Goal: Information Seeking & Learning: Learn about a topic

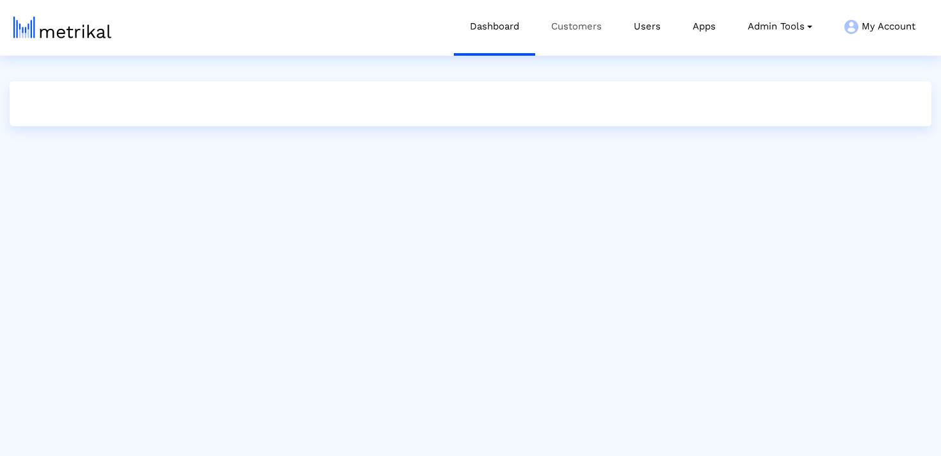
click at [593, 32] on link "Customers" at bounding box center [576, 26] width 83 height 53
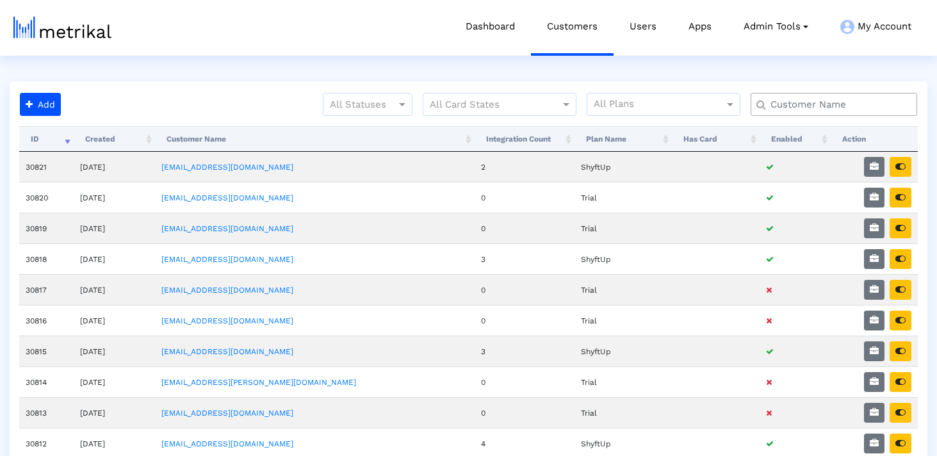
click at [836, 102] on input "text" at bounding box center [836, 104] width 151 height 13
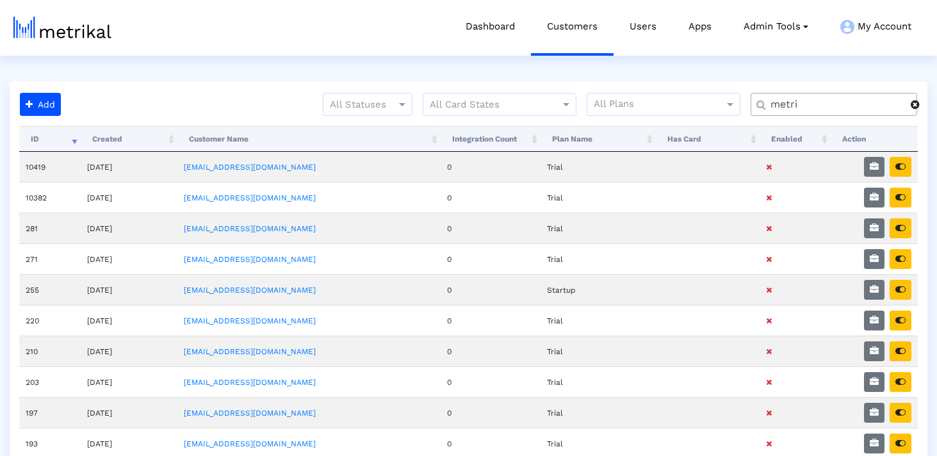
click at [836, 102] on input "metri" at bounding box center [835, 104] width 149 height 13
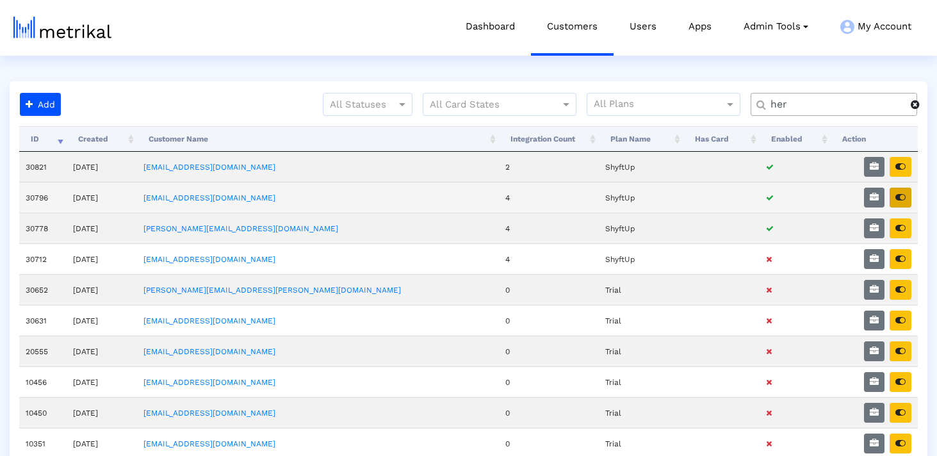
type input "her"
click at [907, 200] on button "button" at bounding box center [901, 198] width 22 height 20
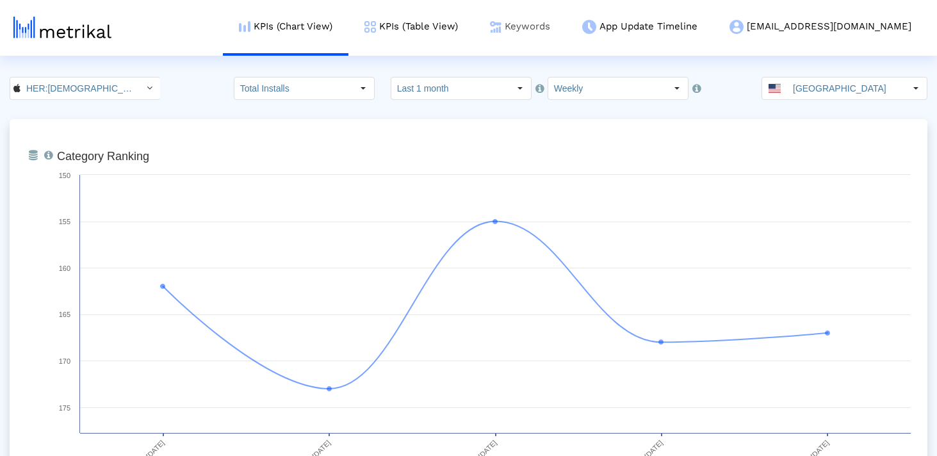
click at [566, 21] on link "Keywords" at bounding box center [520, 26] width 92 height 53
click at [566, 12] on link "Keywords" at bounding box center [520, 26] width 92 height 53
click at [566, 32] on link "Keywords" at bounding box center [520, 26] width 92 height 53
click at [566, 23] on link "Keywords" at bounding box center [520, 26] width 92 height 53
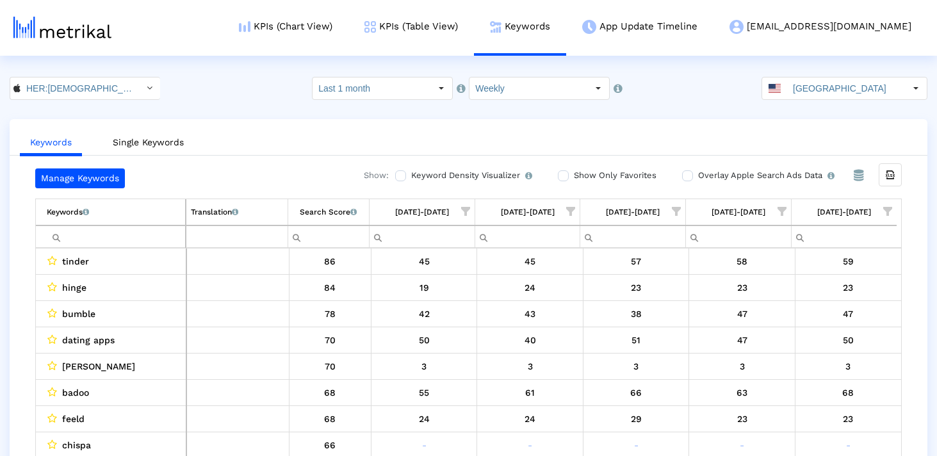
click at [120, 231] on input "Filter cell" at bounding box center [116, 236] width 138 height 21
paste input "pride"
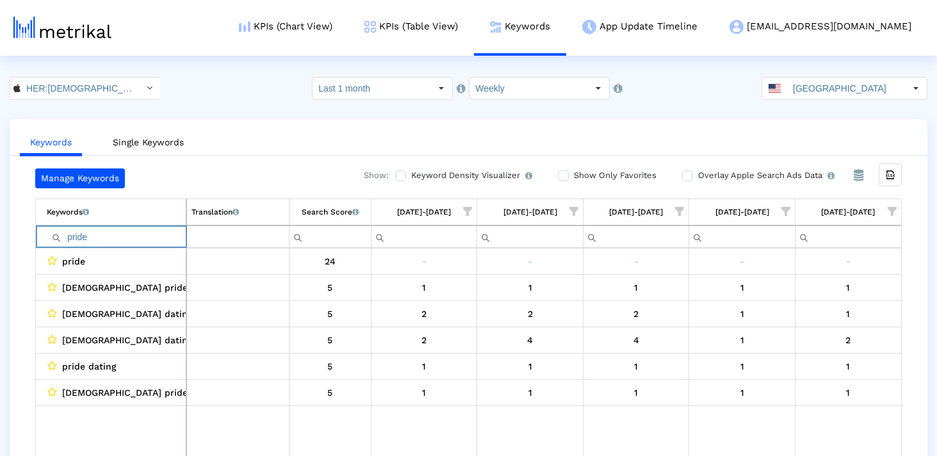
click at [118, 248] on div "pride 24 - - - - - lesbian pride 5 1 1 1 1 1 lesbian dating app for pride 5 2 2…" at bounding box center [468, 355] width 867 height 215
click at [118, 242] on input "pride" at bounding box center [116, 236] width 139 height 21
paste input "zo"
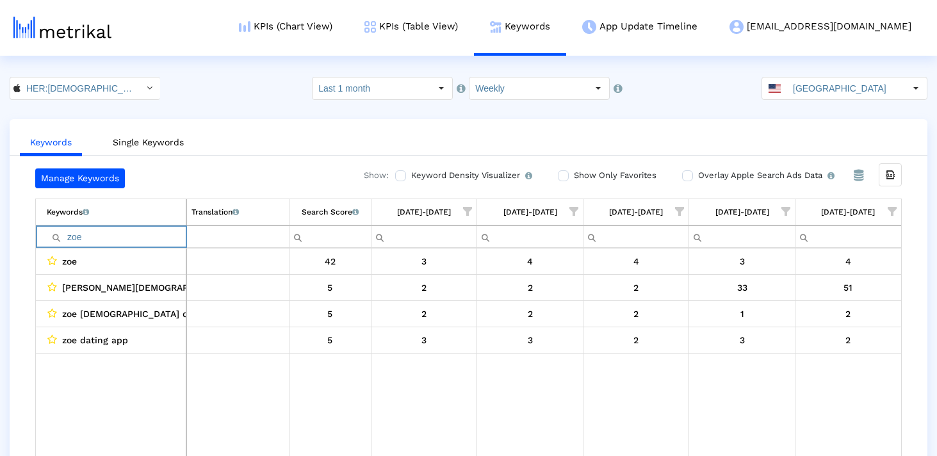
click at [127, 232] on input "zoe" at bounding box center [116, 236] width 139 height 21
paste input "non"
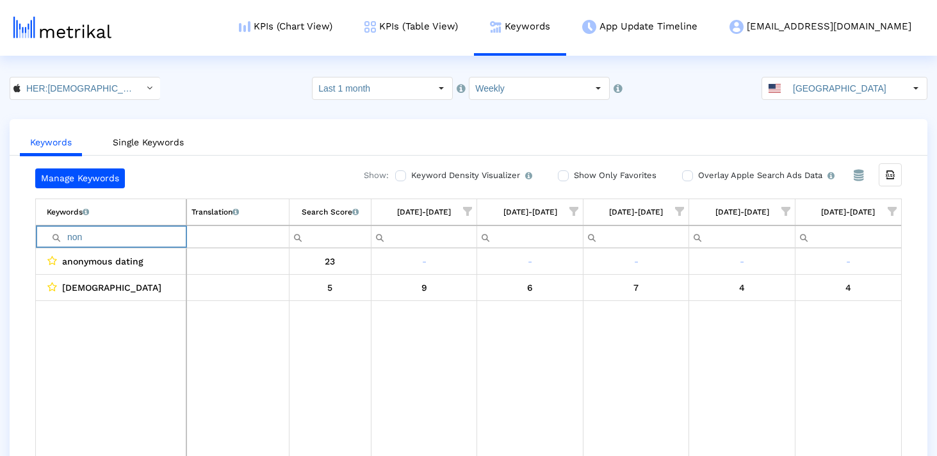
click at [127, 233] on input "non" at bounding box center [116, 236] width 139 height 21
click at [109, 240] on input "binary" at bounding box center [116, 236] width 139 height 21
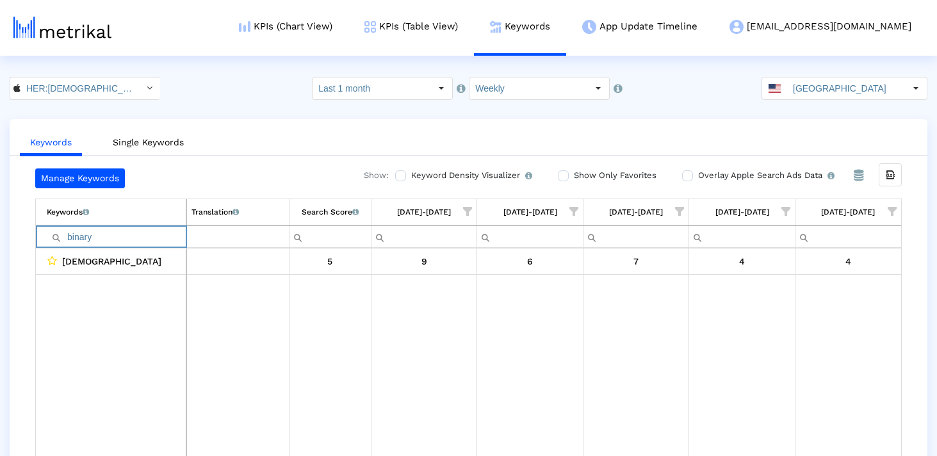
click at [109, 240] on input "binary" at bounding box center [116, 236] width 139 height 21
paste input "sexual"
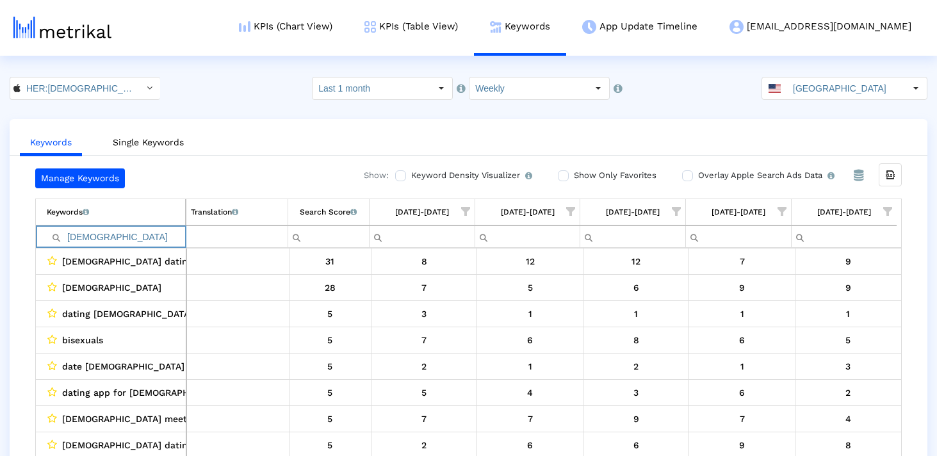
click at [124, 227] on input "bisexual" at bounding box center [116, 236] width 138 height 21
paste input "pan"
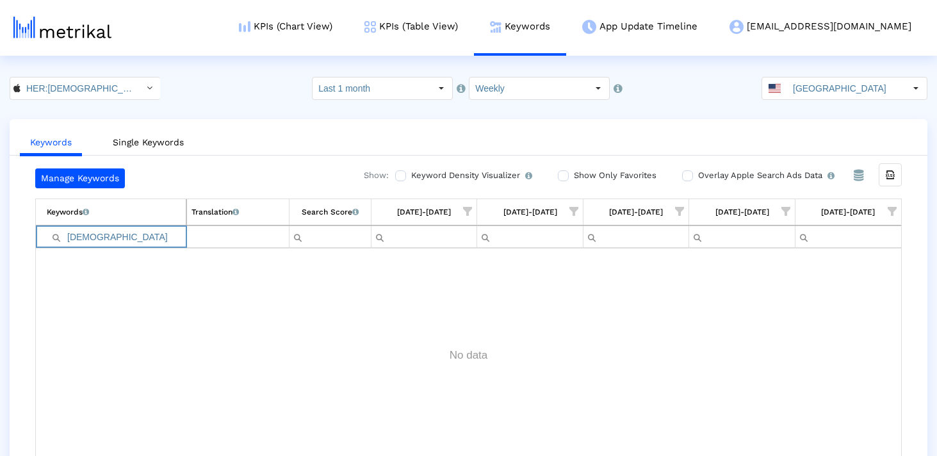
type input "pansexual"
click at [433, 103] on crea-index "HER:Lesbian&Queer LGBTQ Dating < 573328837 > Select how far back from today you…" at bounding box center [468, 279] width 937 height 405
click at [433, 92] on div "Select" at bounding box center [441, 88] width 20 height 20
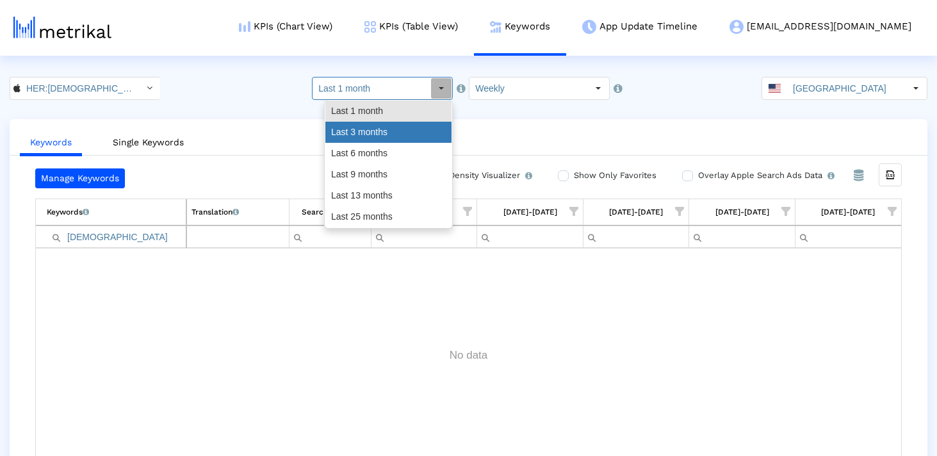
click at [405, 142] on div "Last 3 months" at bounding box center [388, 132] width 126 height 21
type input "Last 3 months"
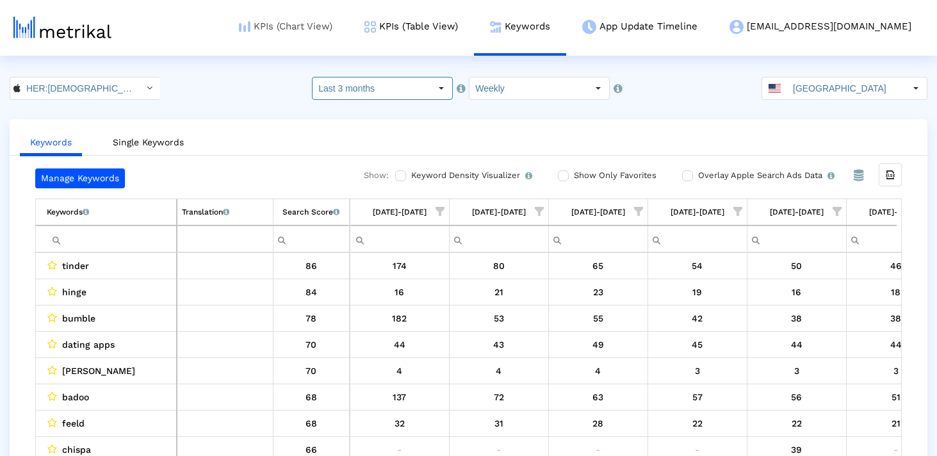
scroll to position [0, 744]
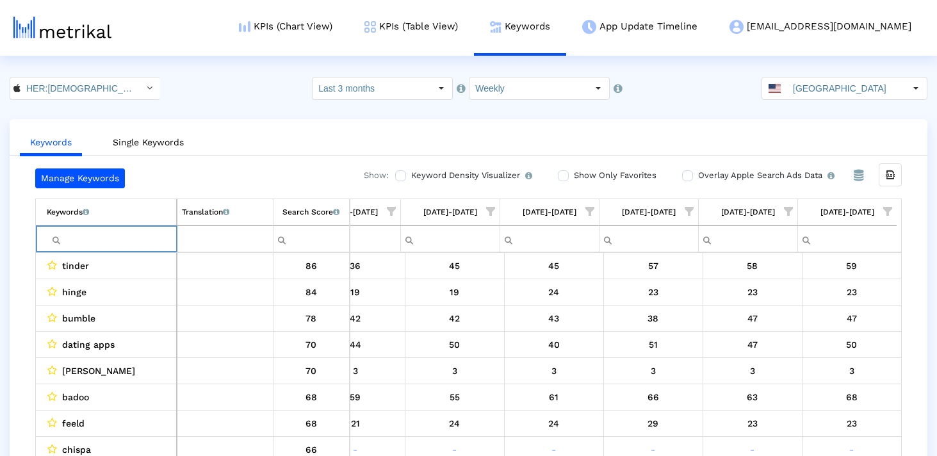
click at [126, 232] on input "Filter cell" at bounding box center [111, 239] width 129 height 21
paste input "pansexual"
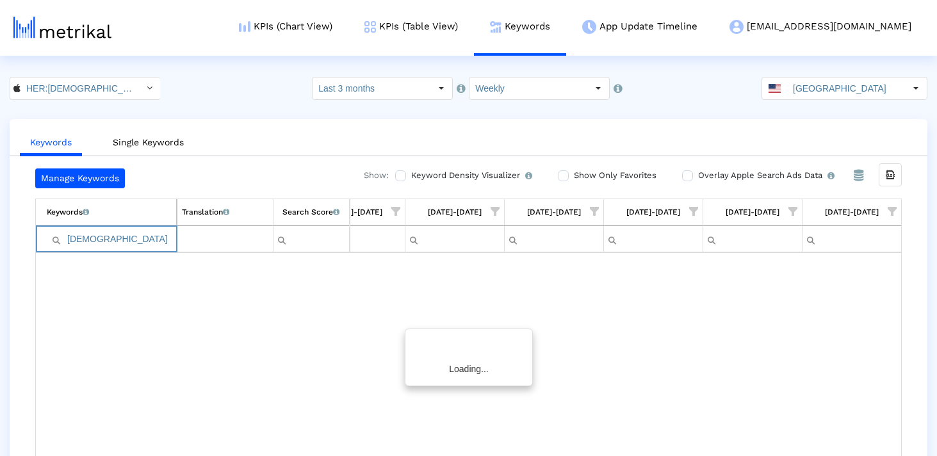
scroll to position [0, 739]
click at [126, 238] on input "pansexual" at bounding box center [111, 239] width 129 height 21
paste input "bicurious"
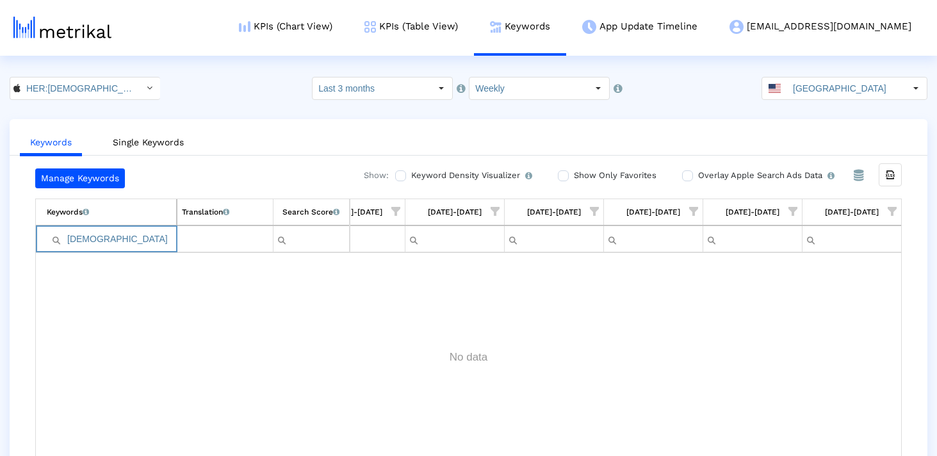
click at [144, 232] on input "bicurious" at bounding box center [111, 239] width 129 height 21
paste input "woman"
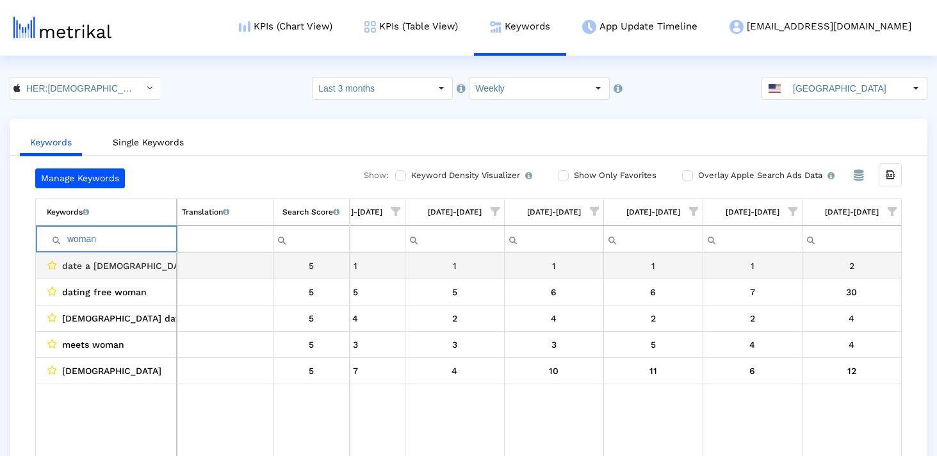
click at [104, 241] on input "woman" at bounding box center [111, 239] width 129 height 21
paste input "lgbtqi"
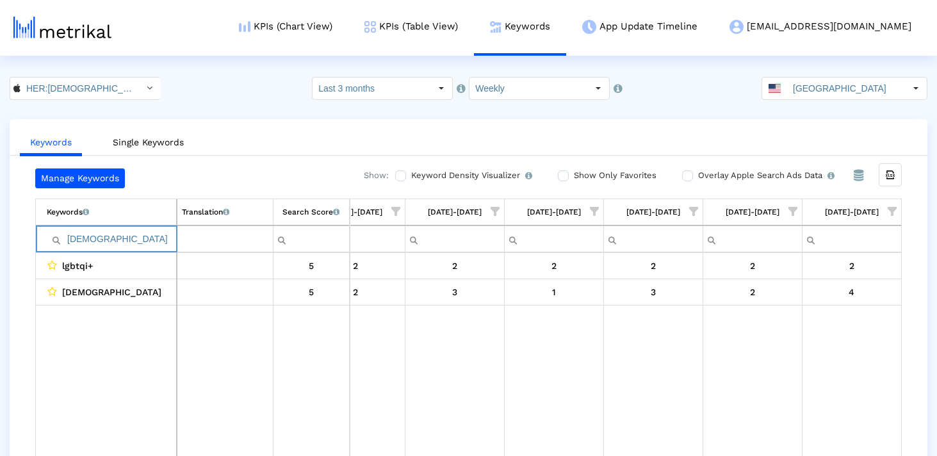
click at [115, 236] on input "lgbtqi" at bounding box center [111, 239] width 129 height 21
paste input "poly"
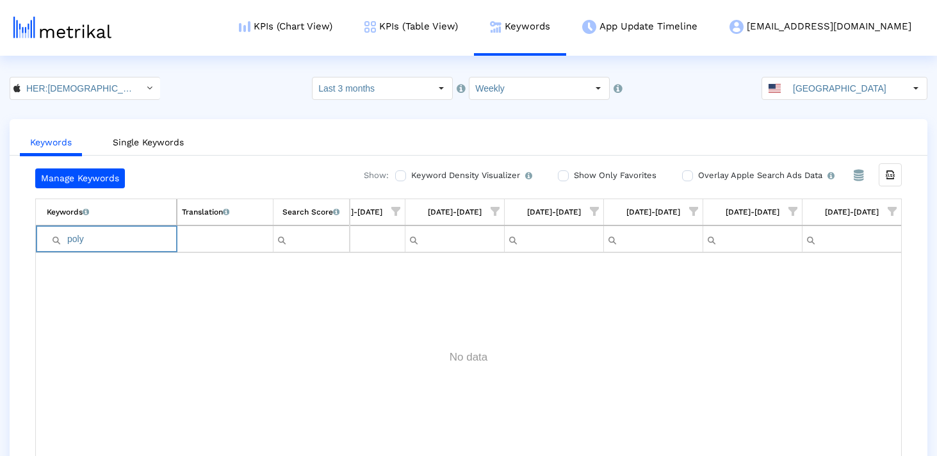
click at [95, 247] on input "poly" at bounding box center [111, 239] width 129 height 21
paste input "trans"
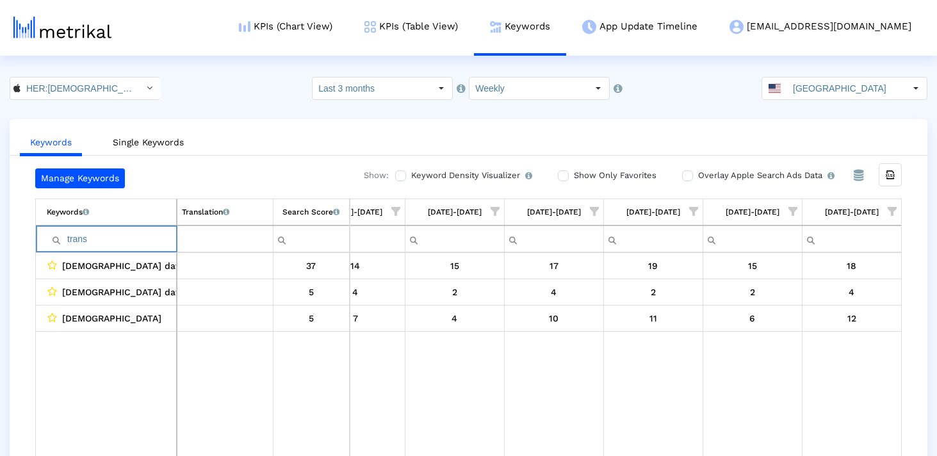
click at [106, 243] on input "trans" at bounding box center [111, 239] width 129 height 21
paste input "Filter cell"
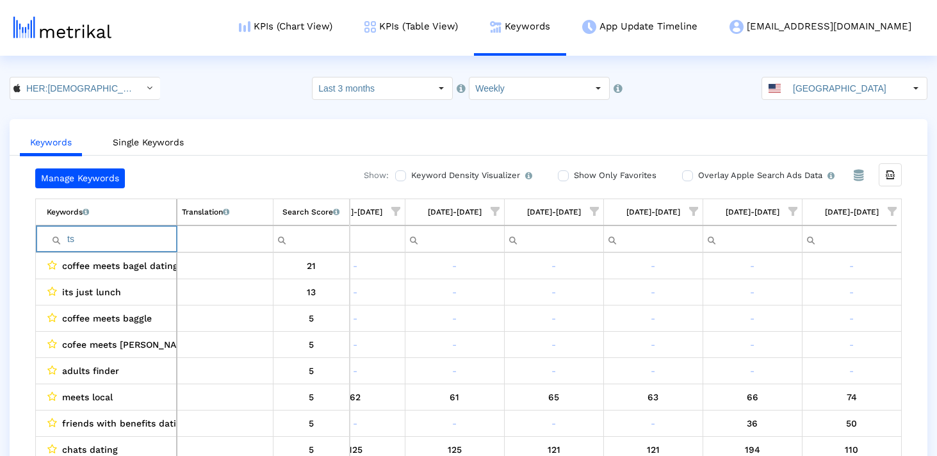
click at [92, 238] on input "ts" at bounding box center [111, 239] width 129 height 21
click at [68, 236] on input "ts" at bounding box center [111, 239] width 129 height 21
paste input "gay"
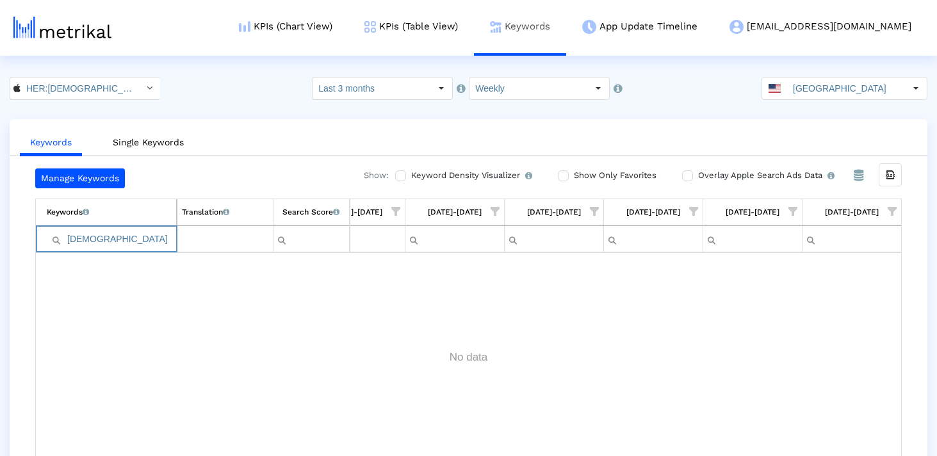
click at [566, 28] on link "Keywords" at bounding box center [520, 26] width 92 height 53
click at [139, 238] on input "gay" at bounding box center [111, 239] width 129 height 21
paste input "taim"
click at [139, 238] on input "gaytaim" at bounding box center [111, 239] width 129 height 21
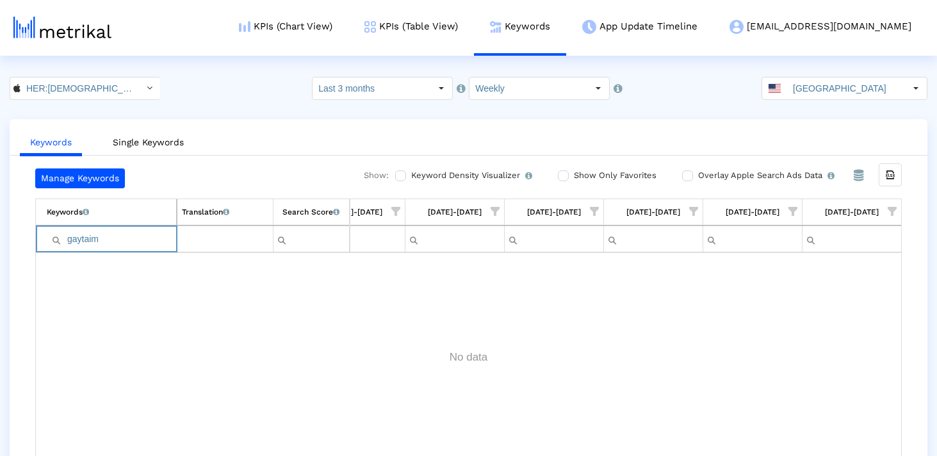
click at [139, 238] on input "gaytaim" at bounding box center [111, 239] width 129 height 21
paste input "Filter cell"
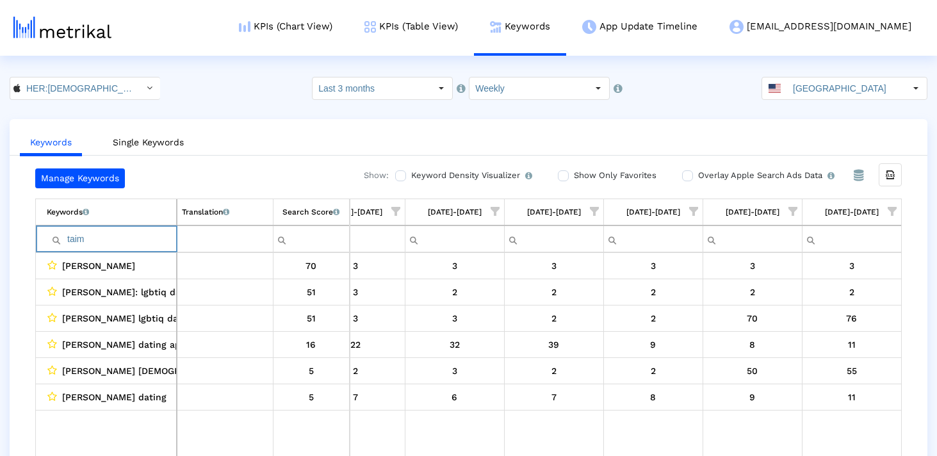
click at [96, 238] on input "taim" at bounding box center [111, 239] width 129 height 21
paste input "zoey"
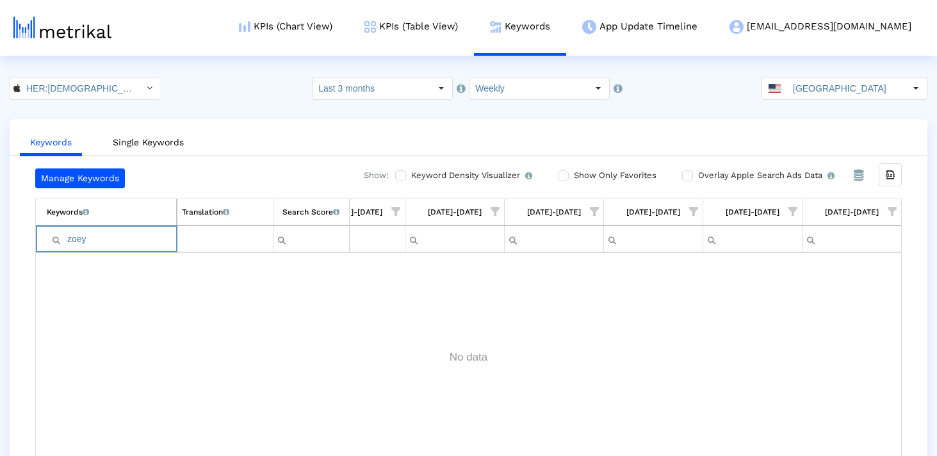
click at [145, 236] on input "zoey" at bounding box center [111, 239] width 129 height 21
paste input "asexual"
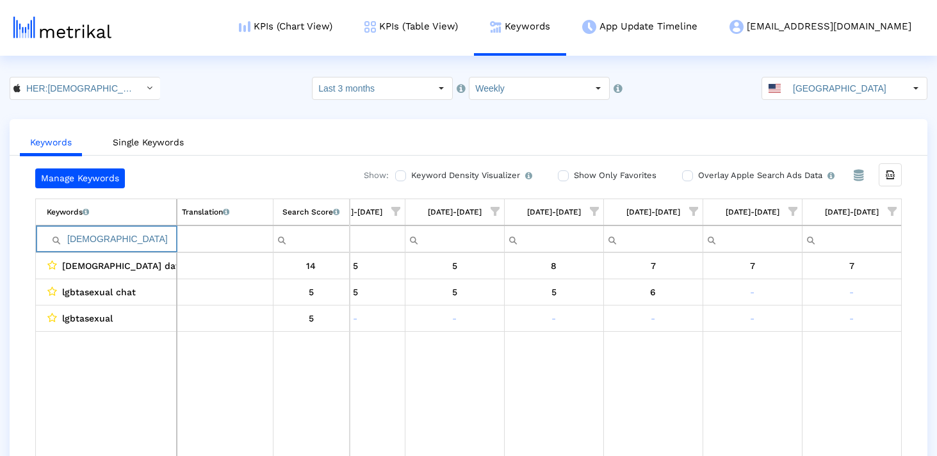
click at [115, 238] on input "asexual" at bounding box center [111, 239] width 129 height 21
paste input "zoe"
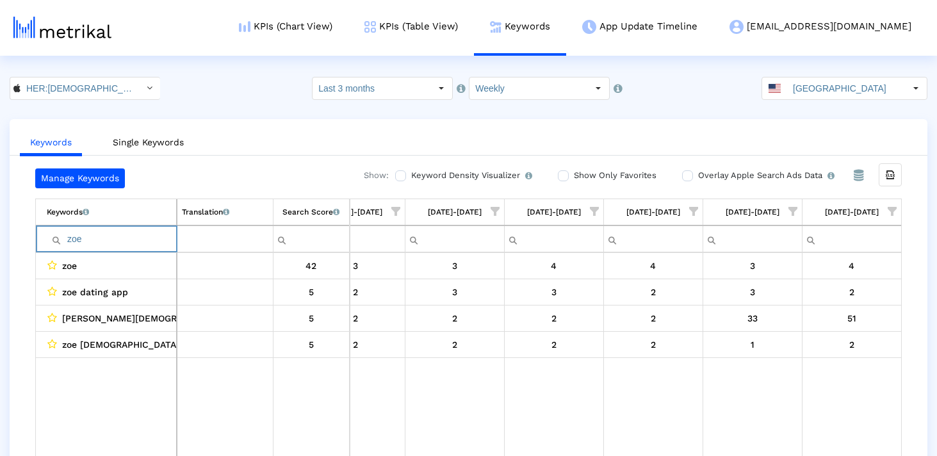
click at [94, 240] on input "zoe" at bounding box center [111, 239] width 129 height 21
paste input "prid"
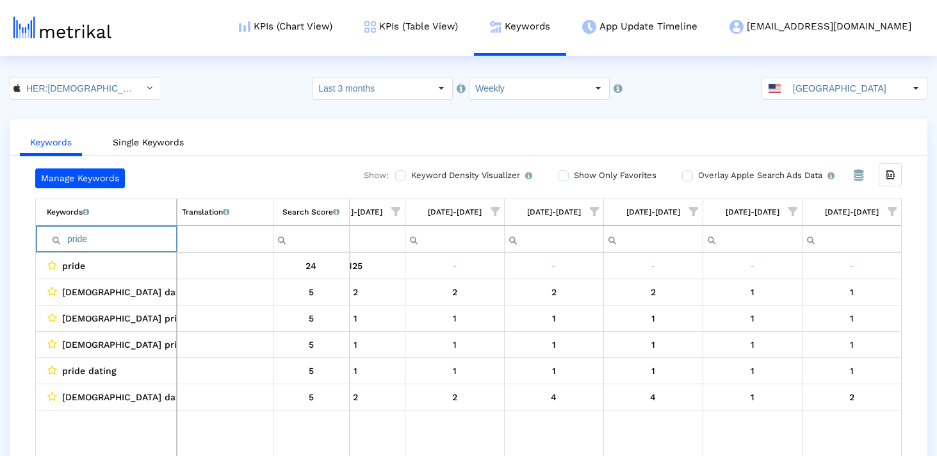
click at [90, 234] on input "pride" at bounding box center [111, 239] width 129 height 21
paste input "zo"
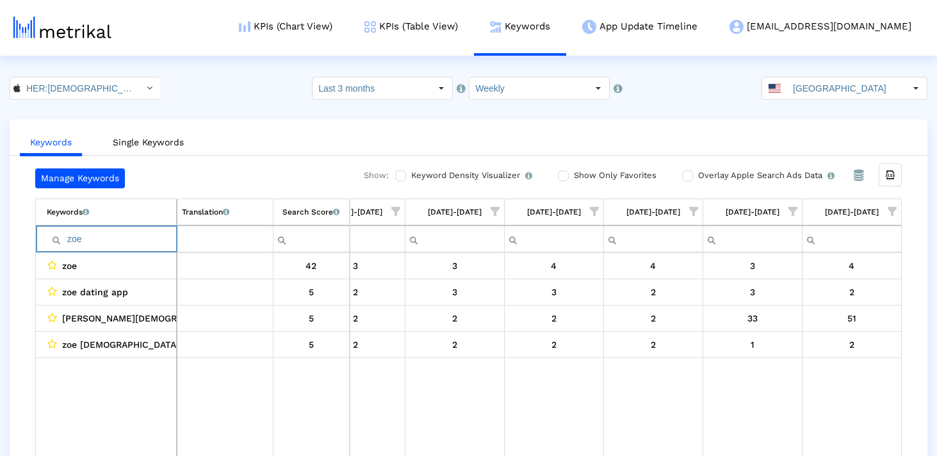
click at [80, 238] on input "zoe" at bounding box center [111, 239] width 129 height 21
paste input "binary"
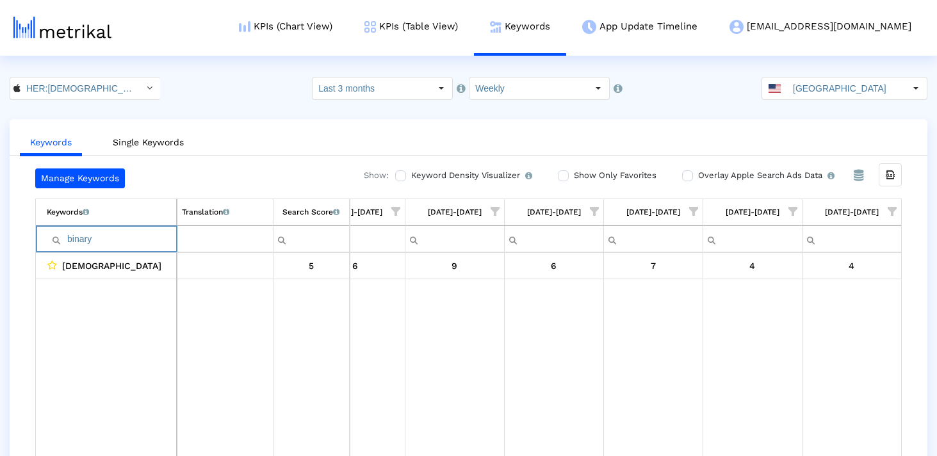
click at [111, 247] on input "binary" at bounding box center [111, 239] width 129 height 21
paste input "sexual"
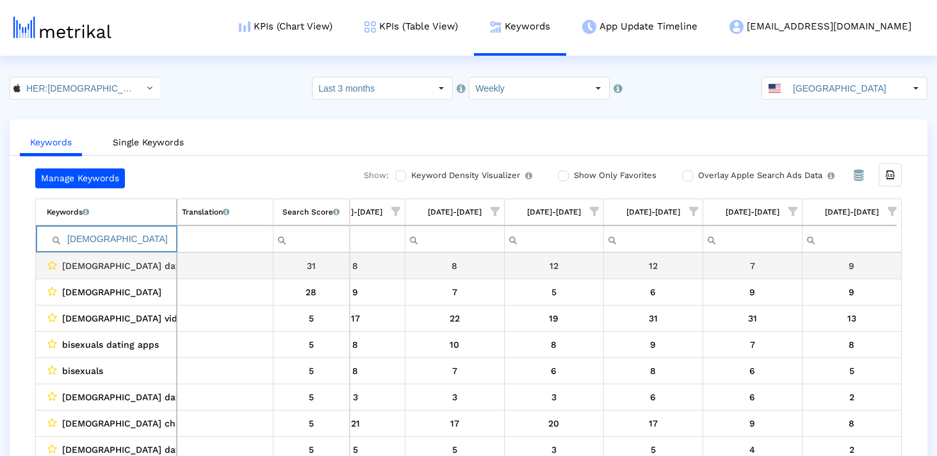
click at [119, 245] on input "bisexual" at bounding box center [111, 239] width 129 height 21
paste input "pan"
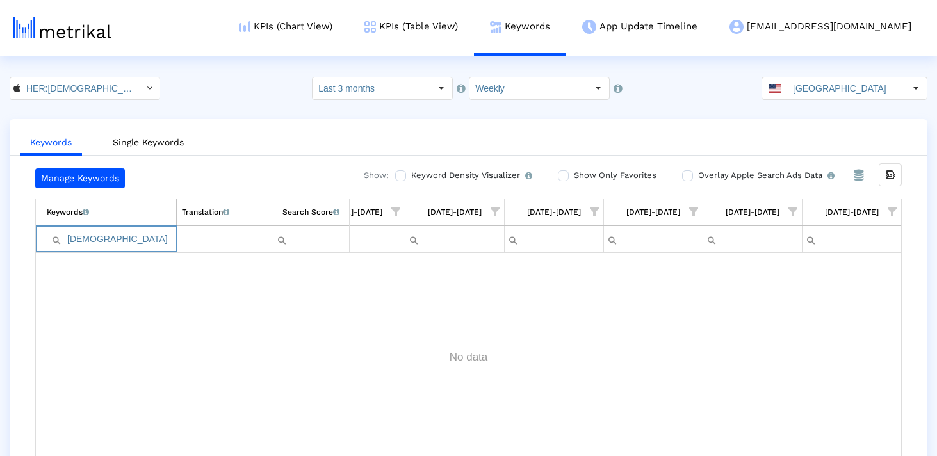
click at [131, 236] on input "pansexual" at bounding box center [111, 239] width 129 height 21
paste input "ts"
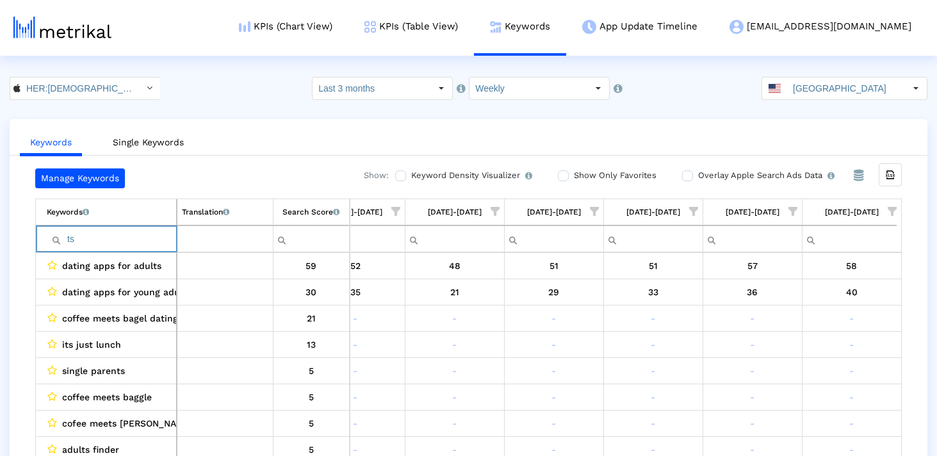
click at [99, 243] on input "ts" at bounding box center [111, 239] width 129 height 21
paste input "asexual"
click at [93, 239] on input "tsasexual" at bounding box center [111, 239] width 129 height 21
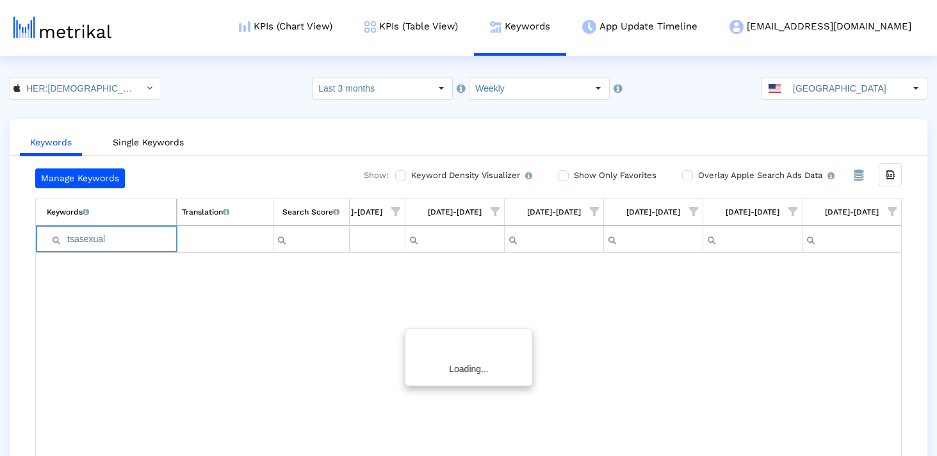
click at [93, 239] on input "tsasexual" at bounding box center [111, 239] width 129 height 21
paste input "Filter cell"
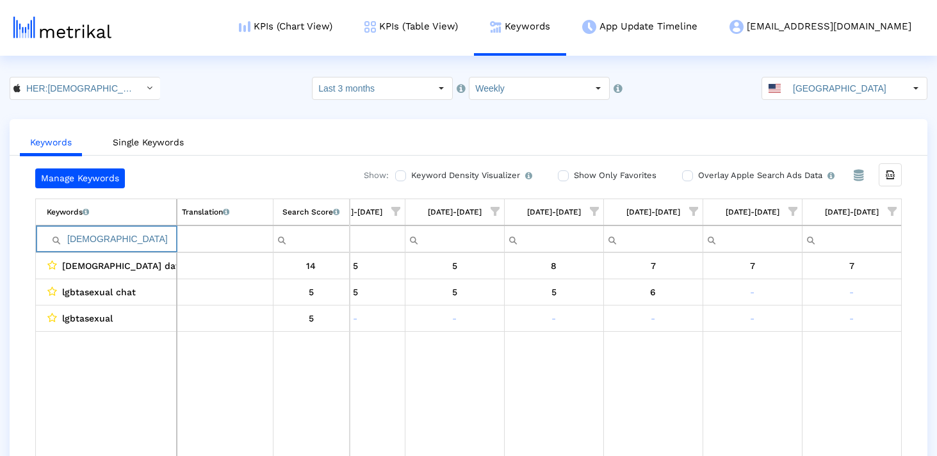
click at [98, 231] on input "asexual" at bounding box center [111, 239] width 129 height 21
type input "girl"
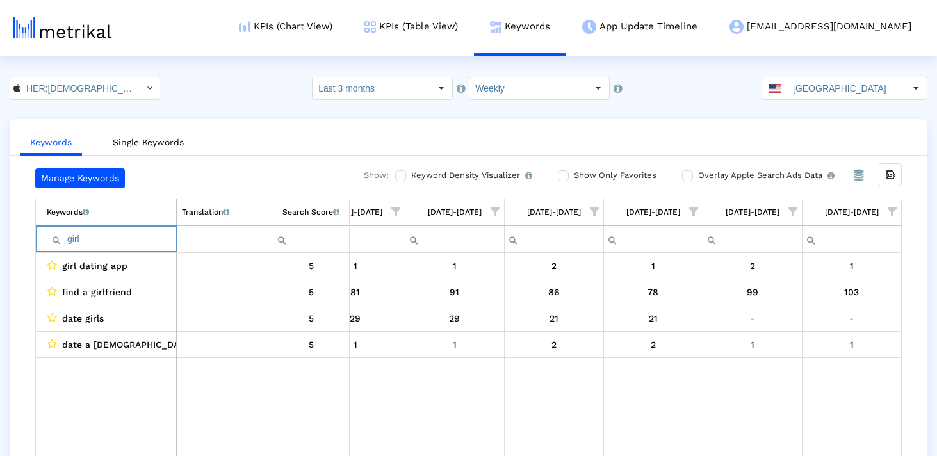
click at [92, 231] on input "girl" at bounding box center [111, 239] width 129 height 21
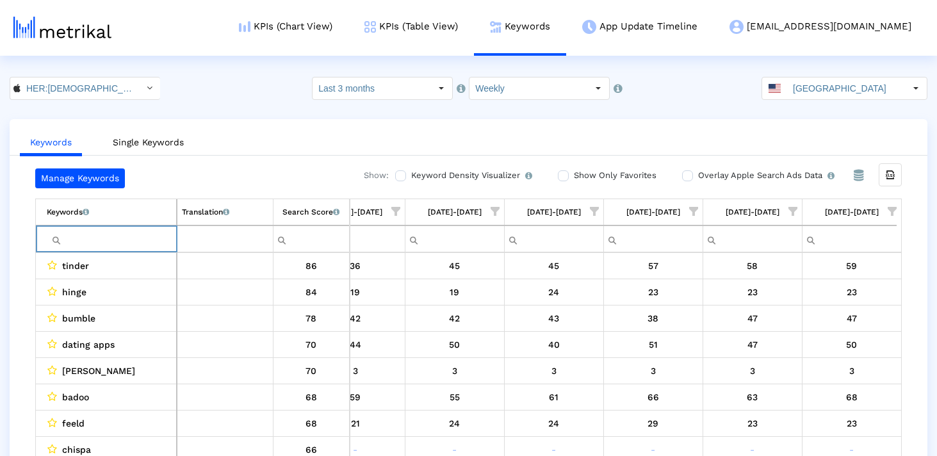
click at [32, 264] on div "Manage Keywords Show: Keyword Density Visualizer Turn this on to view where and…" at bounding box center [469, 315] width 918 height 294
click at [888, 209] on span "Show filter options for column '09/07/25-09/13/25'" at bounding box center [892, 211] width 9 height 9
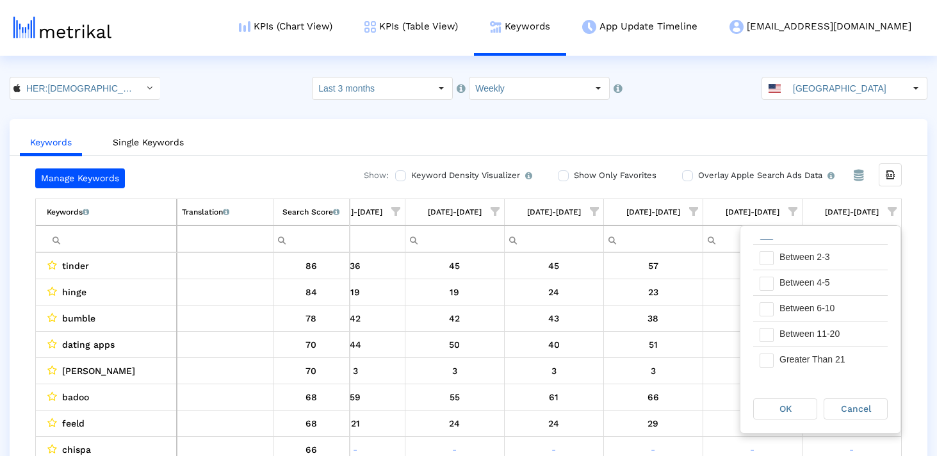
scroll to position [71, 0]
click at [13, 355] on div "Manage Keywords Show: Keyword Density Visualizer Turn this on to view where and…" at bounding box center [469, 315] width 918 height 294
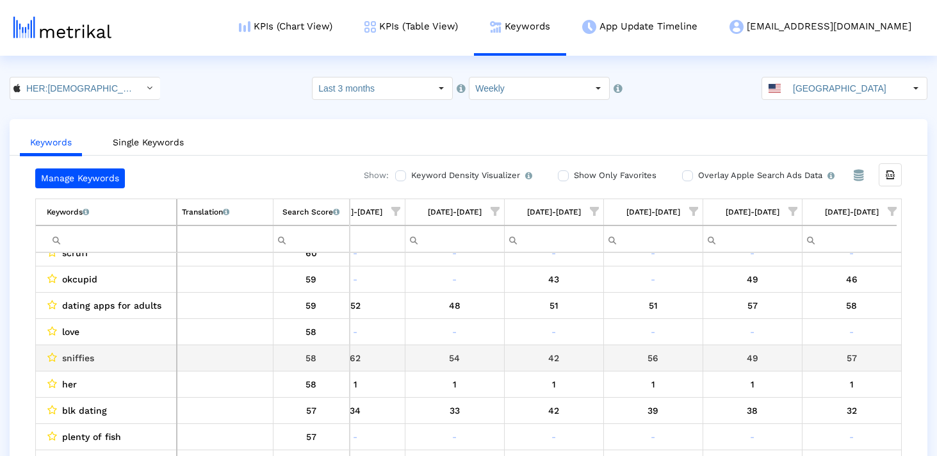
scroll to position [428, 739]
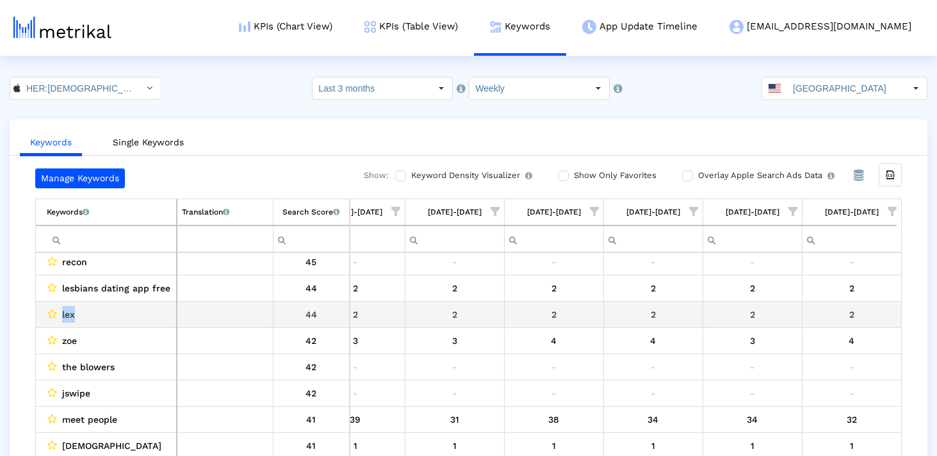
drag, startPoint x: 80, startPoint y: 314, endPoint x: 60, endPoint y: 314, distance: 20.5
click at [60, 314] on div "lex" at bounding box center [109, 314] width 125 height 17
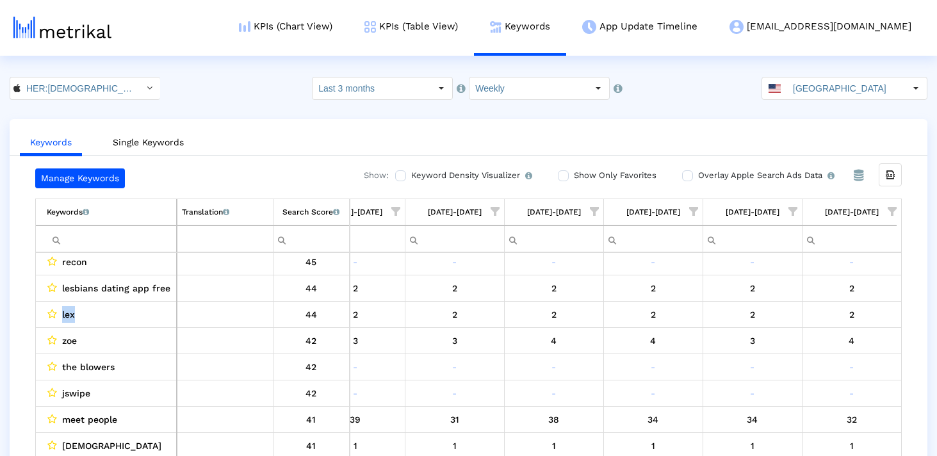
copy span "lex"
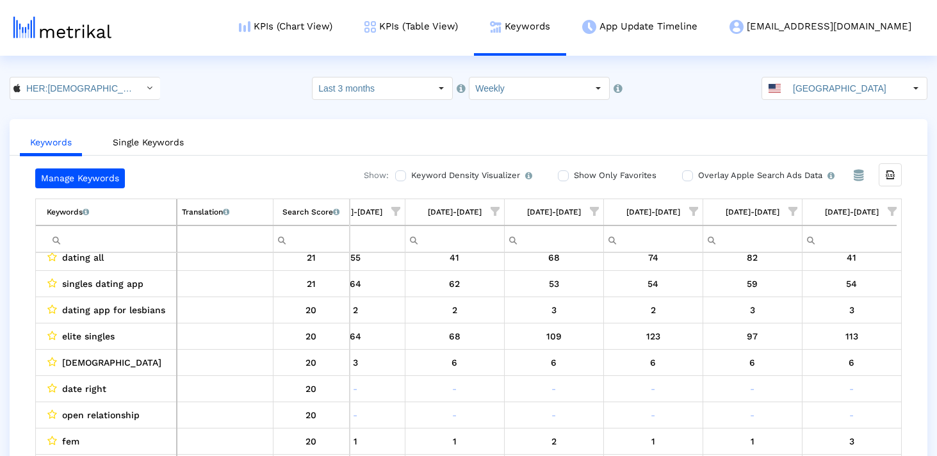
click at [892, 212] on span "Show filter options for column '09/07/25-09/13/25'" at bounding box center [892, 211] width 9 height 9
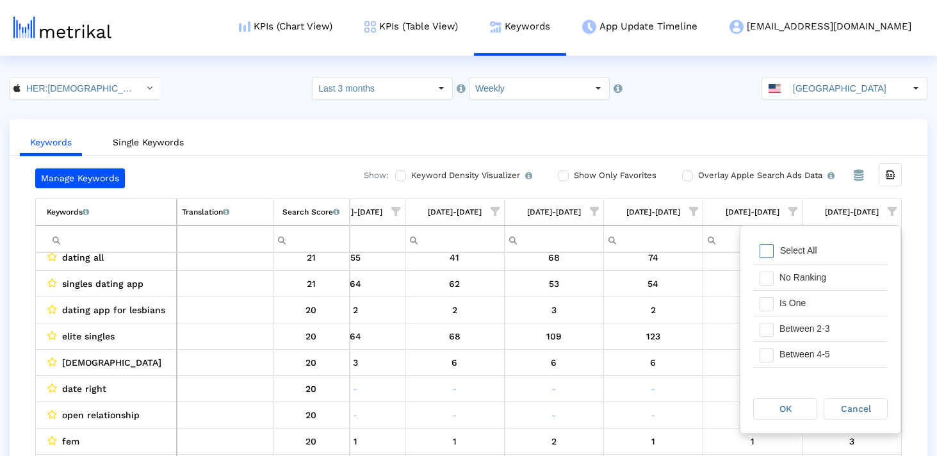
click at [911, 217] on div "Manage Keywords Show: Keyword Density Visualizer Turn this on to view where and…" at bounding box center [469, 315] width 918 height 294
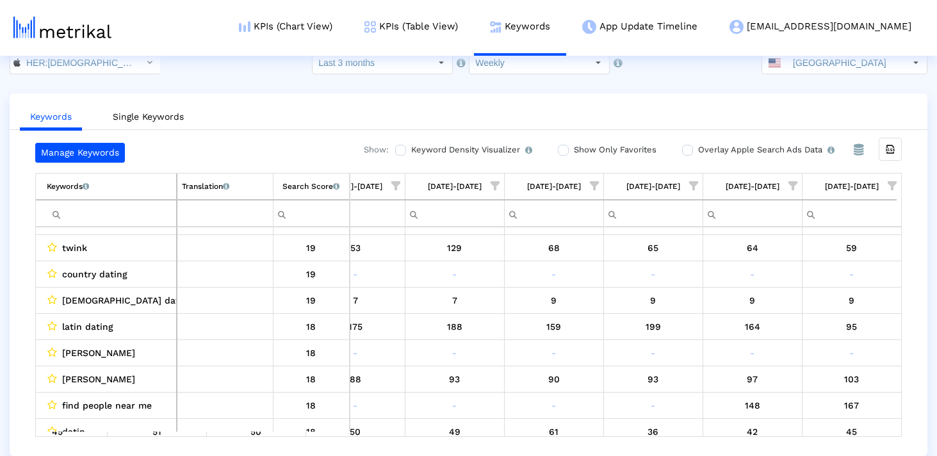
click at [113, 218] on input "Filter cell" at bounding box center [111, 213] width 129 height 21
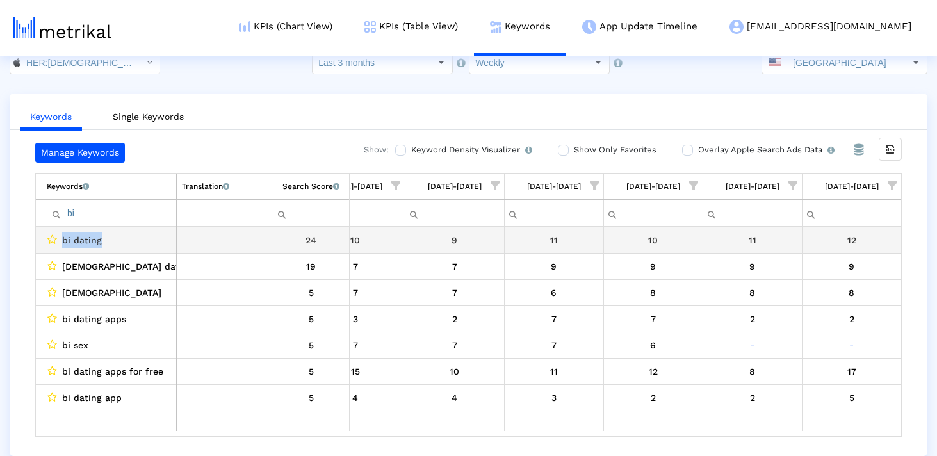
drag, startPoint x: 115, startPoint y: 240, endPoint x: 37, endPoint y: 244, distance: 78.9
click at [37, 244] on td "bi dating" at bounding box center [106, 240] width 141 height 26
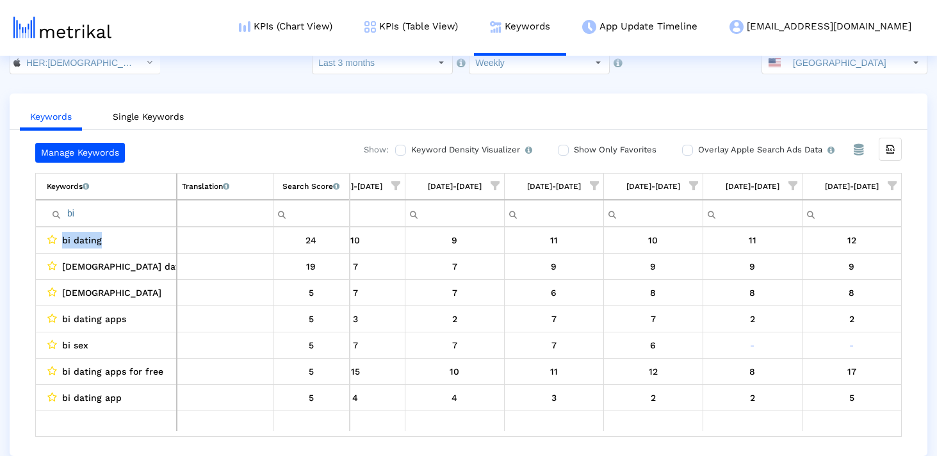
click at [889, 183] on span "Show filter options for column '09/07/25-09/13/25'" at bounding box center [892, 185] width 9 height 9
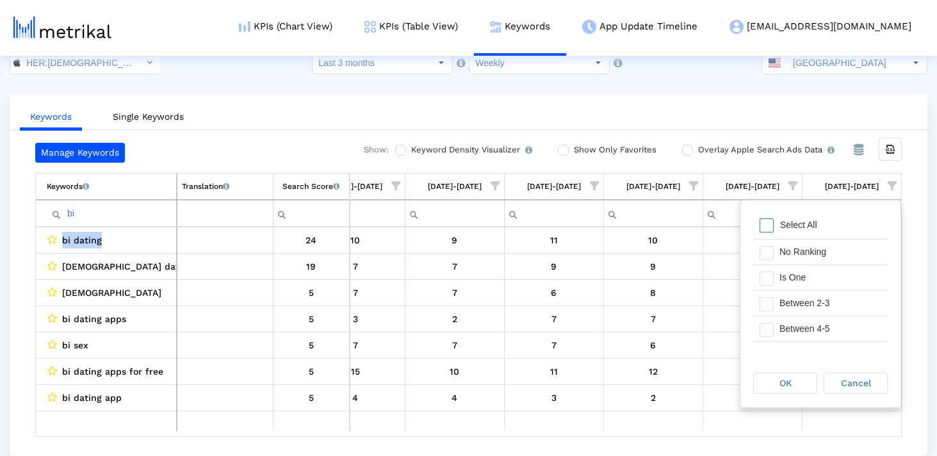
click at [86, 222] on input "bi" at bounding box center [111, 213] width 129 height 21
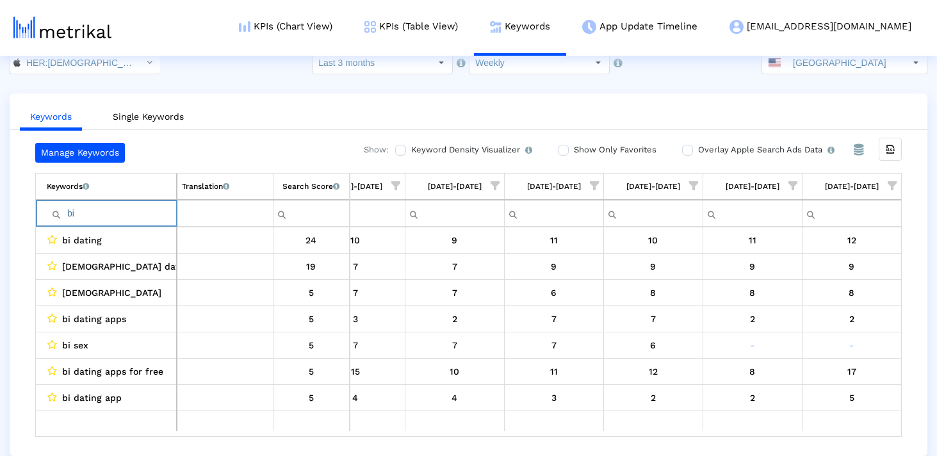
click at [80, 214] on input "bi" at bounding box center [111, 213] width 129 height 21
type input "b"
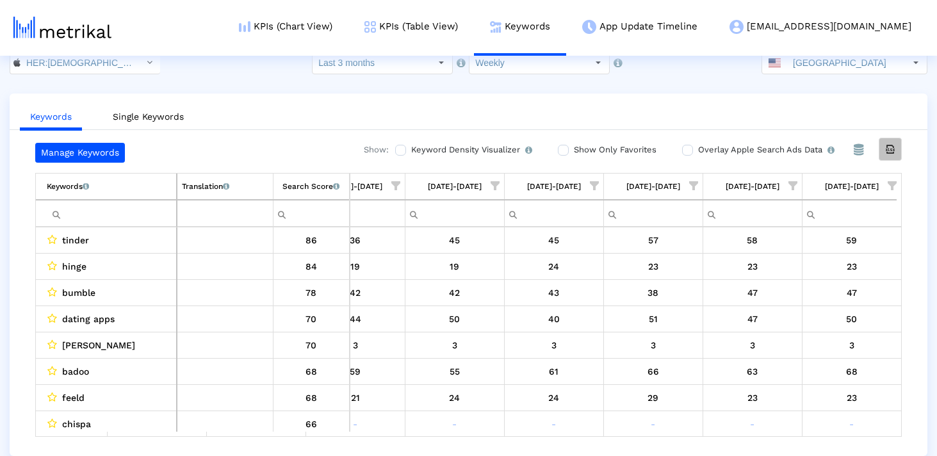
click at [884, 143] on div "Export all data" at bounding box center [890, 149] width 22 height 22
click at [891, 188] on span "Show filter options for column '09/07/25-09/13/25'" at bounding box center [892, 185] width 9 height 9
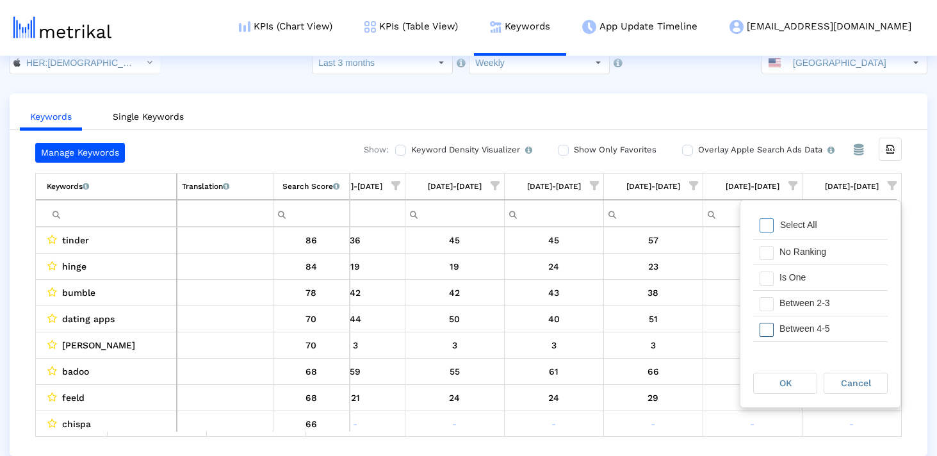
scroll to position [70, 0]
click at [774, 261] on div "Between 4-5" at bounding box center [830, 258] width 115 height 25
click at [774, 282] on div "Between 6-10" at bounding box center [830, 284] width 115 height 25
click at [773, 307] on span "Filter options" at bounding box center [767, 311] width 14 height 14
click at [773, 386] on div "OK" at bounding box center [785, 383] width 63 height 20
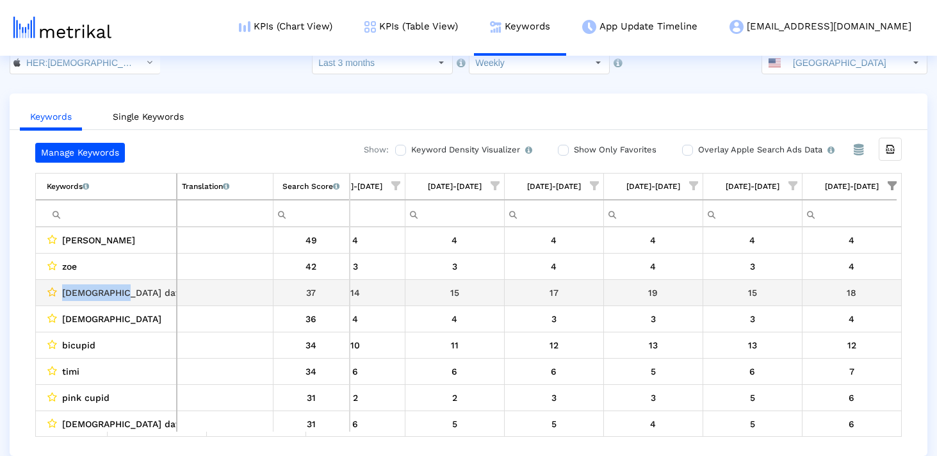
drag, startPoint x: 117, startPoint y: 294, endPoint x: 51, endPoint y: 294, distance: 66.6
click at [51, 294] on div "transgender dating" at bounding box center [109, 292] width 125 height 17
copy div "transgender"
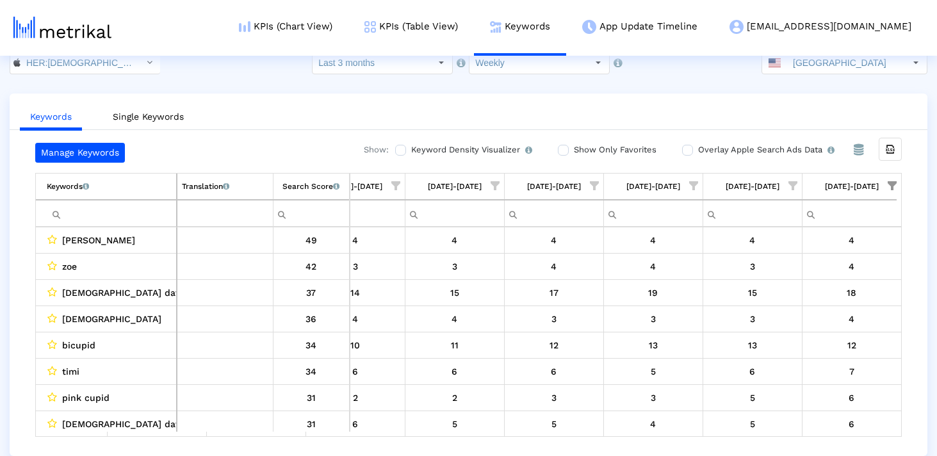
click at [99, 213] on input "Filter cell" at bounding box center [111, 213] width 129 height 21
paste input "transgender"
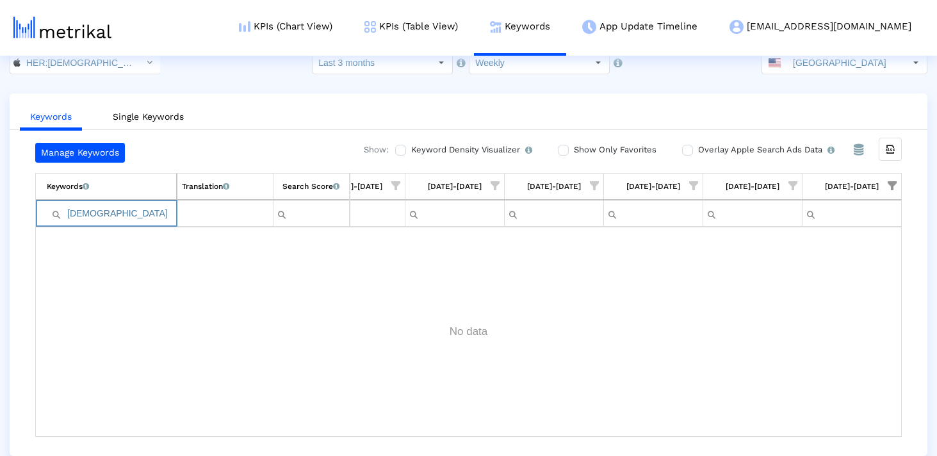
click at [70, 213] on input "transgender" at bounding box center [111, 213] width 129 height 21
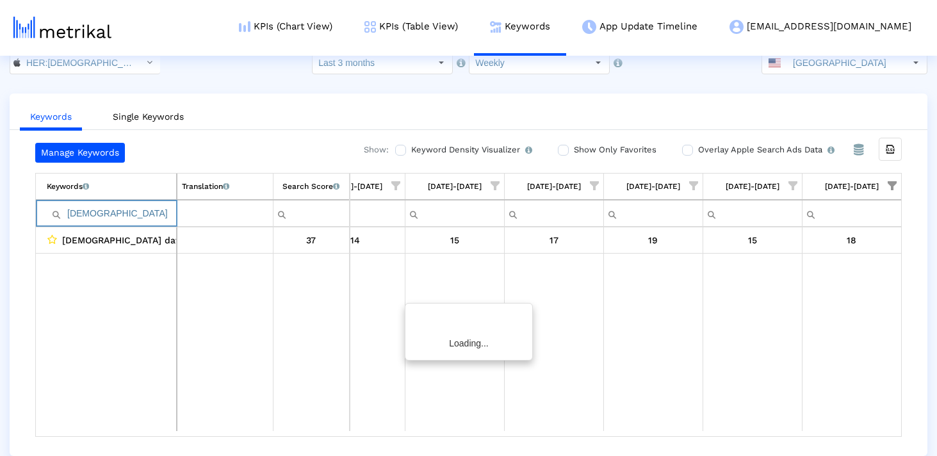
click at [158, 215] on input "transgender" at bounding box center [111, 213] width 129 height 21
click at [146, 213] on input "transgender" at bounding box center [111, 213] width 129 height 21
paste input "bicurious"
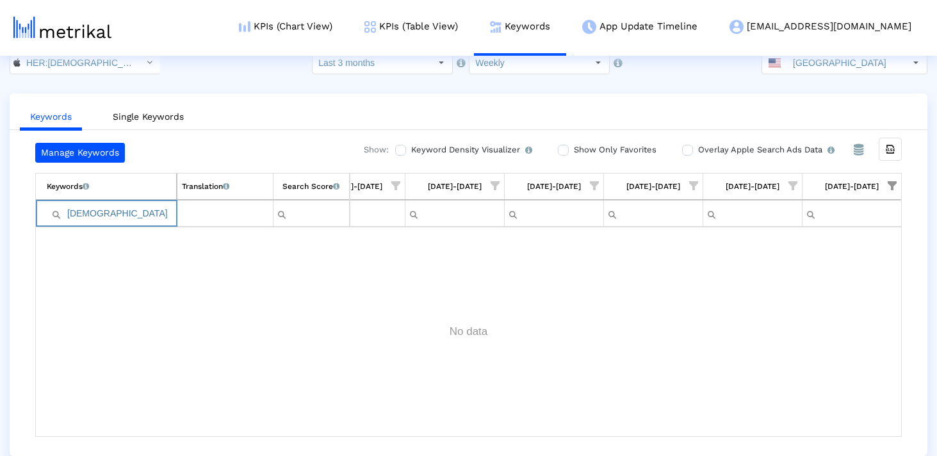
click at [131, 212] on input "bicurious" at bounding box center [111, 213] width 129 height 21
paste input "pride"
click at [894, 184] on span "Show filter options for column '09/07/25-09/13/25'" at bounding box center [892, 185] width 9 height 9
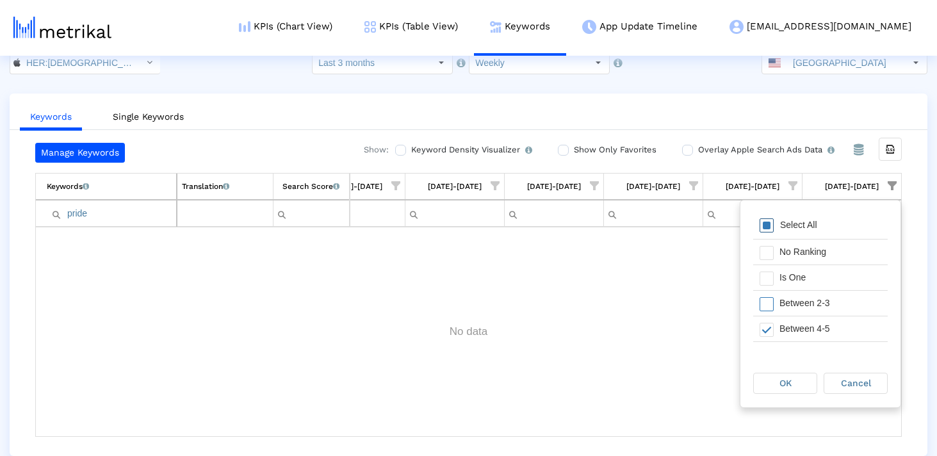
click at [762, 229] on span "Filter options" at bounding box center [767, 225] width 14 height 14
click at [810, 392] on div "OK" at bounding box center [785, 383] width 63 height 20
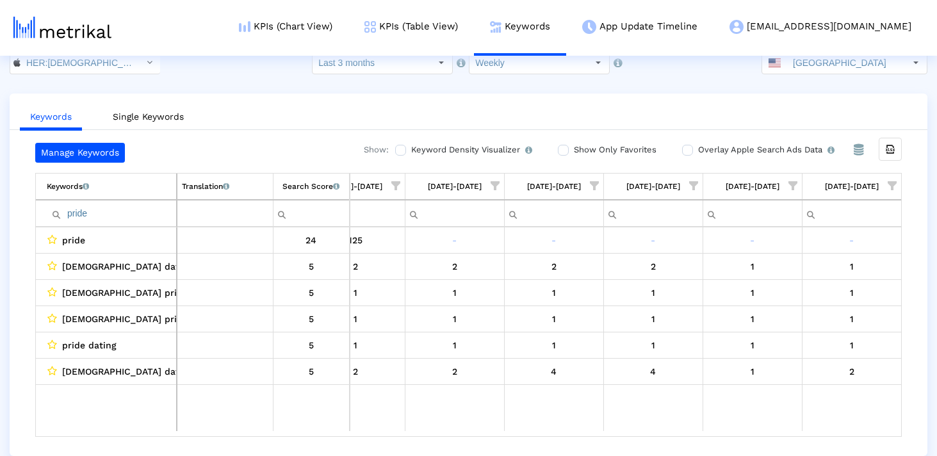
click at [133, 215] on input "pride" at bounding box center [111, 213] width 129 height 21
paste input "ts"
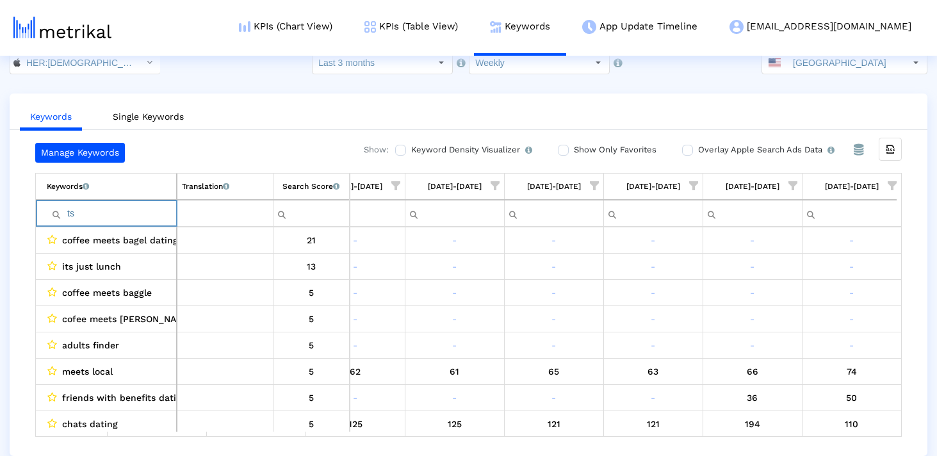
scroll to position [0, 0]
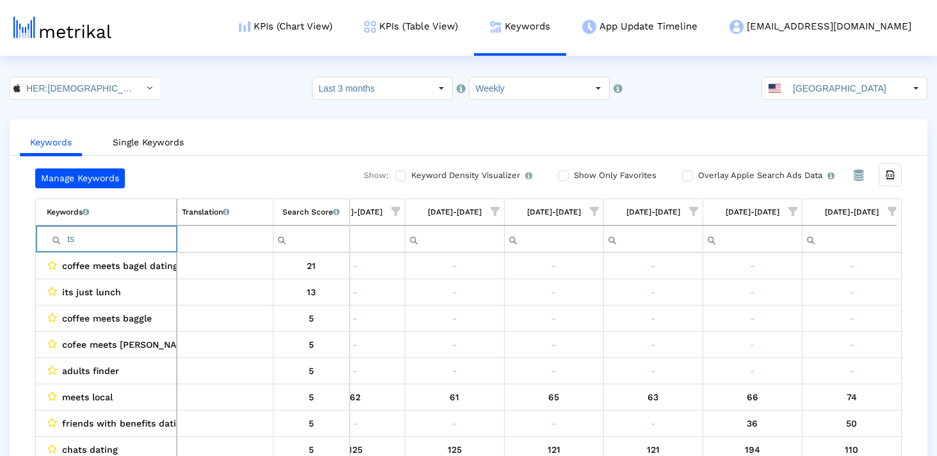
click at [132, 234] on input "ts" at bounding box center [111, 239] width 129 height 21
paste input "gay"
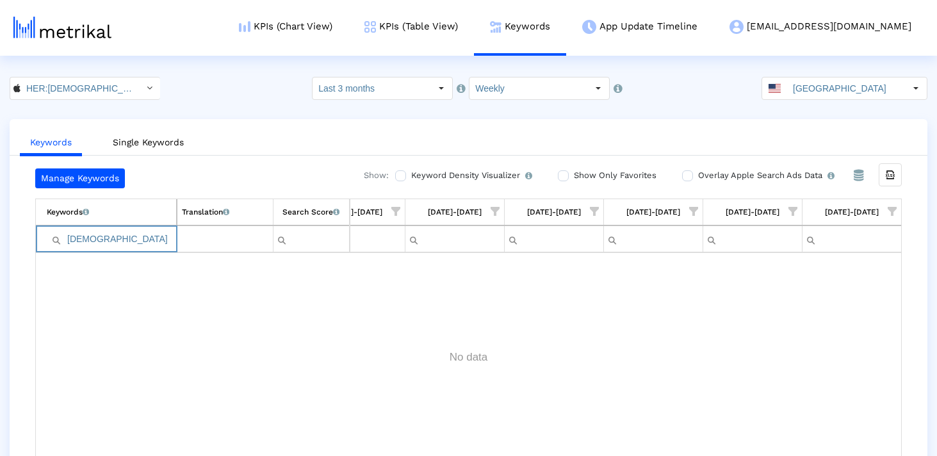
click at [106, 237] on input "gay" at bounding box center [111, 239] width 129 height 21
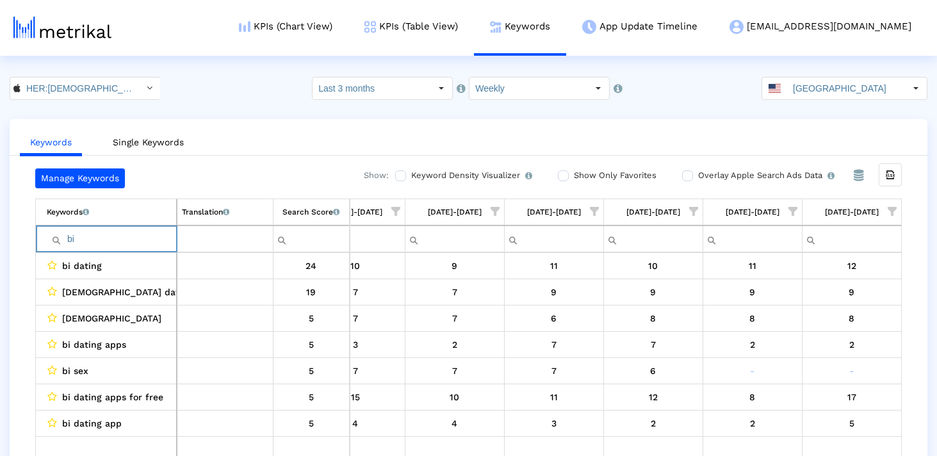
click at [127, 243] on input "bi" at bounding box center [111, 239] width 129 height 21
click at [120, 236] on input "bi" at bounding box center [111, 239] width 129 height 21
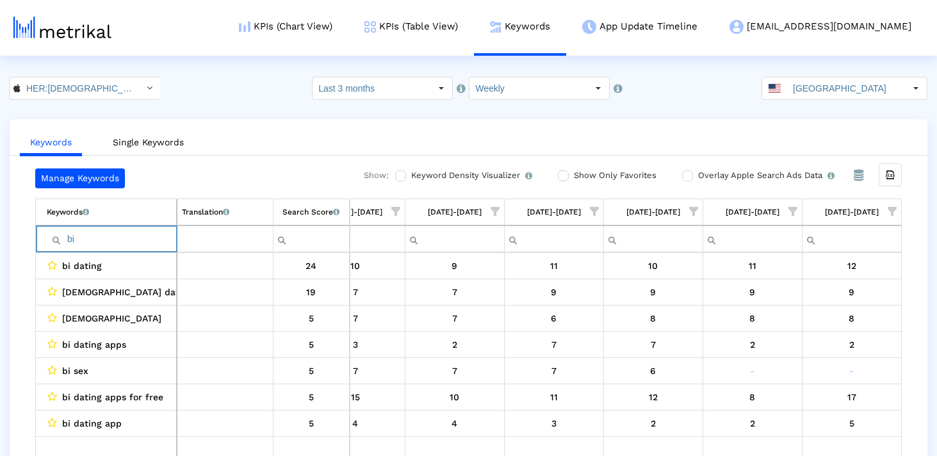
paste input "pride"
click at [107, 243] on input "pride" at bounding box center [111, 239] width 129 height 21
paste input "woman"
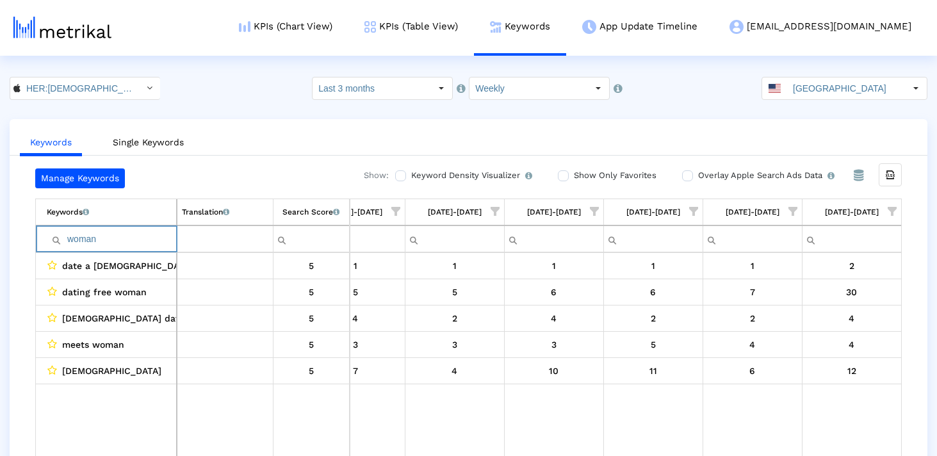
click at [106, 233] on input "woman" at bounding box center [111, 239] width 129 height 21
paste input "poly"
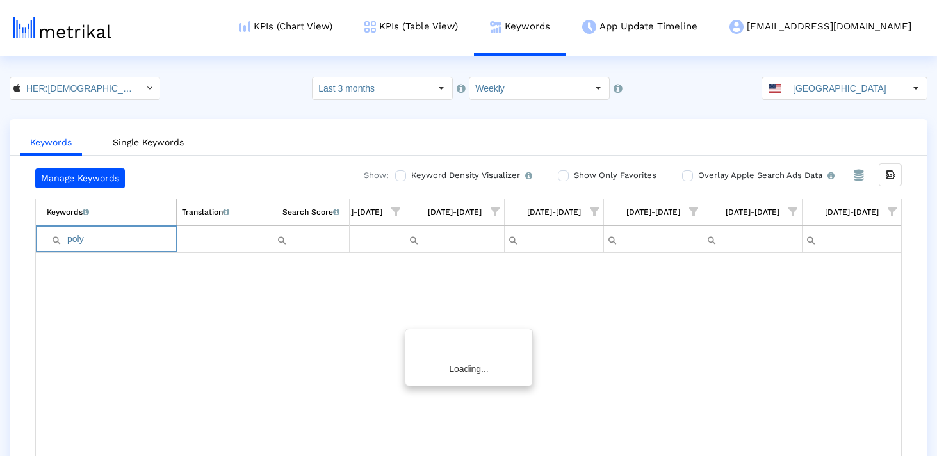
click at [80, 234] on input "poly" at bounding box center [111, 239] width 129 height 21
paste input "ts"
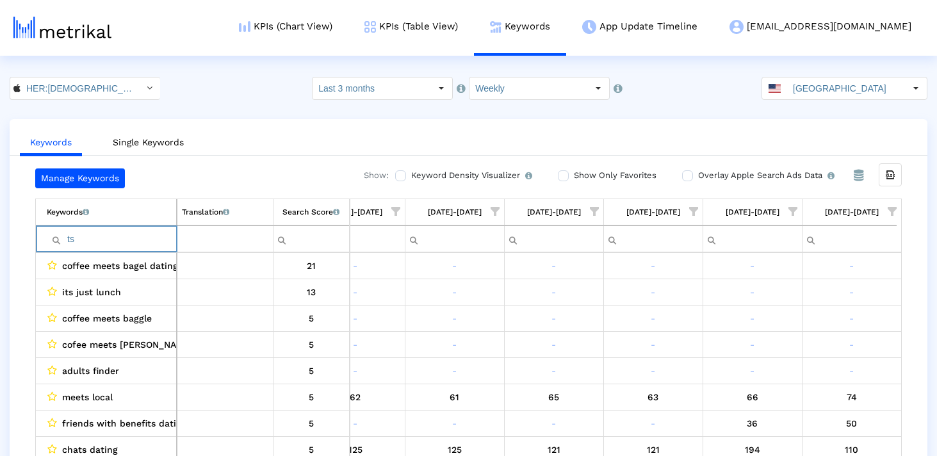
click at [136, 239] on input "ts" at bounding box center [111, 239] width 129 height 21
paste input "asexual"
click at [120, 238] on input "tsasexual" at bounding box center [111, 239] width 129 height 21
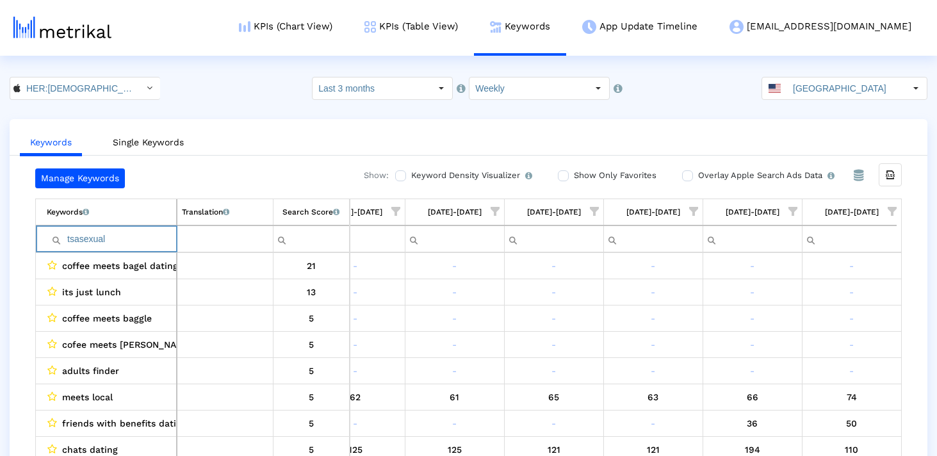
click at [120, 238] on input "tsasexual" at bounding box center [111, 239] width 129 height 21
paste input "Filter cell"
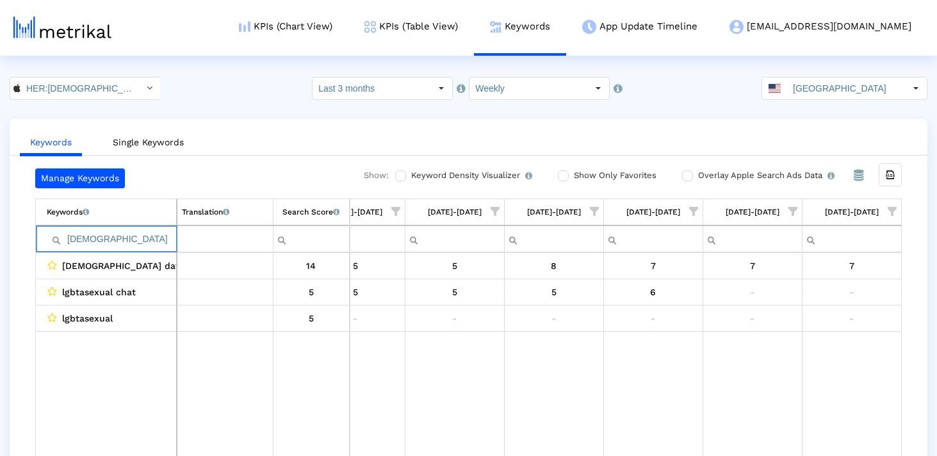
click at [97, 239] on input "asexual" at bounding box center [111, 239] width 129 height 21
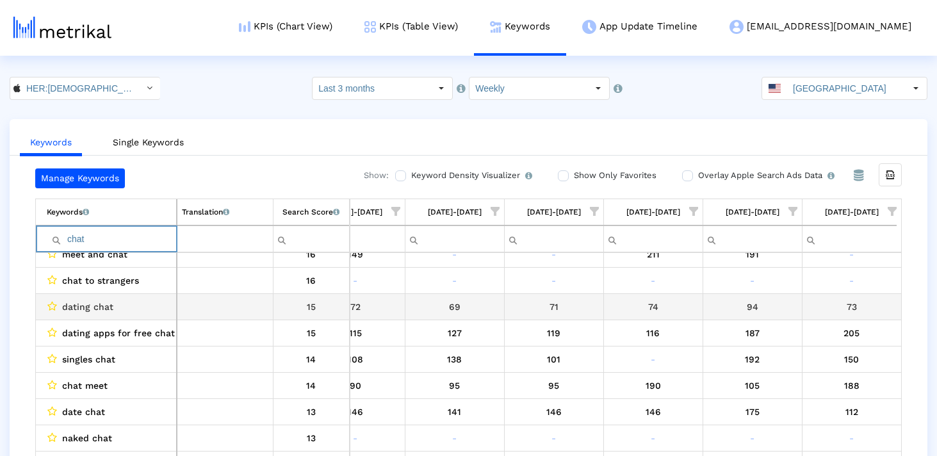
scroll to position [352, 0]
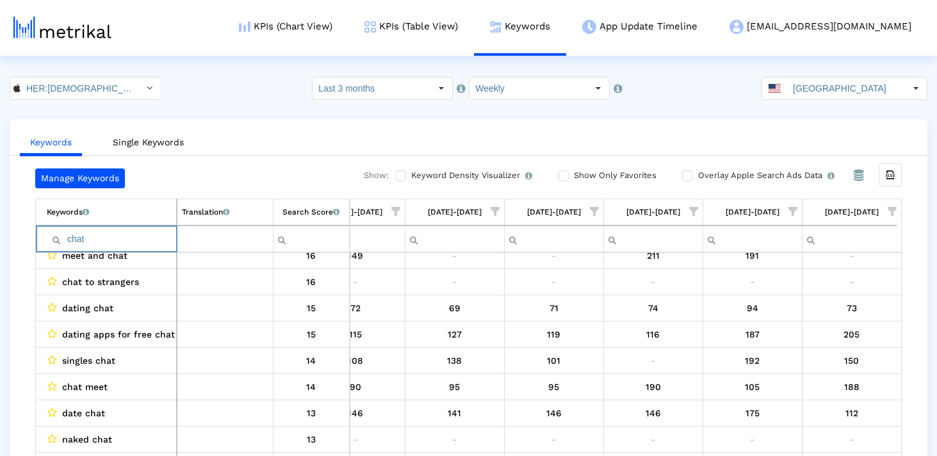
click at [76, 242] on input "chat" at bounding box center [111, 239] width 129 height 21
paste input "zoey"
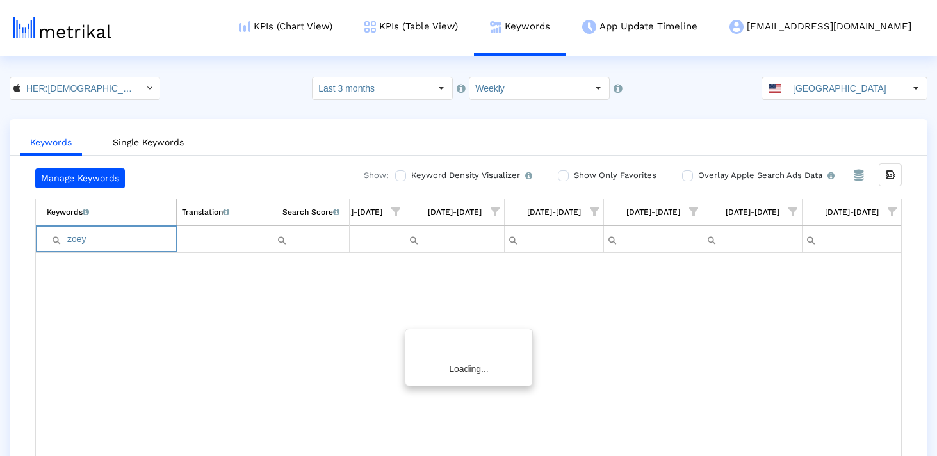
scroll to position [0, 0]
click at [92, 243] on input "zoey" at bounding box center [111, 239] width 129 height 21
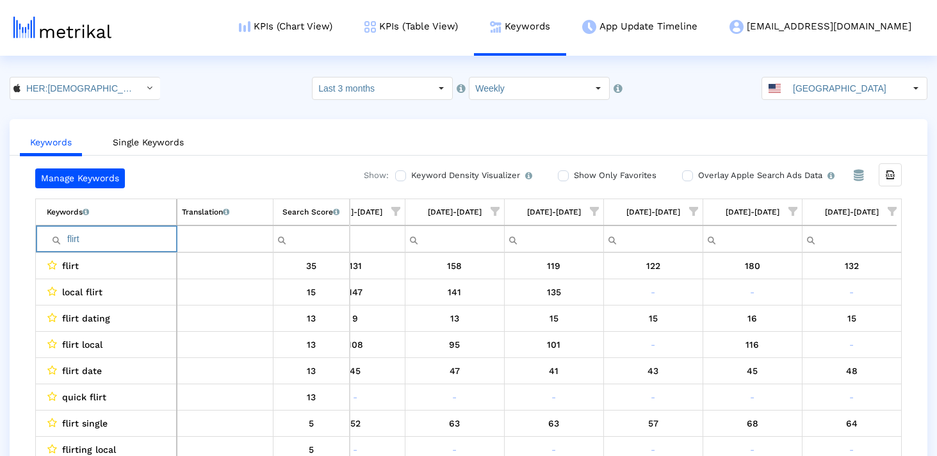
click at [136, 231] on input "flirt" at bounding box center [111, 239] width 129 height 21
paste input "bisexual"
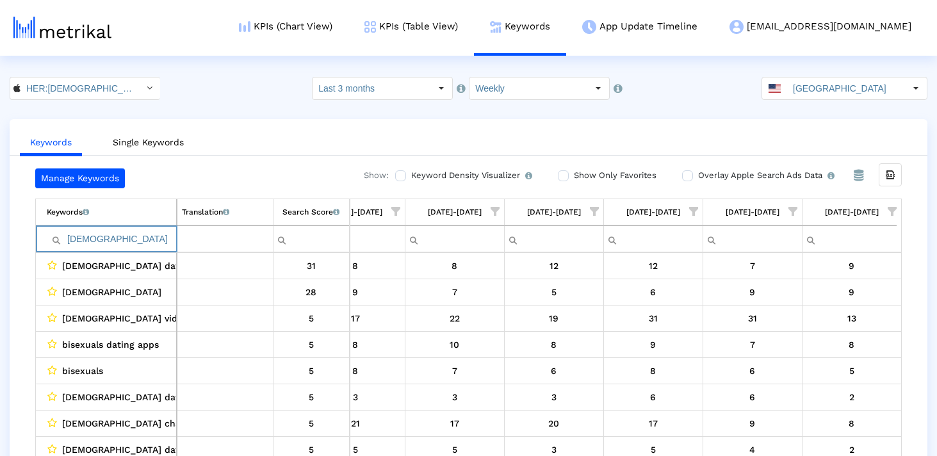
click at [101, 235] on input "bisexual" at bounding box center [111, 239] width 129 height 21
paste input "pan"
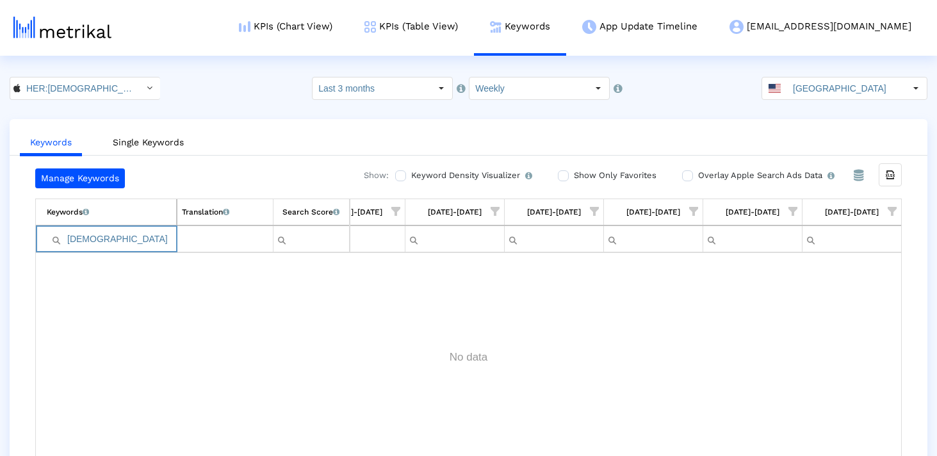
click at [119, 239] on input "pansexual" at bounding box center [111, 239] width 129 height 21
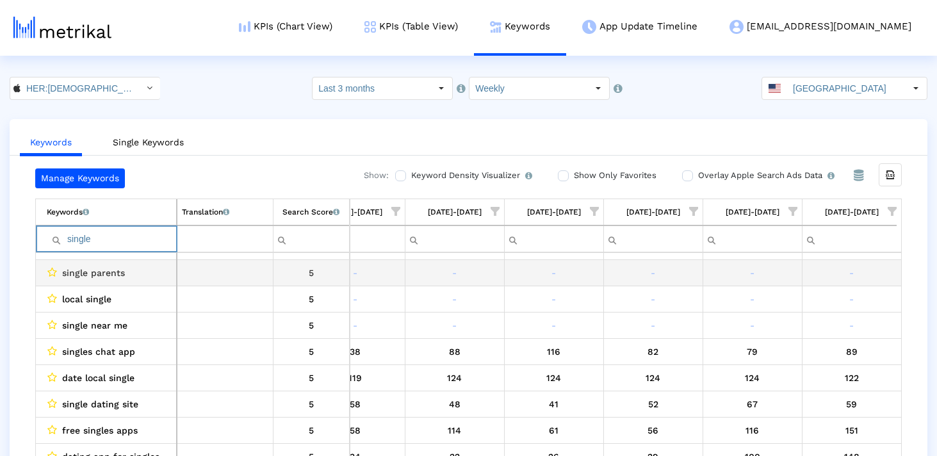
scroll to position [662, 0]
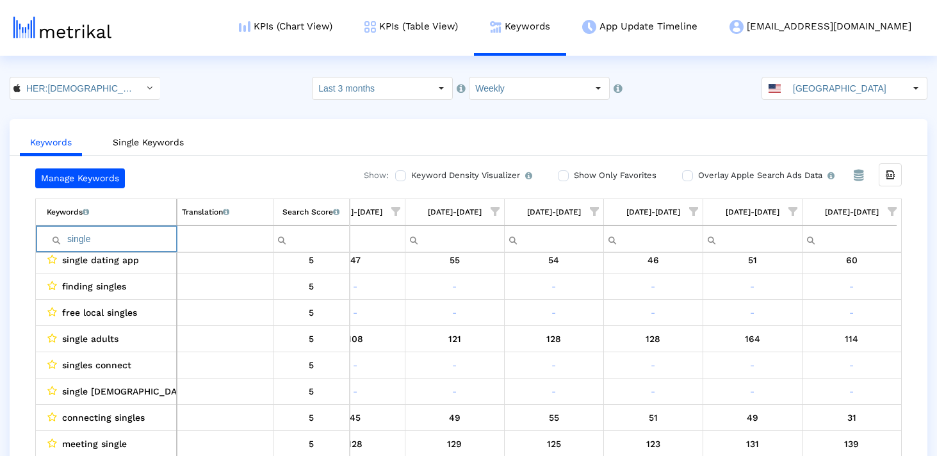
click at [111, 236] on input "single" at bounding box center [111, 239] width 129 height 21
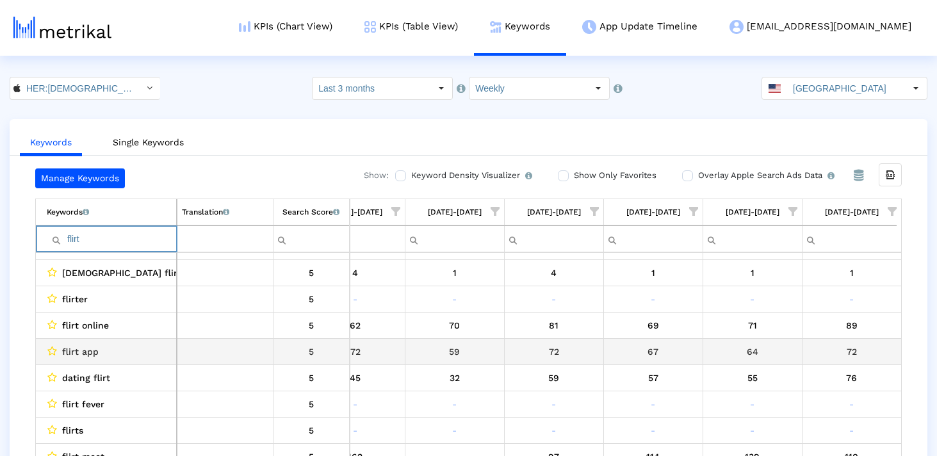
scroll to position [242, 0]
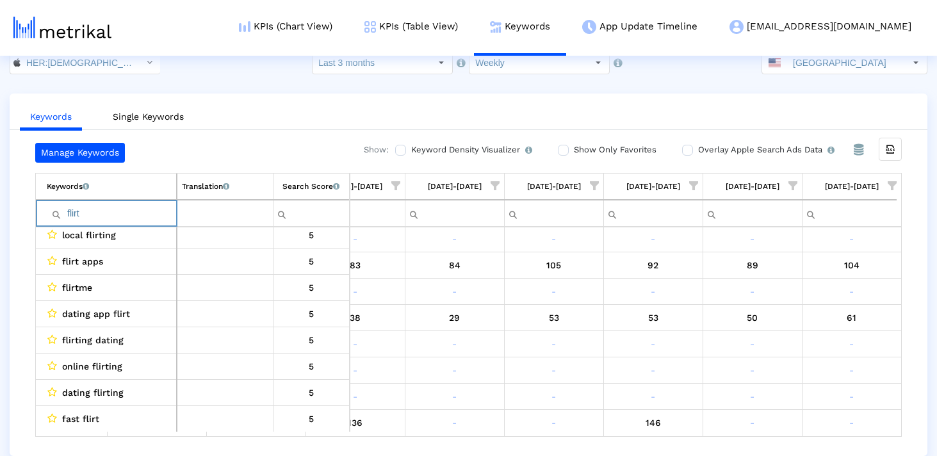
click at [122, 205] on input "flirt" at bounding box center [111, 213] width 129 height 21
click at [122, 205] on input "t" at bounding box center [111, 213] width 129 height 21
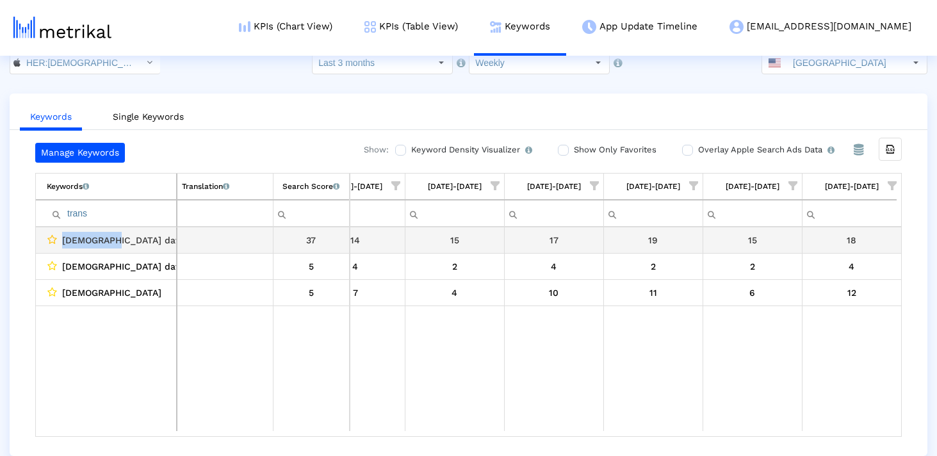
drag, startPoint x: 113, startPoint y: 240, endPoint x: 47, endPoint y: 240, distance: 65.3
click at [47, 240] on div "transgender dating" at bounding box center [109, 240] width 125 height 17
copy div "transgende"
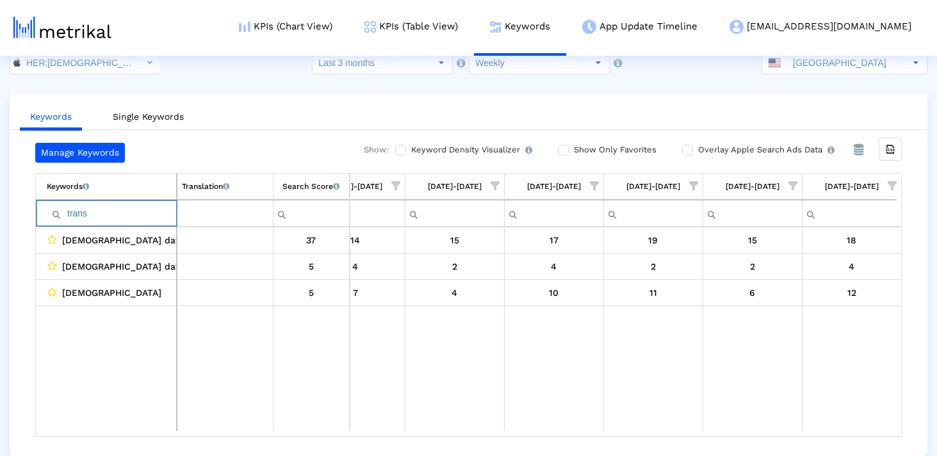
click at [128, 213] on input "trans" at bounding box center [111, 213] width 129 height 21
paste input "lgbtqi"
type input "lgbtqi"
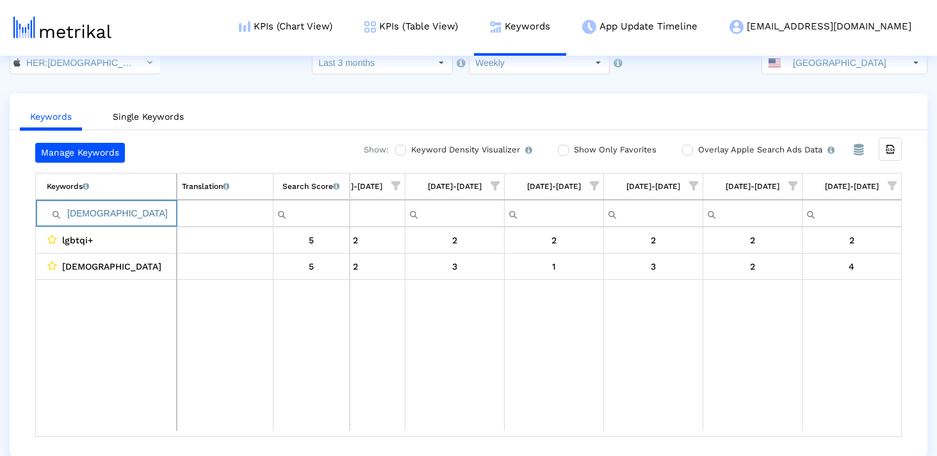
click at [128, 213] on input "lgbtqi" at bounding box center [111, 213] width 129 height 21
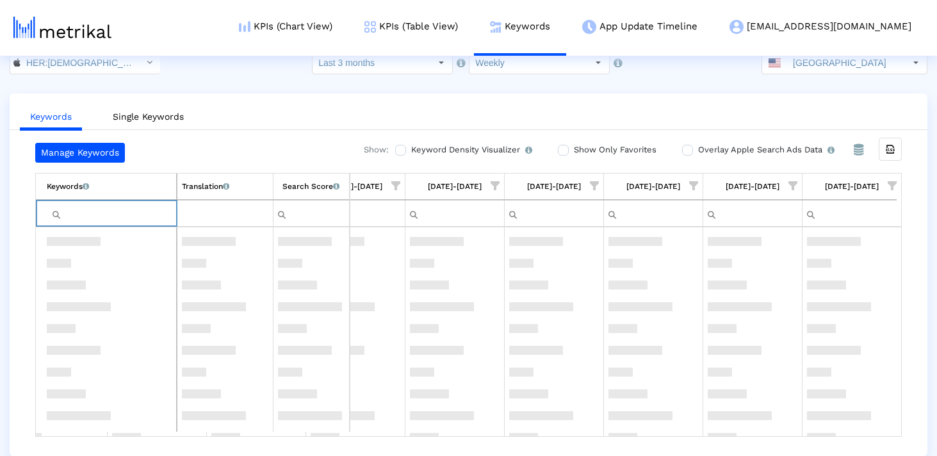
scroll to position [587, 0]
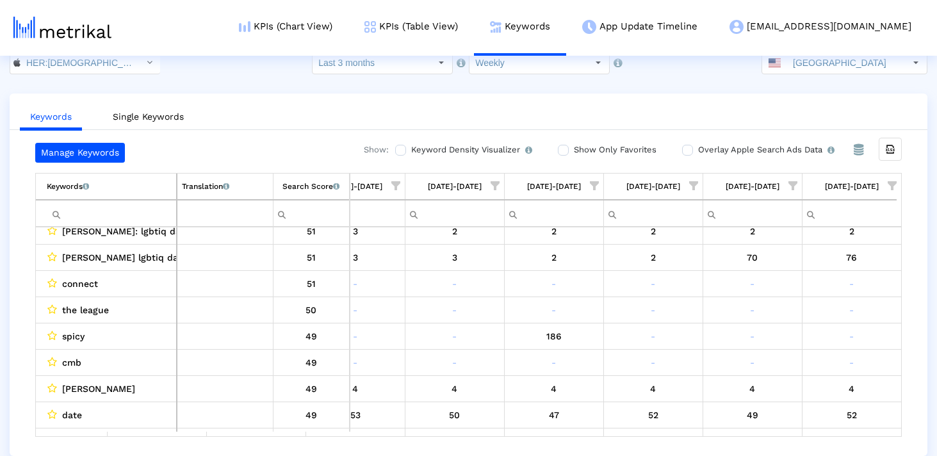
click at [888, 190] on span "Show filter options for column '09/07/25-09/13/25'" at bounding box center [892, 185] width 9 height 9
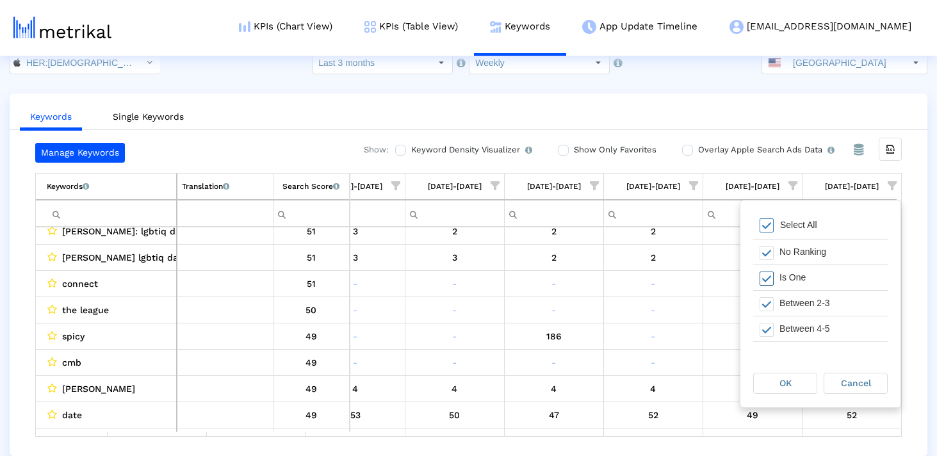
click at [774, 273] on div "Is One" at bounding box center [830, 277] width 115 height 25
click at [773, 334] on span "Filter options" at bounding box center [767, 335] width 14 height 14
click at [771, 380] on div "OK" at bounding box center [785, 383] width 63 height 20
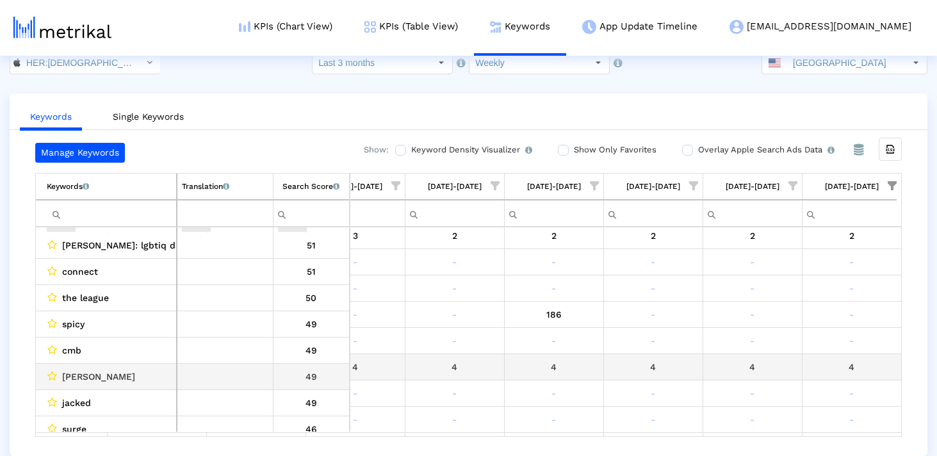
scroll to position [215, 0]
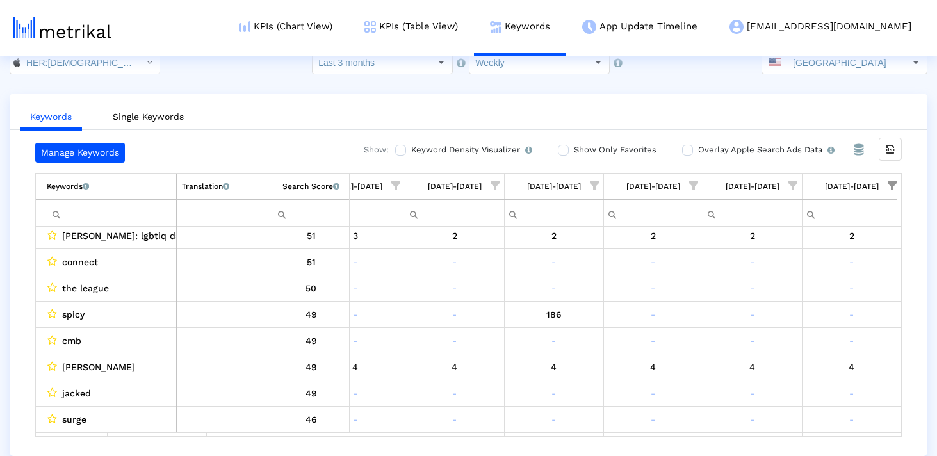
click at [892, 186] on span "Show filter options for column '09/07/25-09/13/25'" at bounding box center [892, 185] width 9 height 9
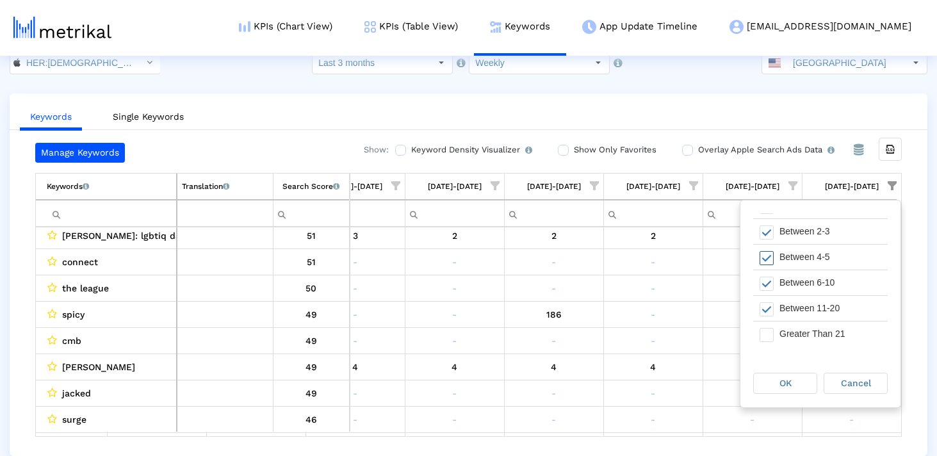
scroll to position [0, 0]
click at [771, 251] on span "Filter options" at bounding box center [767, 253] width 14 height 14
click at [779, 382] on span "OK" at bounding box center [785, 383] width 12 height 10
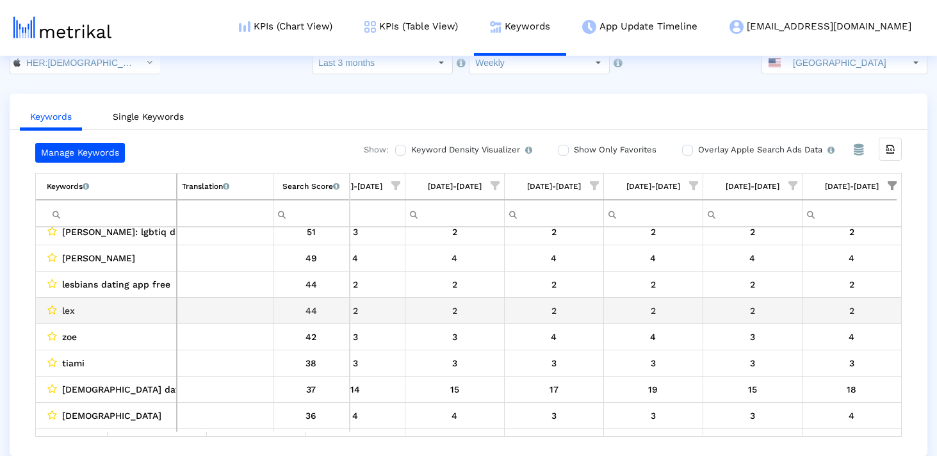
scroll to position [60, 739]
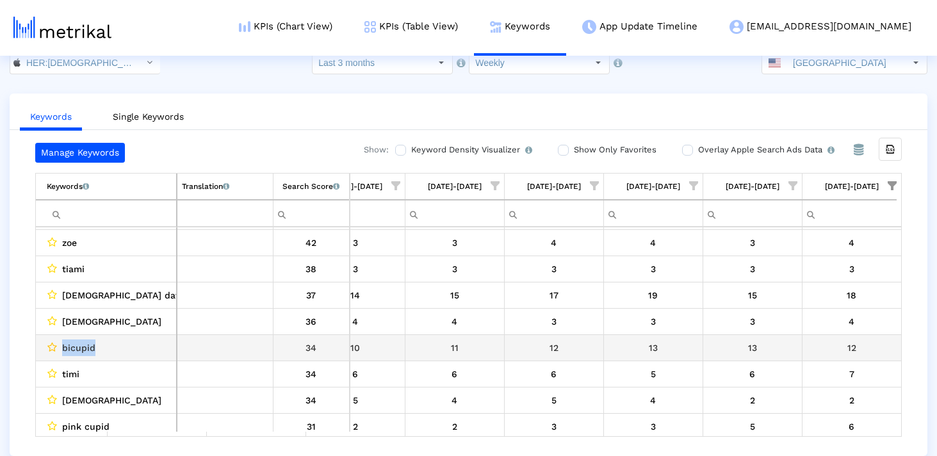
drag, startPoint x: 109, startPoint y: 345, endPoint x: 54, endPoint y: 345, distance: 54.4
click at [54, 345] on div "bicupid" at bounding box center [109, 347] width 125 height 17
copy div "bicupid"
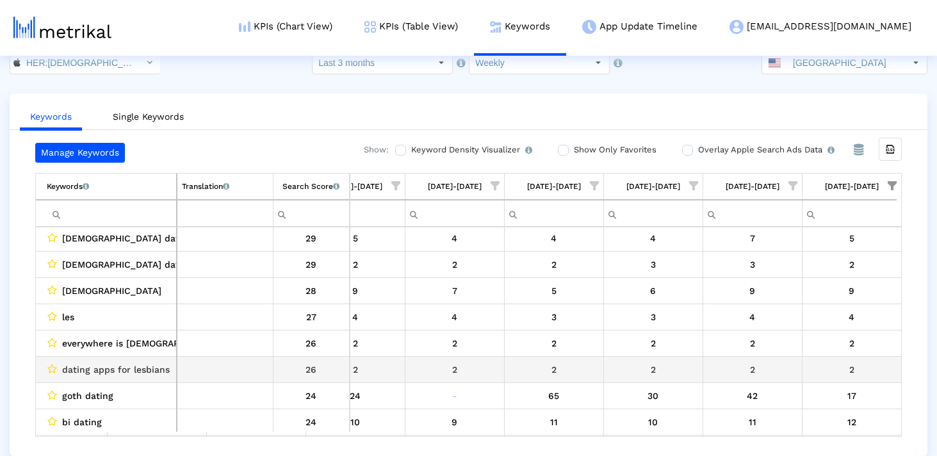
scroll to position [437, 0]
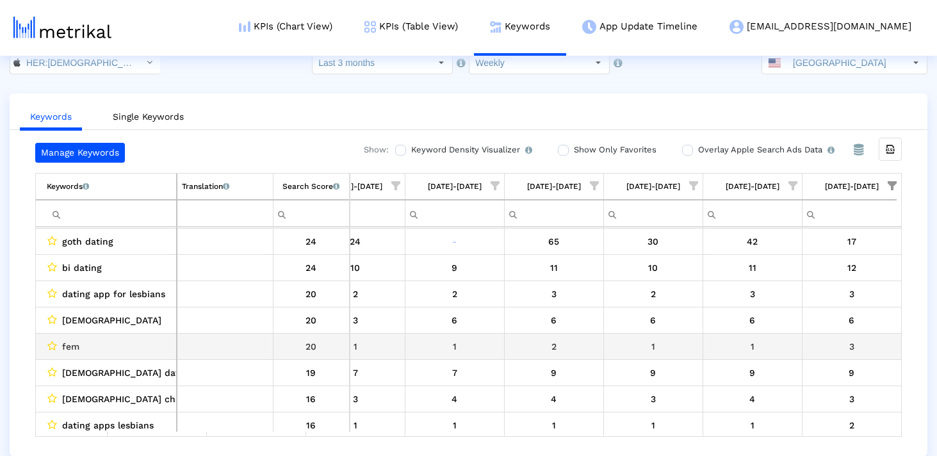
click at [74, 345] on span "fem" at bounding box center [70, 346] width 17 height 17
copy span "fem"
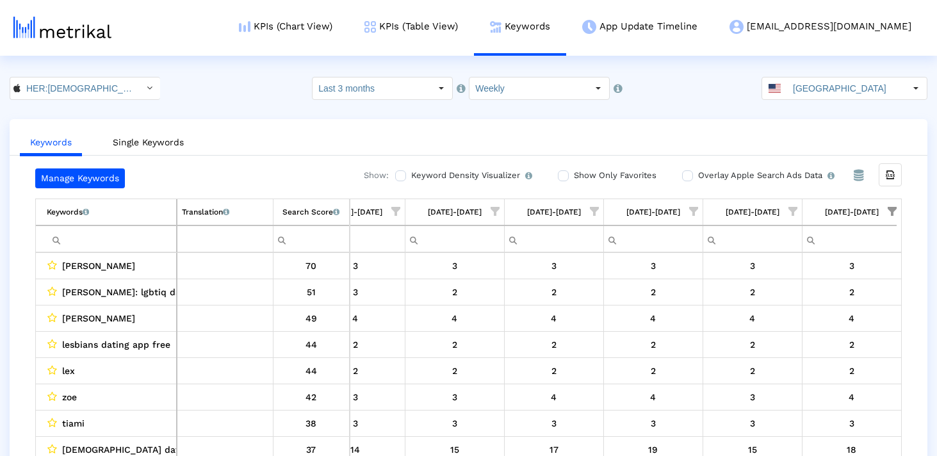
click at [153, 238] on input "Filter cell" at bounding box center [111, 239] width 129 height 21
click at [894, 211] on span "Show filter options for column '09/07/25-09/13/25'" at bounding box center [892, 211] width 9 height 9
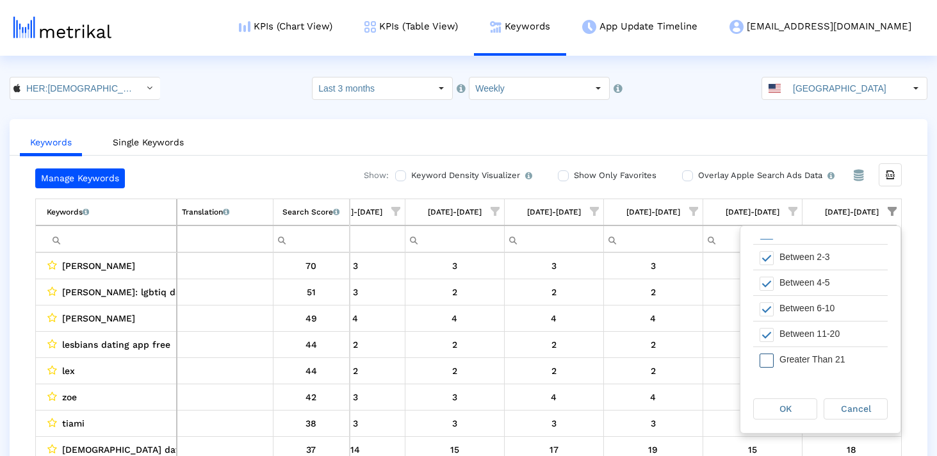
click at [767, 357] on span "Filter options" at bounding box center [767, 361] width 14 height 14
click at [801, 407] on div "OK" at bounding box center [785, 409] width 63 height 20
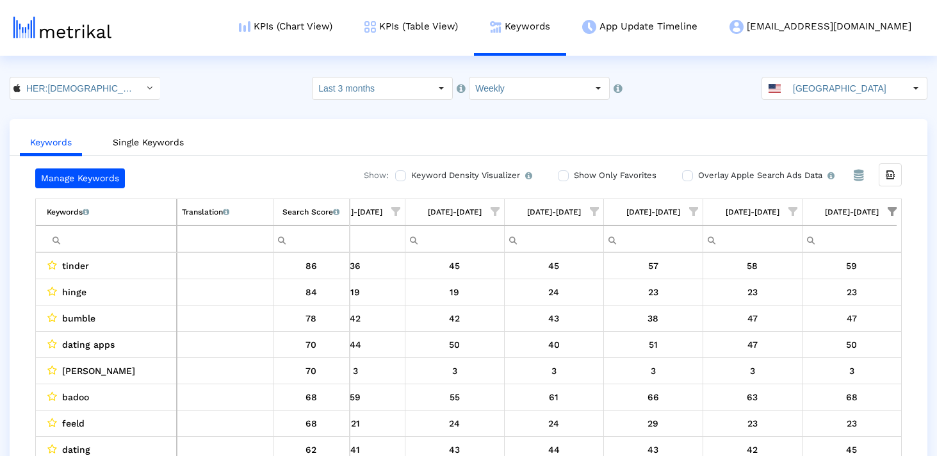
click at [168, 241] on input "Filter cell" at bounding box center [111, 239] width 129 height 21
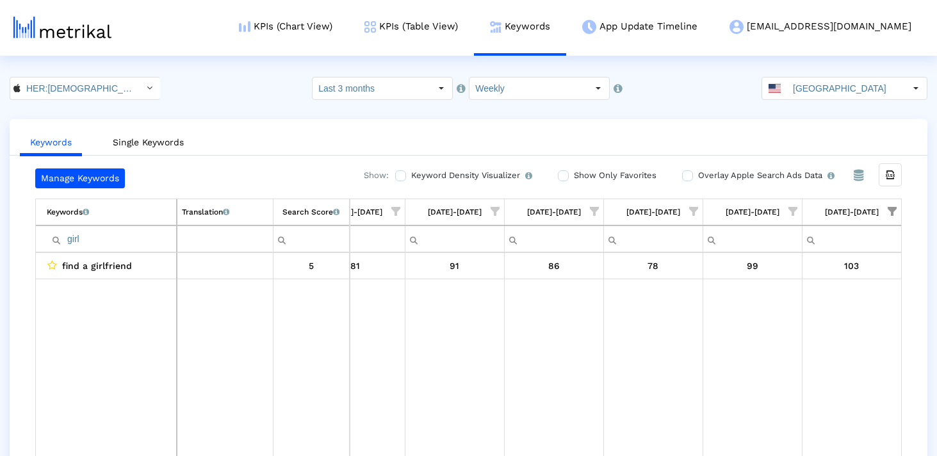
click at [891, 209] on span "Show filter options for column '09/07/25-09/13/25'" at bounding box center [892, 211] width 9 height 9
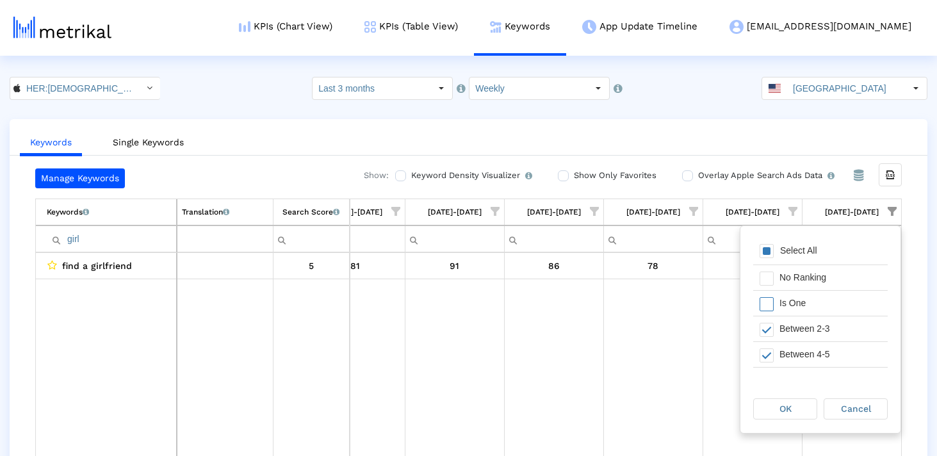
click at [126, 245] on input "girl" at bounding box center [111, 239] width 129 height 21
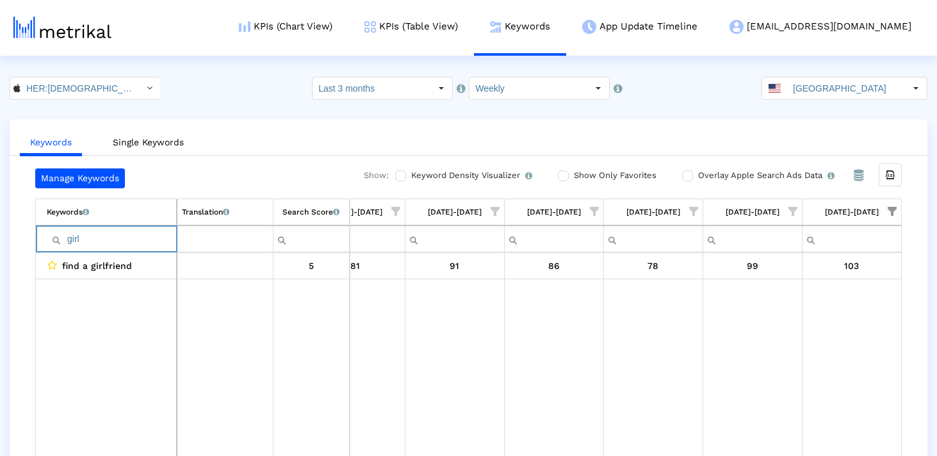
click at [126, 245] on input "girl" at bounding box center [111, 239] width 129 height 21
type input "p"
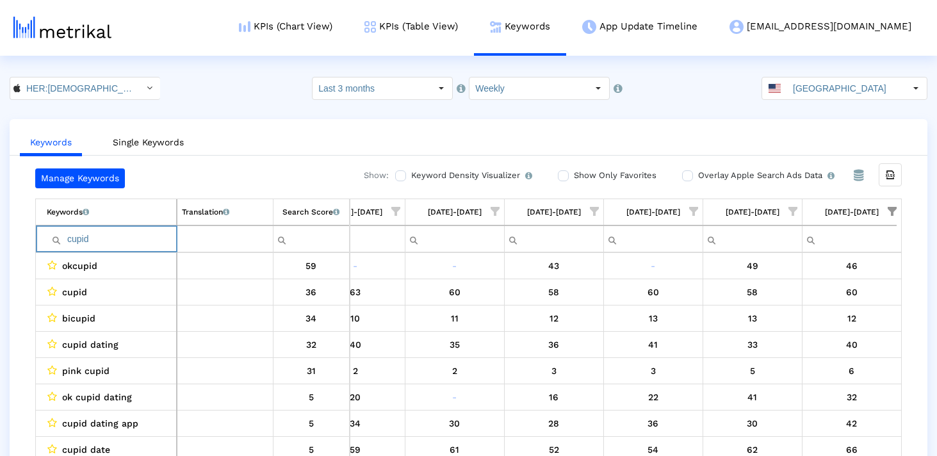
click at [899, 209] on div "Keywords List of keywords that are currently being tracked in Mobile Action. Tr…" at bounding box center [468, 226] width 867 height 54
click at [889, 211] on span "Show filter options for column '09/07/25-09/13/25'" at bounding box center [892, 211] width 9 height 9
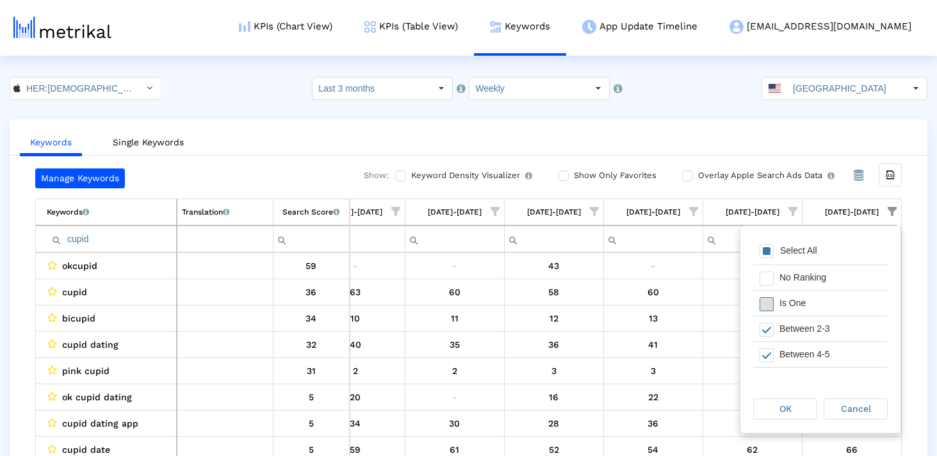
click at [765, 297] on span "Filter options" at bounding box center [767, 304] width 14 height 14
click at [798, 406] on div "OK" at bounding box center [785, 409] width 63 height 20
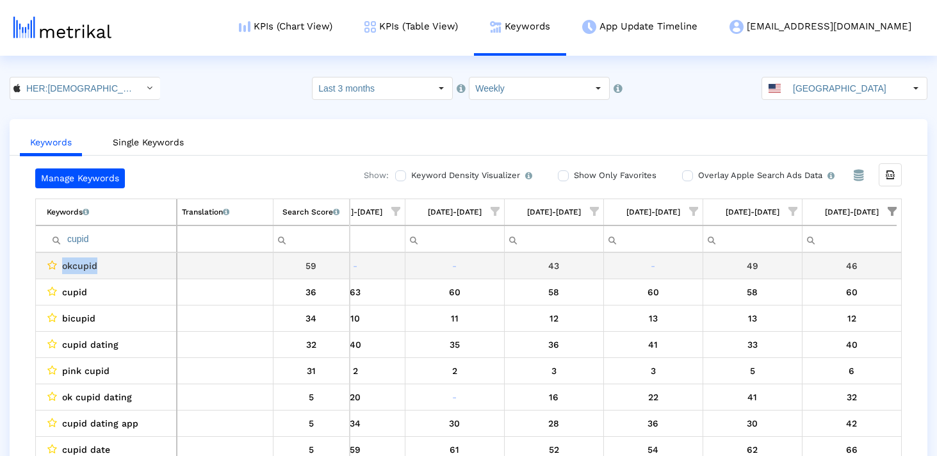
drag, startPoint x: 138, startPoint y: 263, endPoint x: 56, endPoint y: 266, distance: 82.0
click at [56, 266] on div "okcupid" at bounding box center [109, 265] width 125 height 17
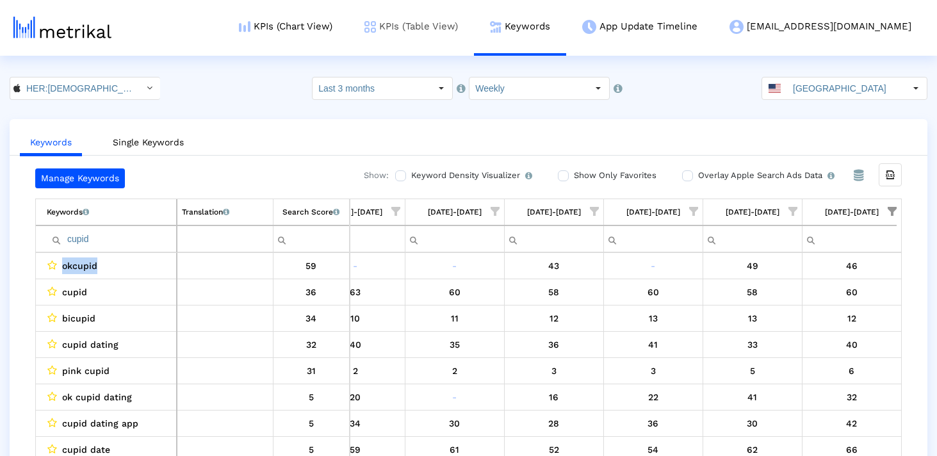
copy div "okcupid"
click at [126, 240] on input "cupid" at bounding box center [111, 239] width 129 height 21
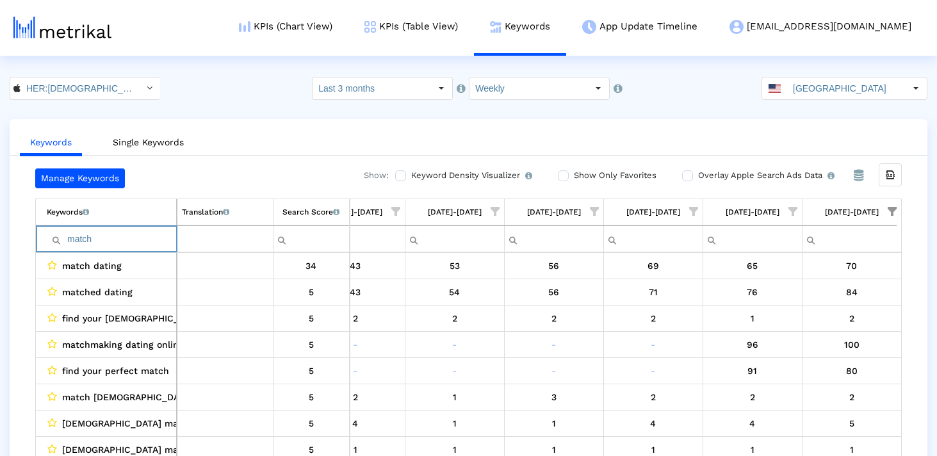
click at [79, 239] on input "match" at bounding box center [111, 239] width 129 height 21
paste input "eet"
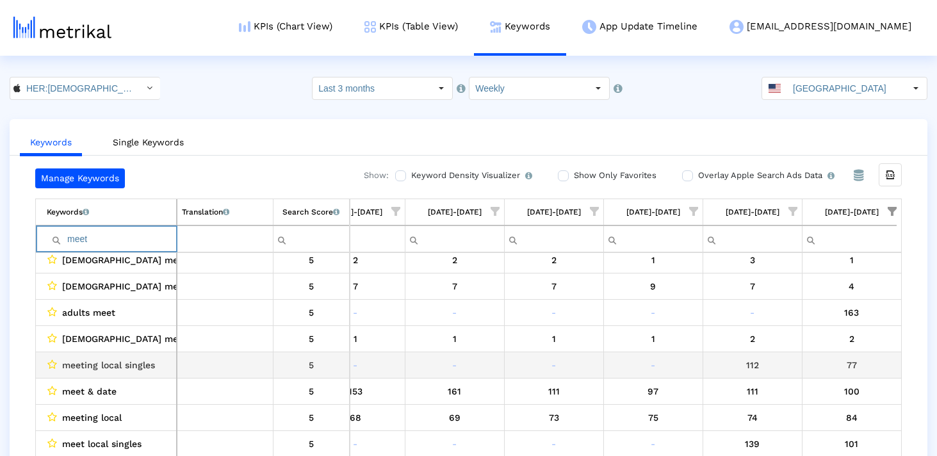
scroll to position [1488, 0]
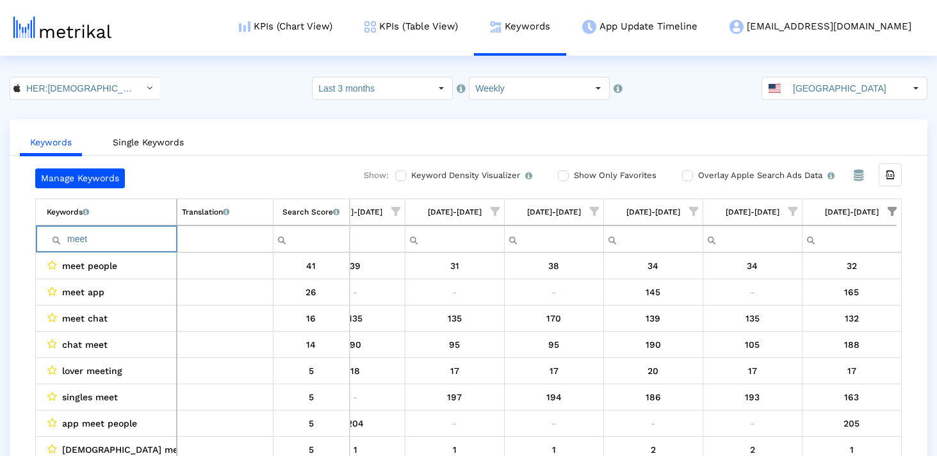
type input "meet"
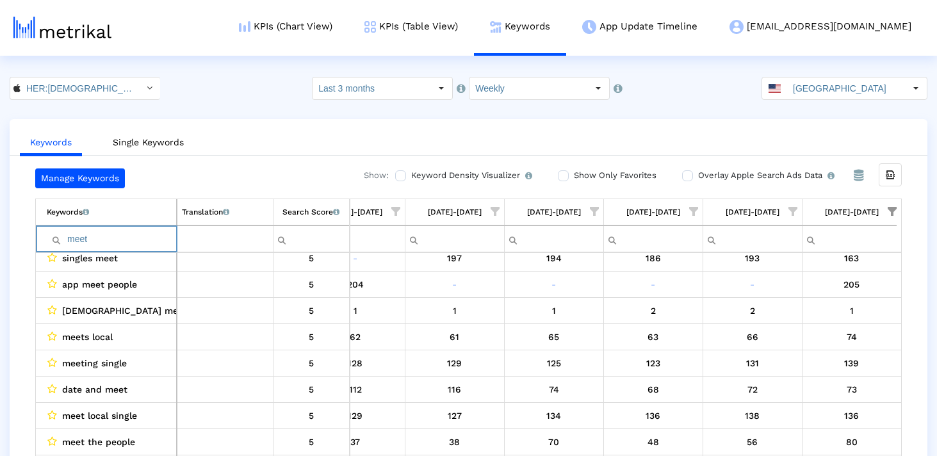
click at [97, 239] on input "meet" at bounding box center [111, 239] width 129 height 21
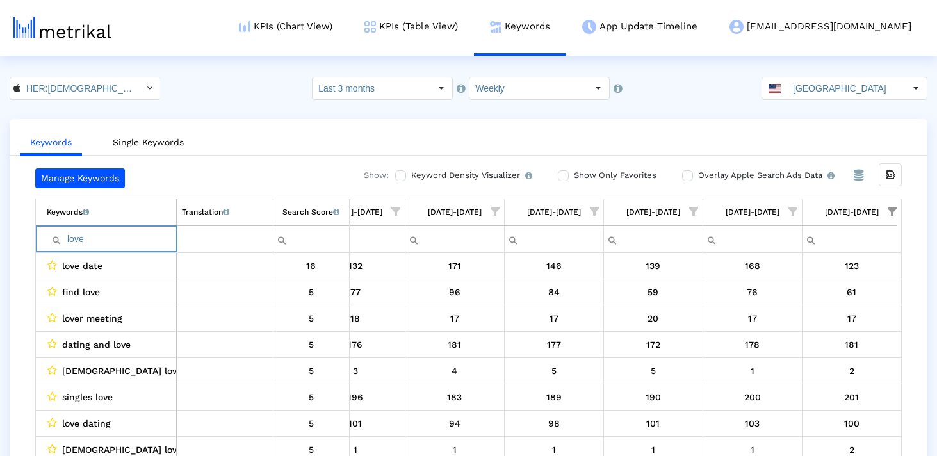
click at [101, 237] on input "love" at bounding box center [111, 239] width 129 height 21
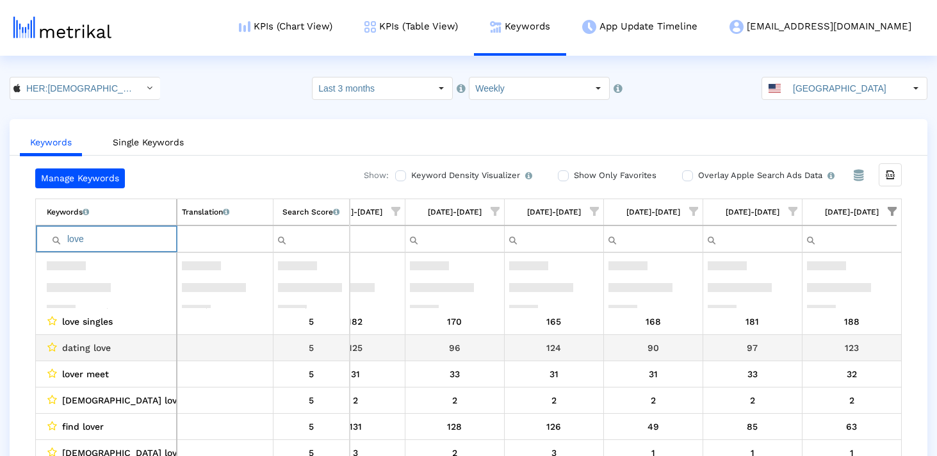
scroll to position [423, 0]
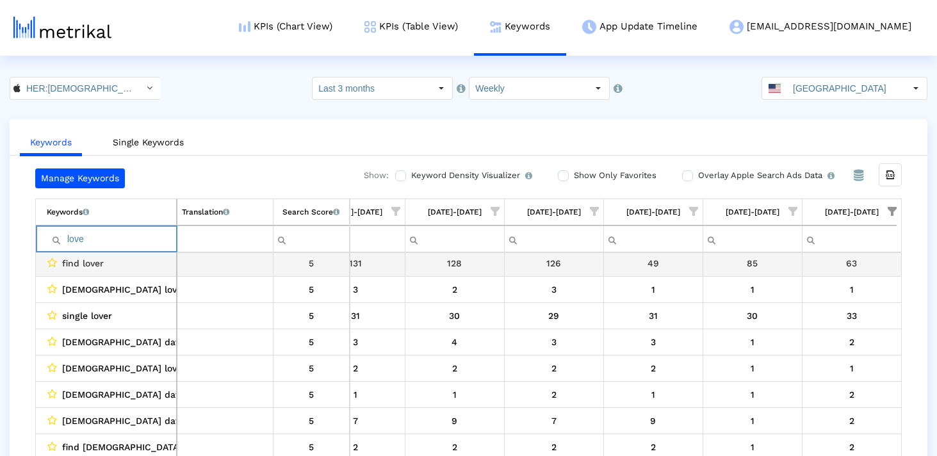
click at [84, 236] on input "love" at bounding box center [111, 239] width 129 height 21
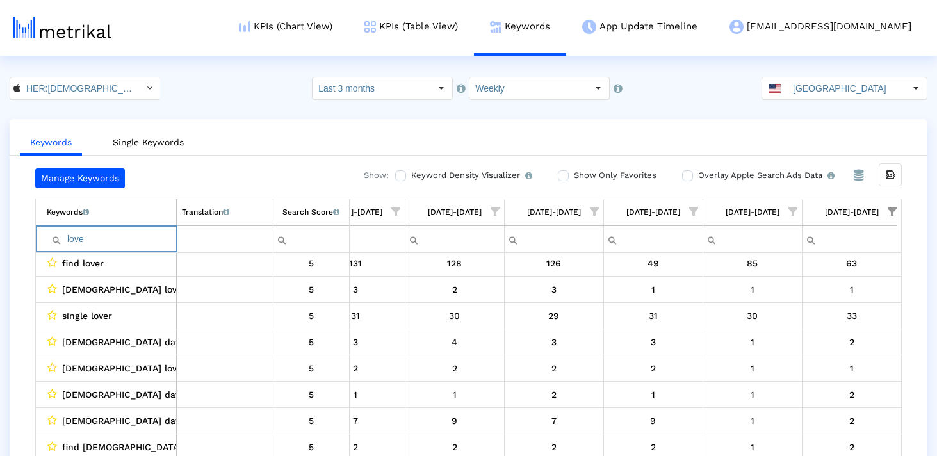
click at [84, 236] on input "love" at bounding box center [111, 239] width 129 height 21
type input "find"
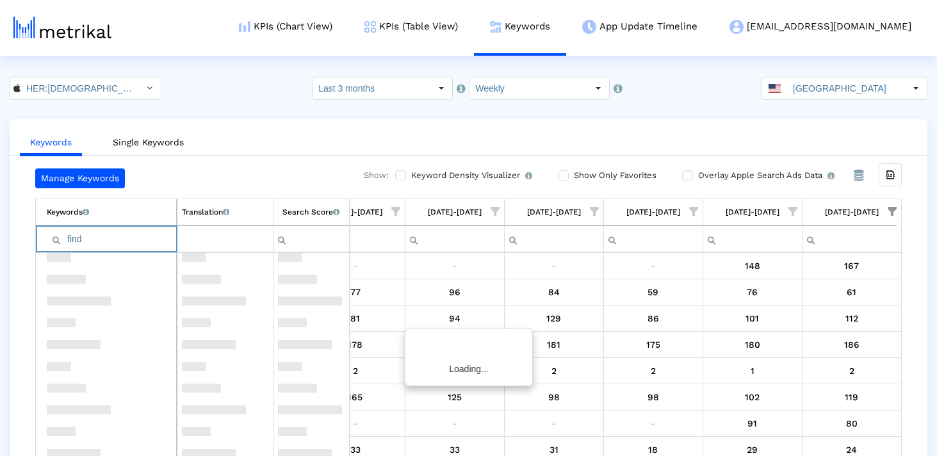
scroll to position [0, 0]
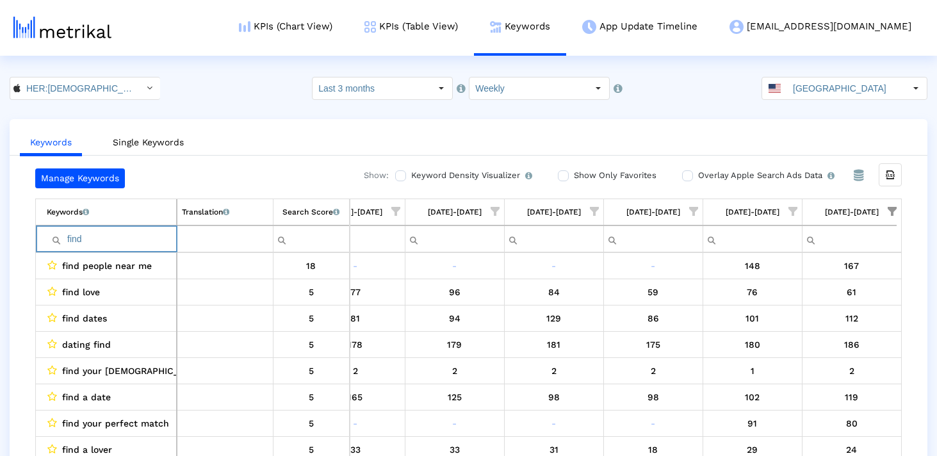
click at [124, 245] on input "find" at bounding box center [111, 239] width 129 height 21
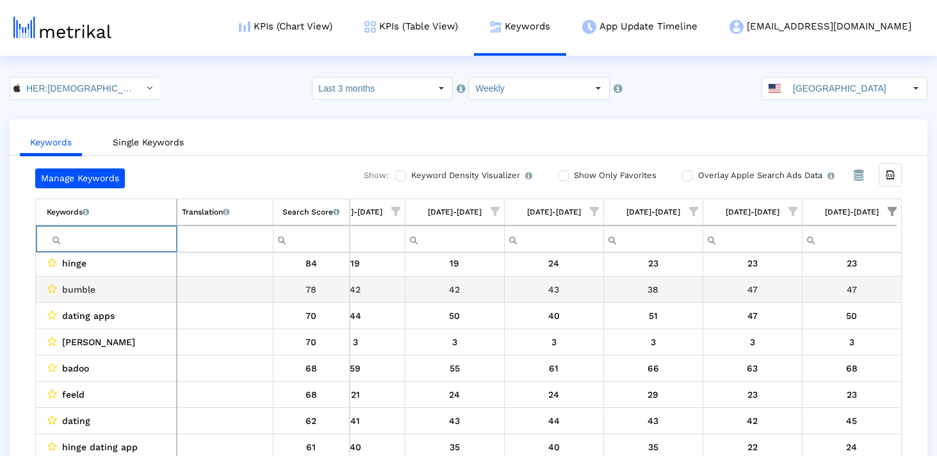
scroll to position [47, 0]
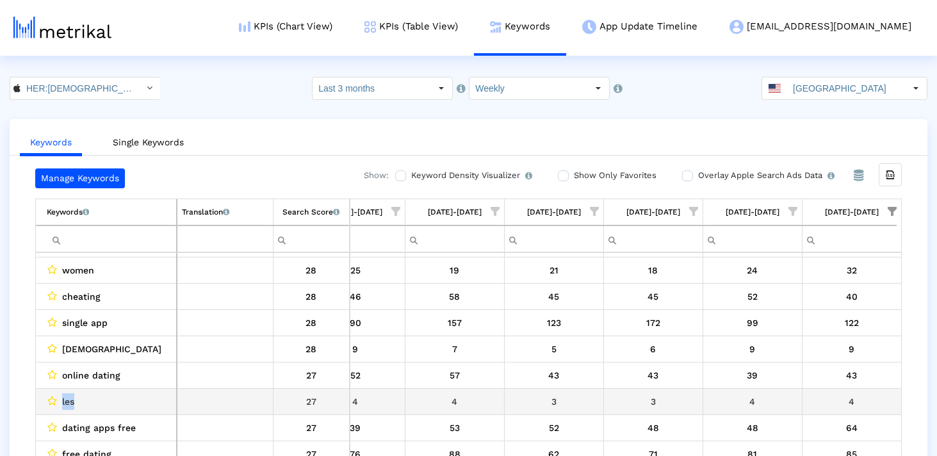
drag, startPoint x: 96, startPoint y: 405, endPoint x: 51, endPoint y: 405, distance: 44.8
click at [51, 405] on div "les" at bounding box center [109, 401] width 125 height 17
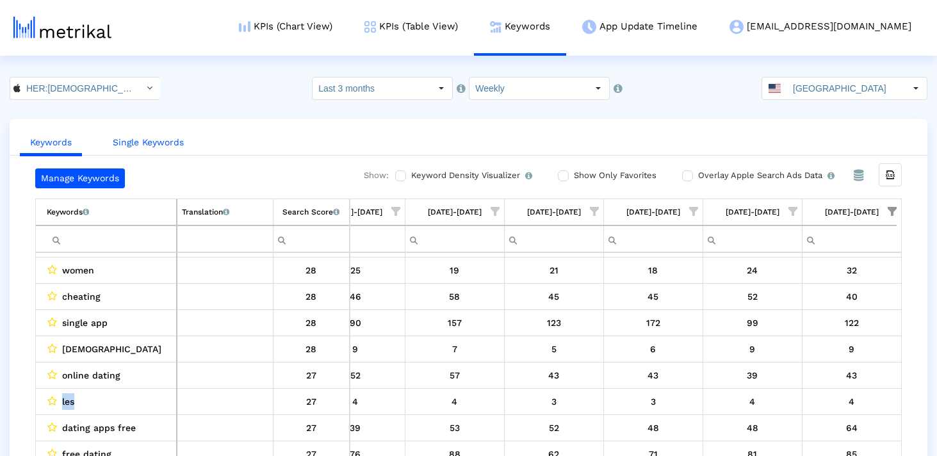
copy div "les"
click at [117, 244] on input "Filter cell" at bounding box center [111, 239] width 129 height 21
paste input "les"
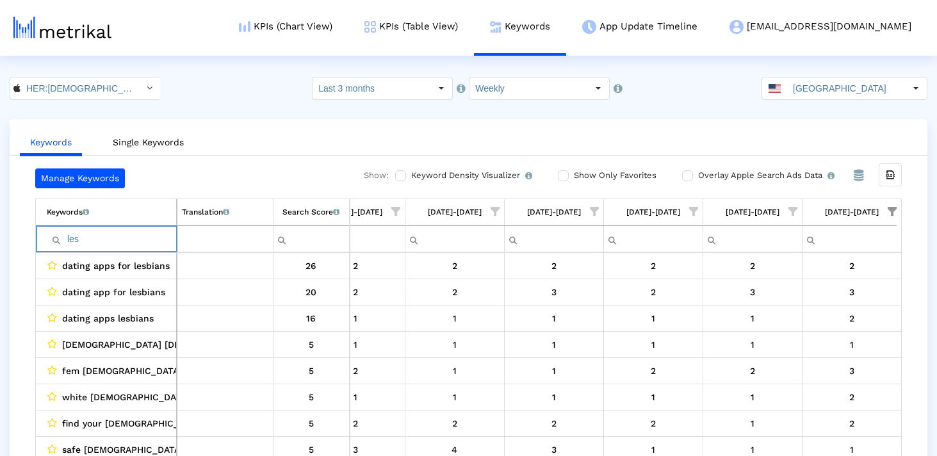
click at [69, 240] on input "les" at bounding box center [111, 239] width 129 height 21
click at [96, 238] on input "les" at bounding box center [111, 239] width 129 height 21
type input "les"
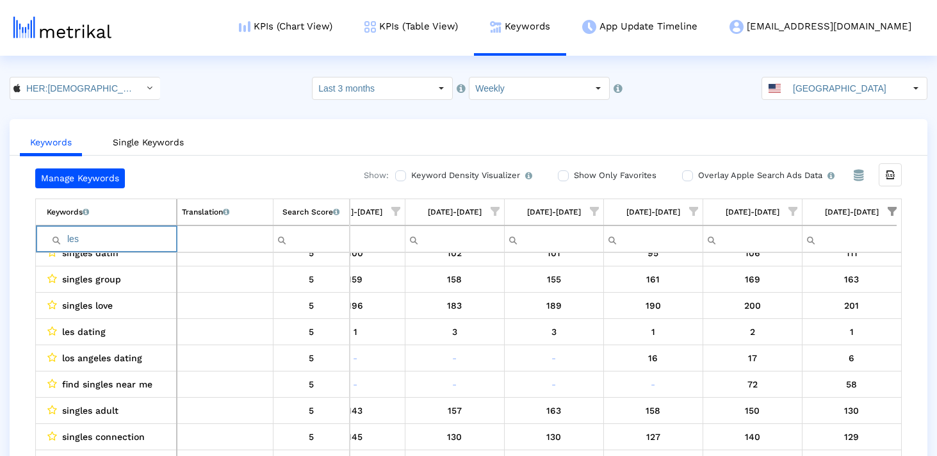
click at [129, 245] on input "les" at bounding box center [111, 239] width 129 height 21
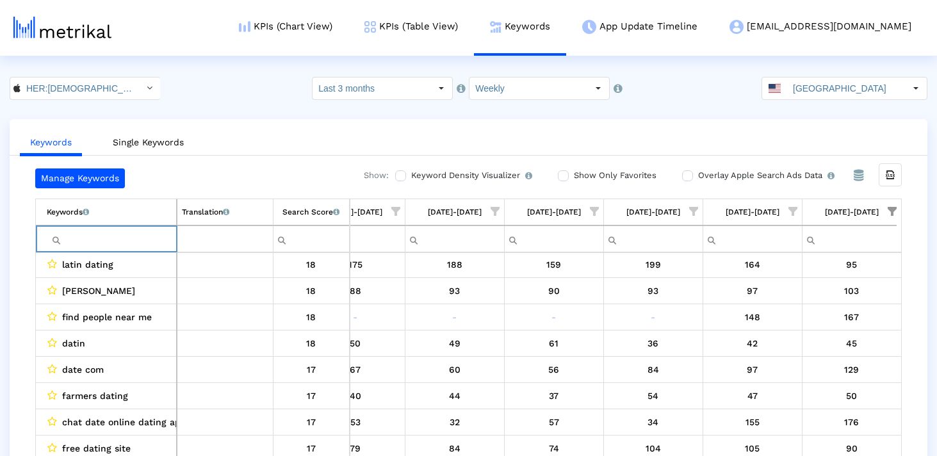
paste input "badoo"
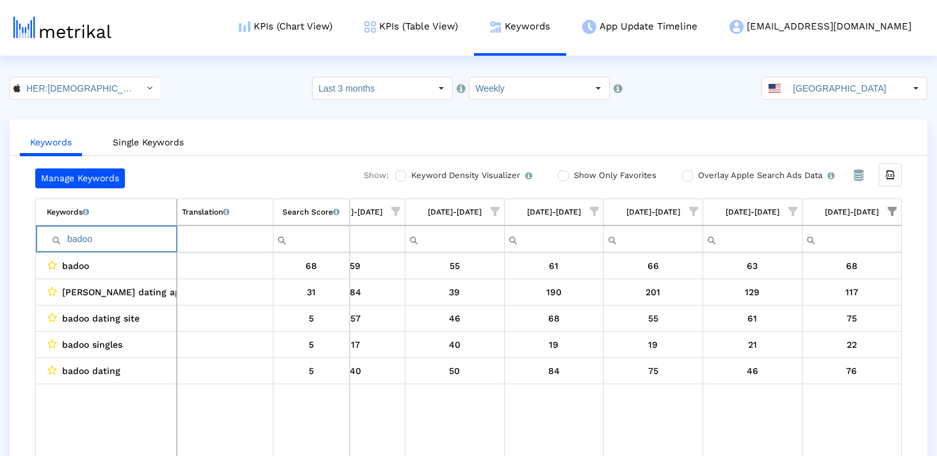
click at [92, 241] on input "badoo" at bounding box center [111, 239] width 129 height 21
paste input "match"
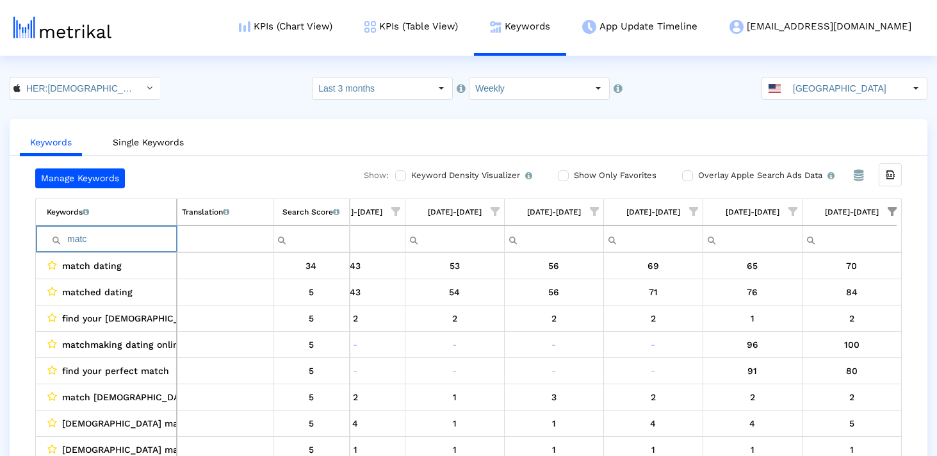
click at [132, 234] on input "matc" at bounding box center [111, 239] width 129 height 21
paste input "asian"
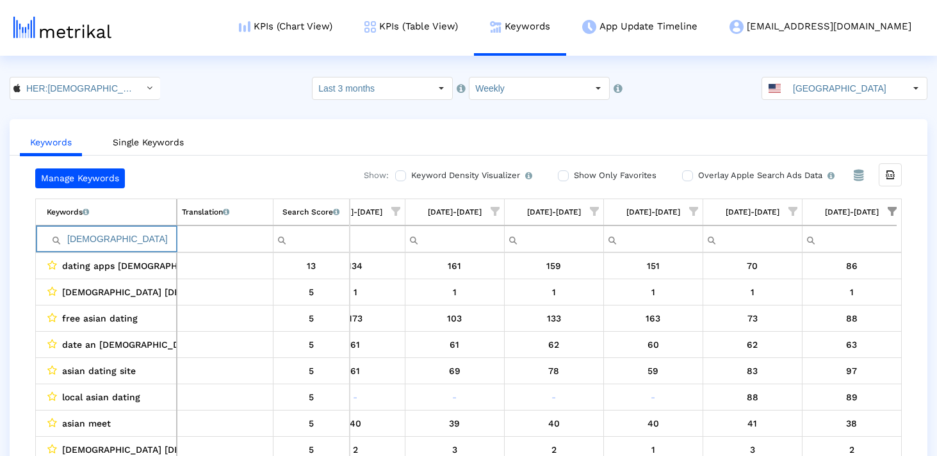
click at [101, 243] on input "asian" at bounding box center [111, 239] width 129 height 21
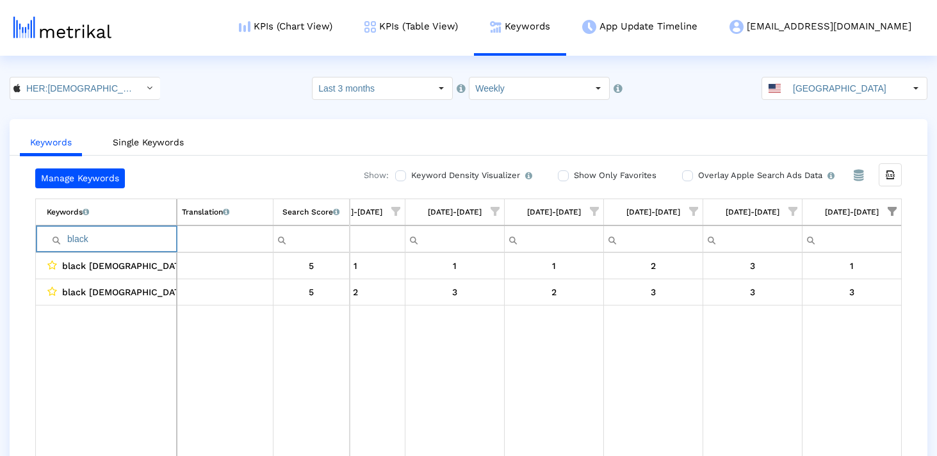
click at [89, 241] on input "black" at bounding box center [111, 239] width 129 height 21
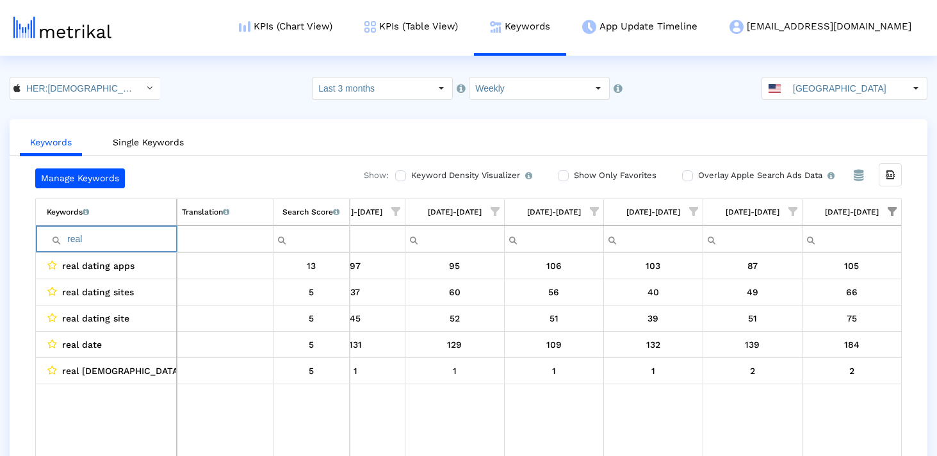
click at [88, 241] on input "real" at bounding box center [111, 239] width 129 height 21
click at [123, 241] on input "elite" at bounding box center [111, 239] width 129 height 21
paste input "hing"
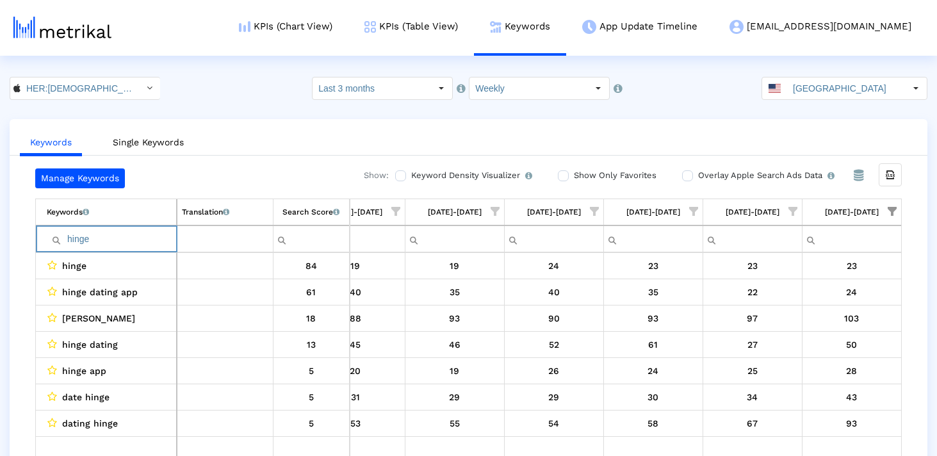
click at [110, 236] on input "hinge" at bounding box center [111, 239] width 129 height 21
paste input "latin"
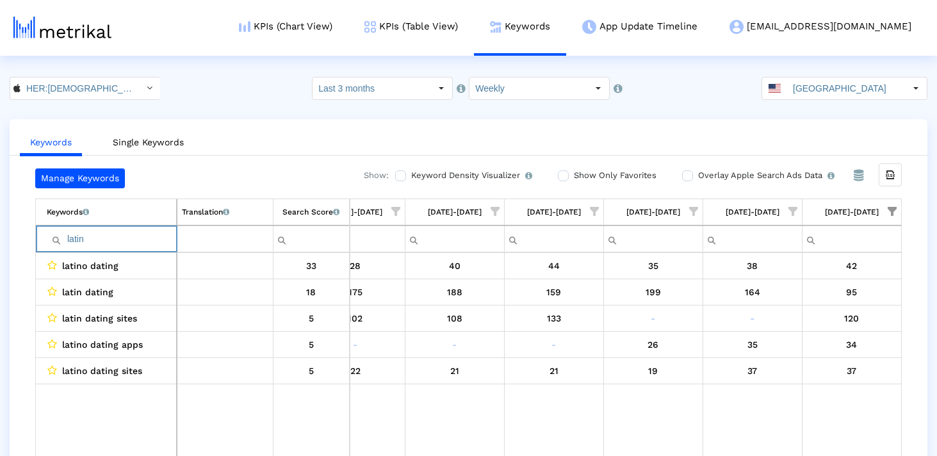
click at [102, 238] on input "latin" at bounding box center [111, 239] width 129 height 21
paste input "events"
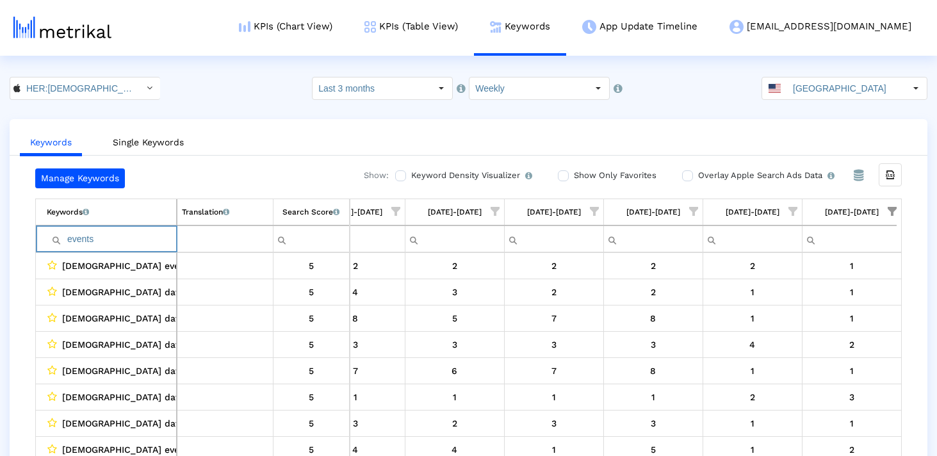
click at [114, 241] on input "events" at bounding box center [111, 239] width 129 height 21
paste input "safe"
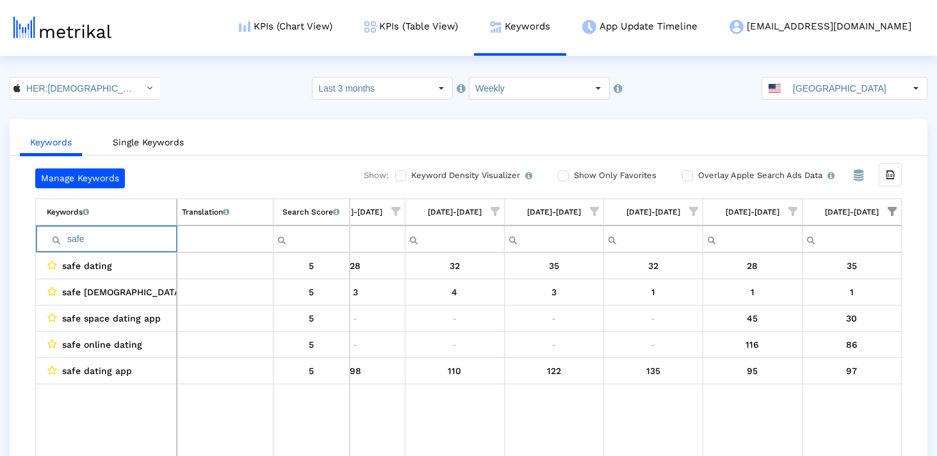
click at [133, 239] on input "safe" at bounding box center [111, 239] width 129 height 21
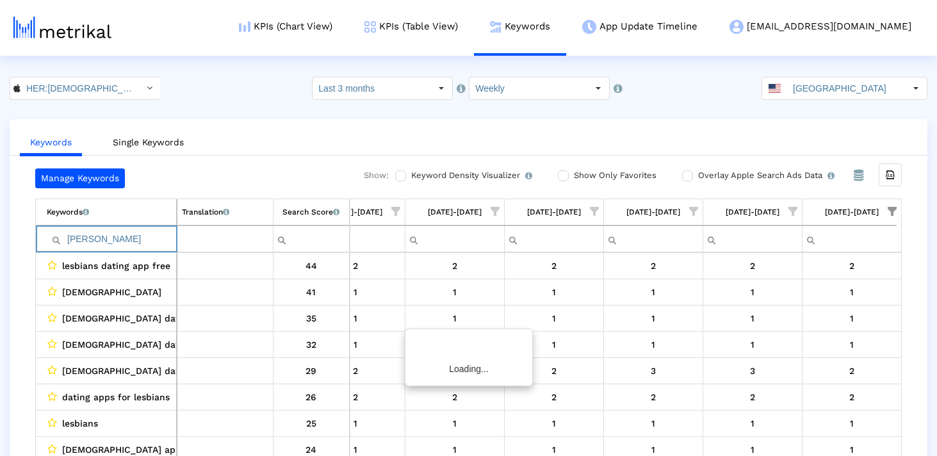
type input "lesbia"
click at [131, 240] on input "lesbia" at bounding box center [111, 239] width 129 height 21
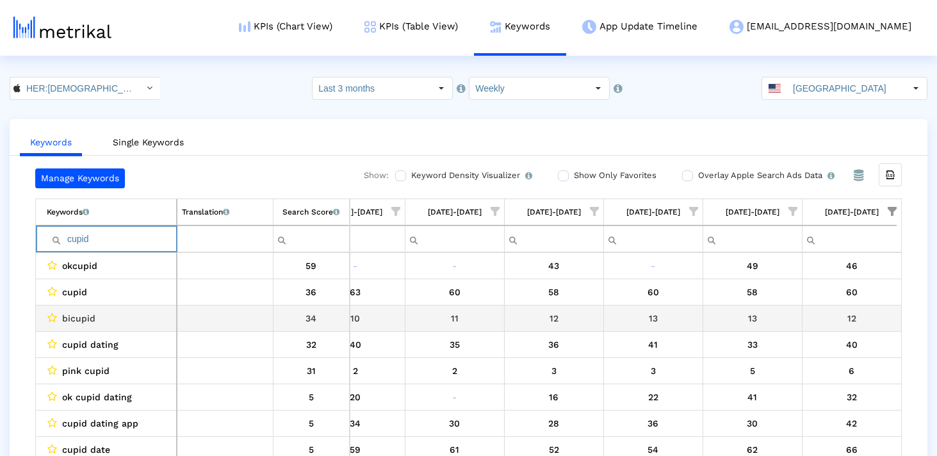
type input "cupid"
drag, startPoint x: 102, startPoint y: 314, endPoint x: 47, endPoint y: 314, distance: 55.1
click at [47, 314] on div "bicupid" at bounding box center [109, 318] width 125 height 17
copy div "bicupid"
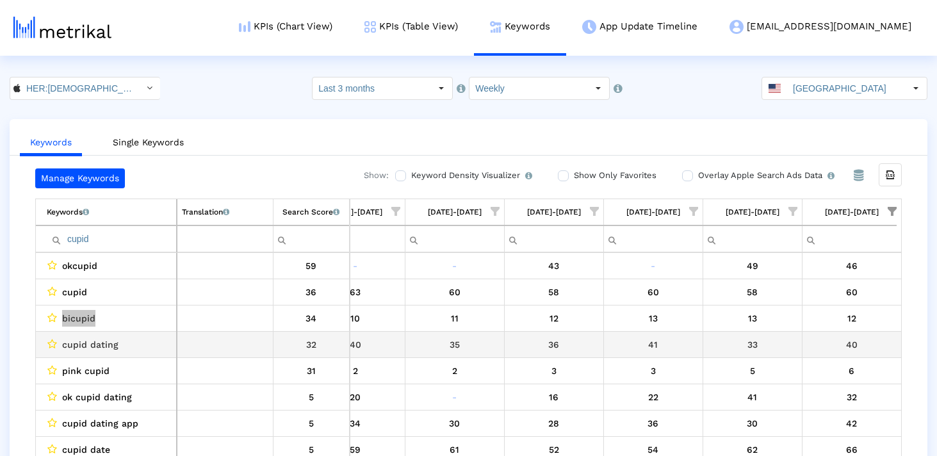
scroll to position [19, 0]
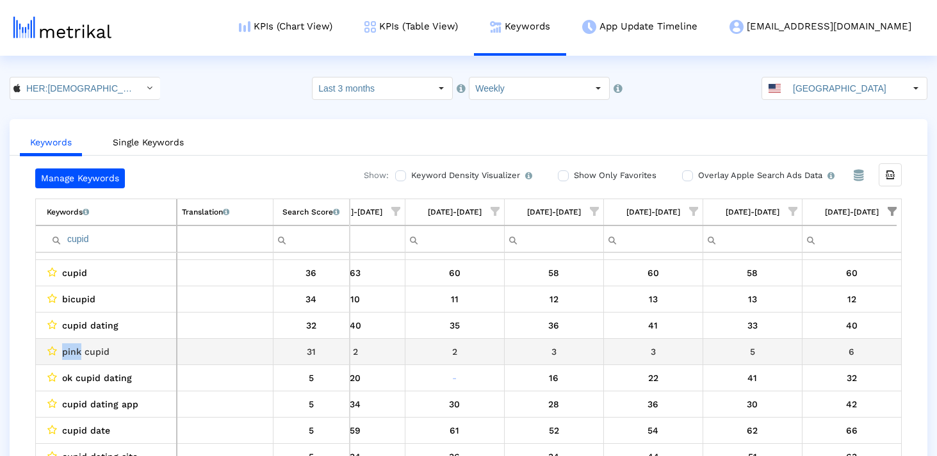
drag, startPoint x: 61, startPoint y: 350, endPoint x: 81, endPoint y: 351, distance: 19.9
click at [81, 351] on span "pink cupid" at bounding box center [85, 351] width 47 height 17
copy span "pink"
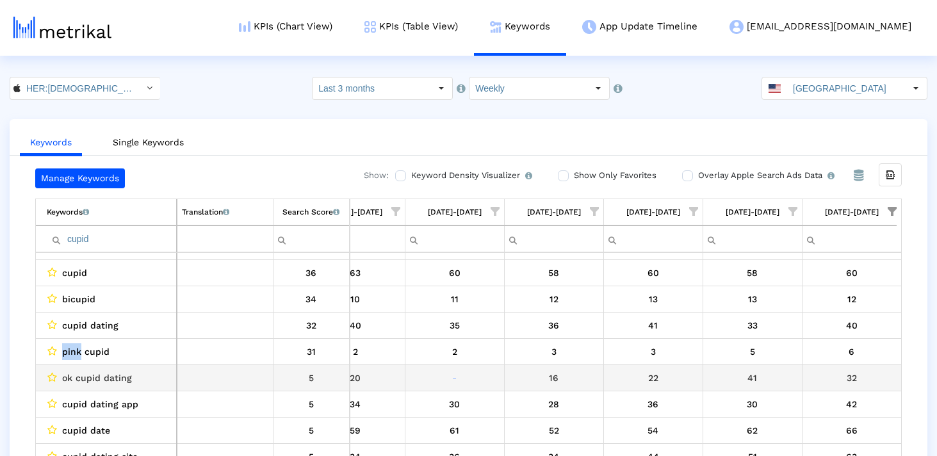
scroll to position [0, 0]
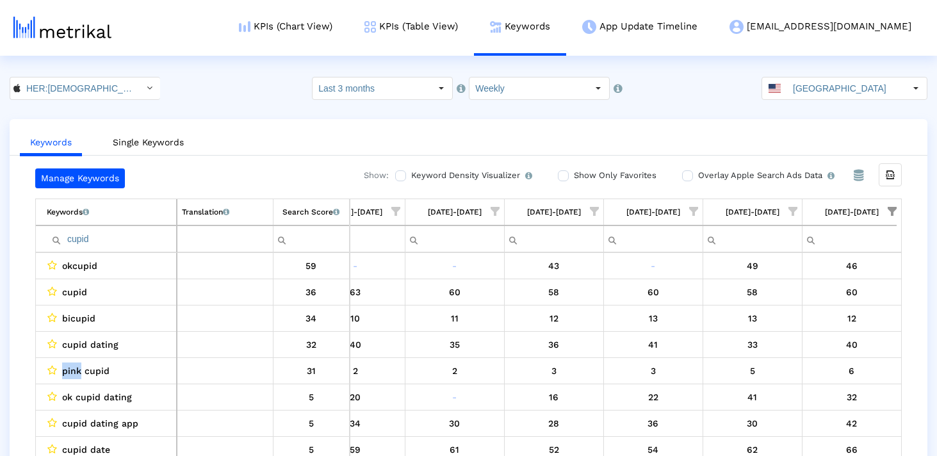
click at [117, 238] on input "cupid" at bounding box center [111, 239] width 129 height 21
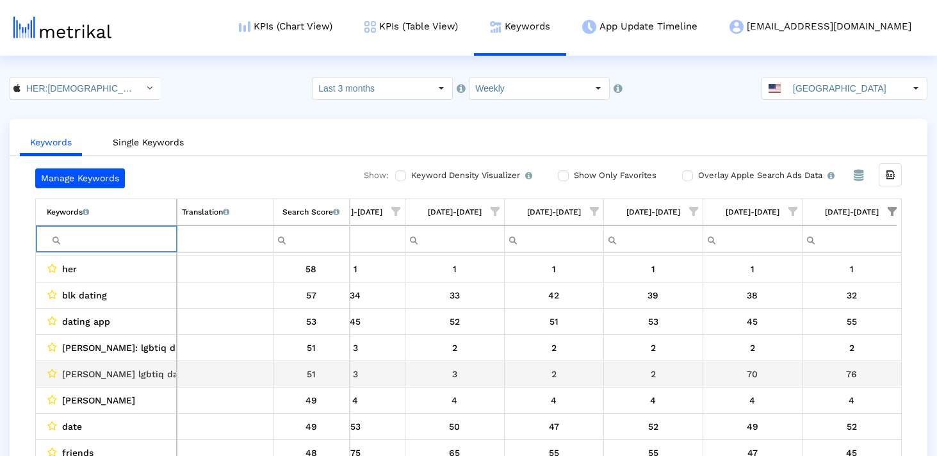
scroll to position [397, 0]
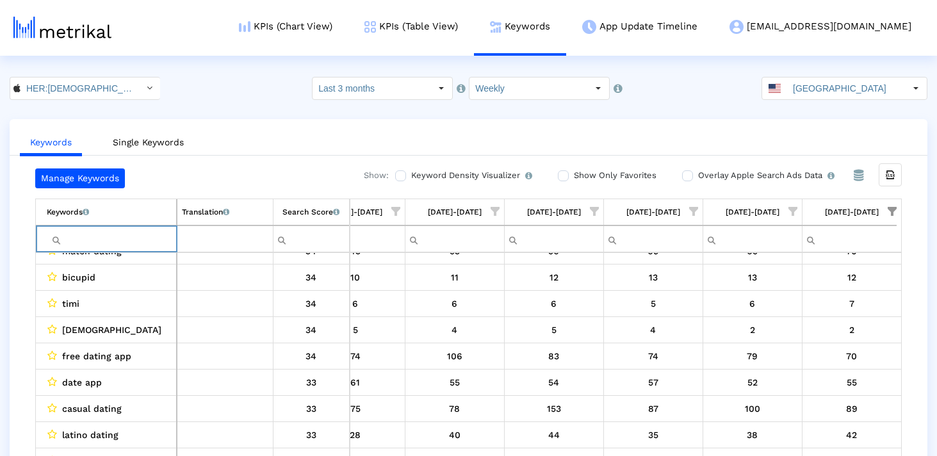
paste input "lgbtqi"
type input "lgbtqi"
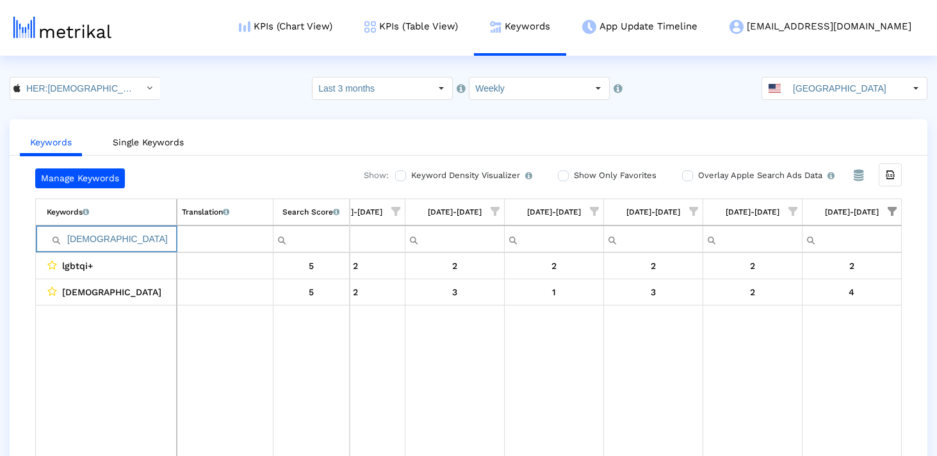
click at [119, 245] on input "lgbtqi" at bounding box center [111, 239] width 129 height 21
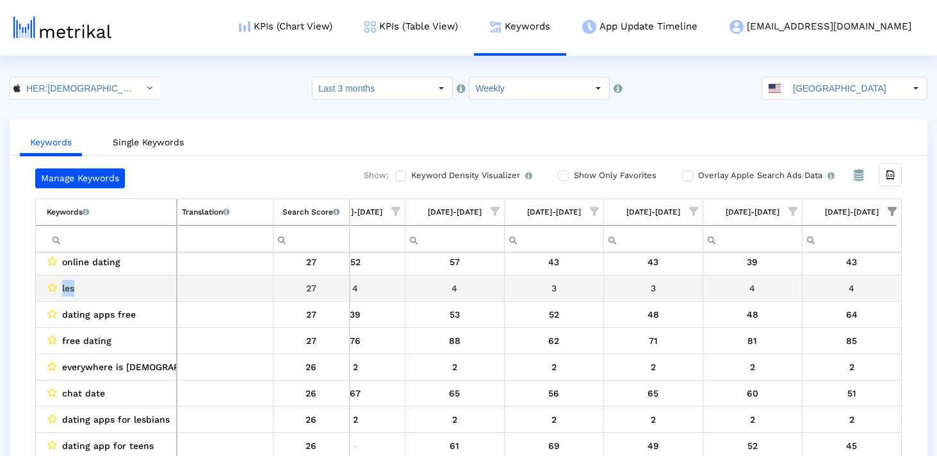
drag, startPoint x: 81, startPoint y: 280, endPoint x: 60, endPoint y: 280, distance: 20.5
click at [60, 280] on div "les" at bounding box center [109, 288] width 125 height 17
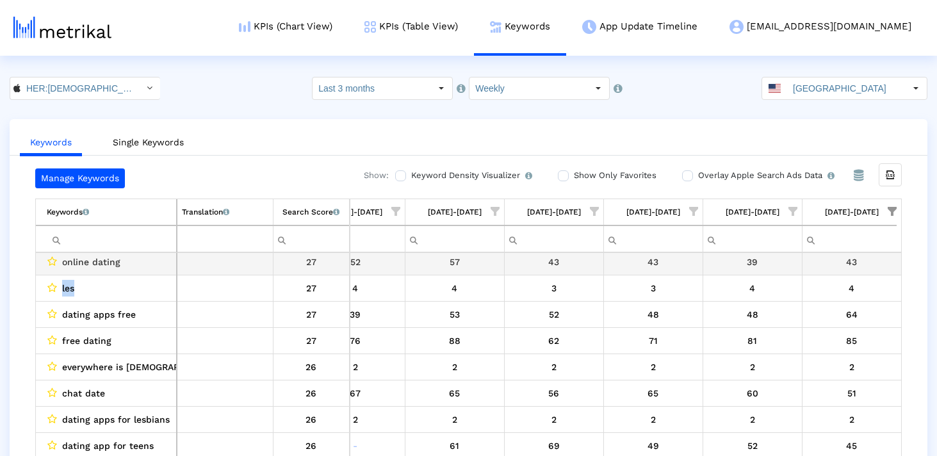
copy span "les"
click at [81, 245] on input "Filter cell" at bounding box center [111, 239] width 129 height 21
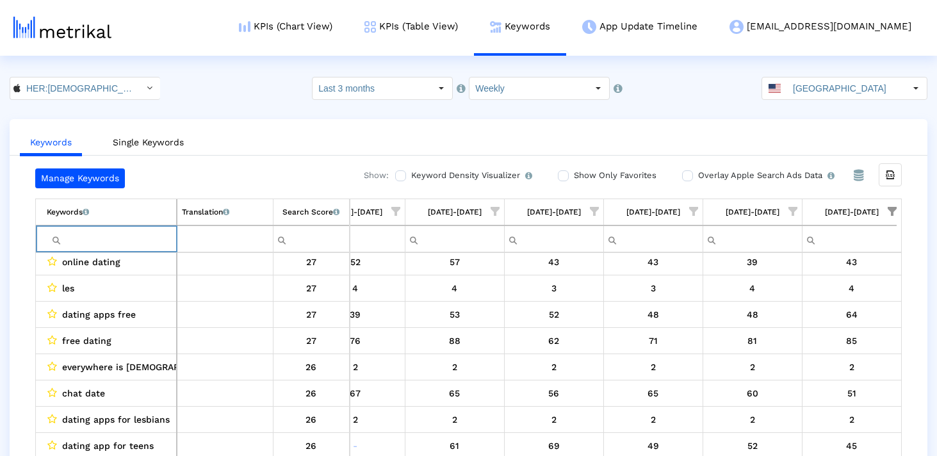
paste input "les"
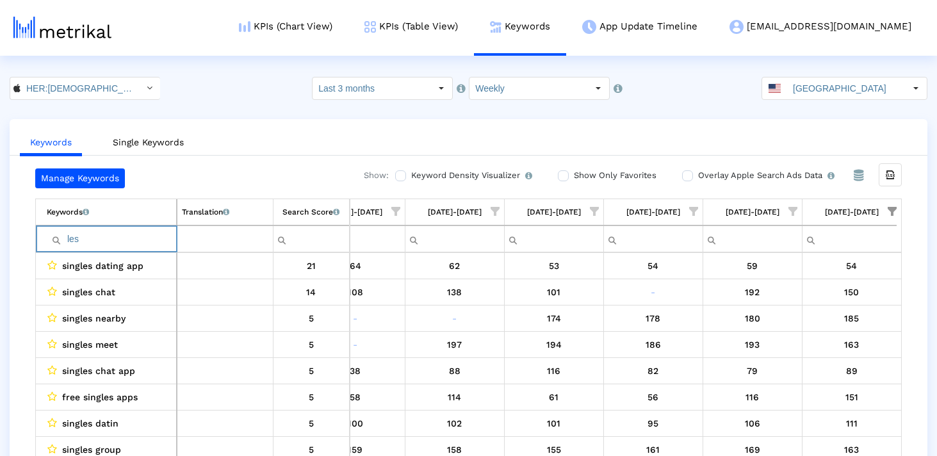
click at [67, 238] on input "les" at bounding box center [111, 239] width 129 height 21
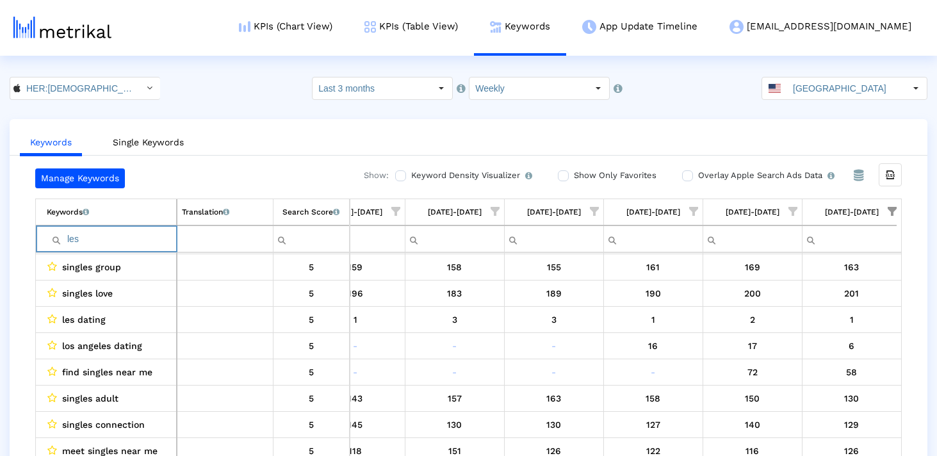
click at [112, 243] on input "les" at bounding box center [111, 239] width 129 height 21
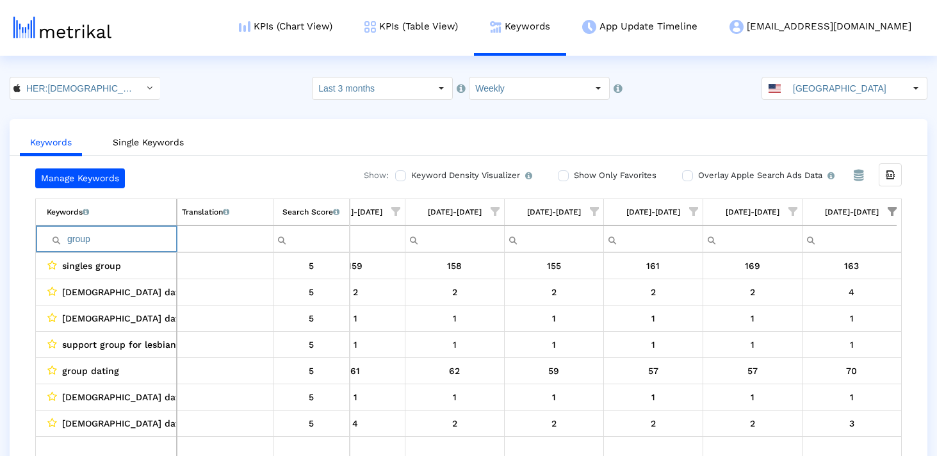
click at [81, 241] on input "group" at bounding box center [111, 239] width 129 height 21
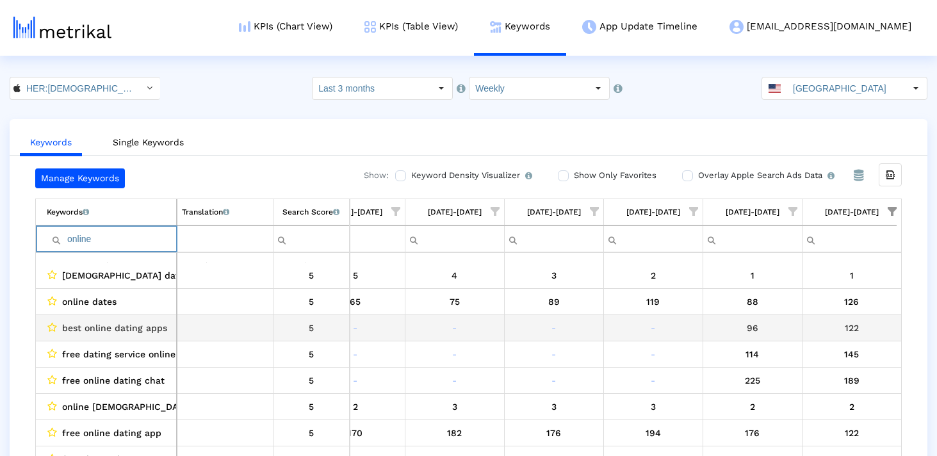
scroll to position [296, 0]
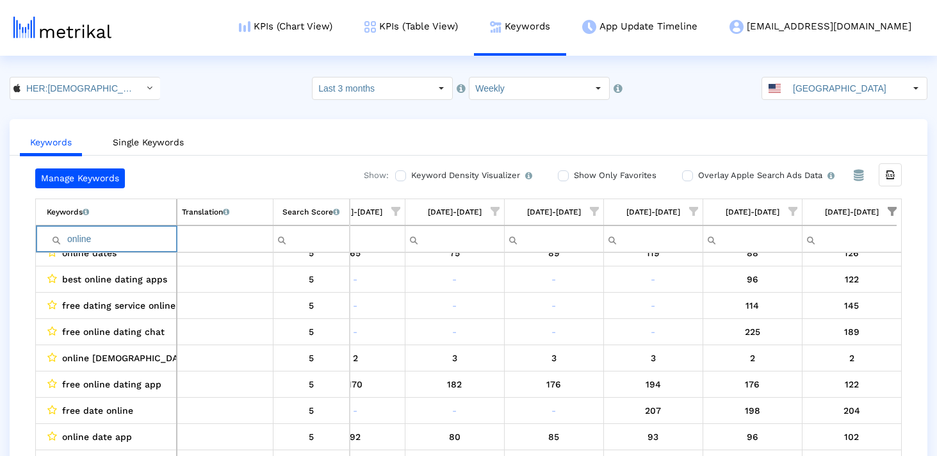
click at [88, 241] on input "online" at bounding box center [111, 239] width 129 height 21
type input "casual"
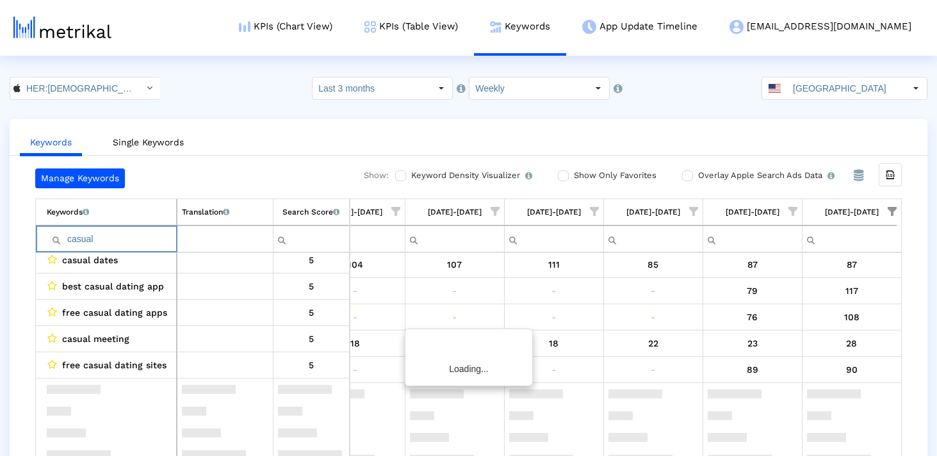
scroll to position [0, 0]
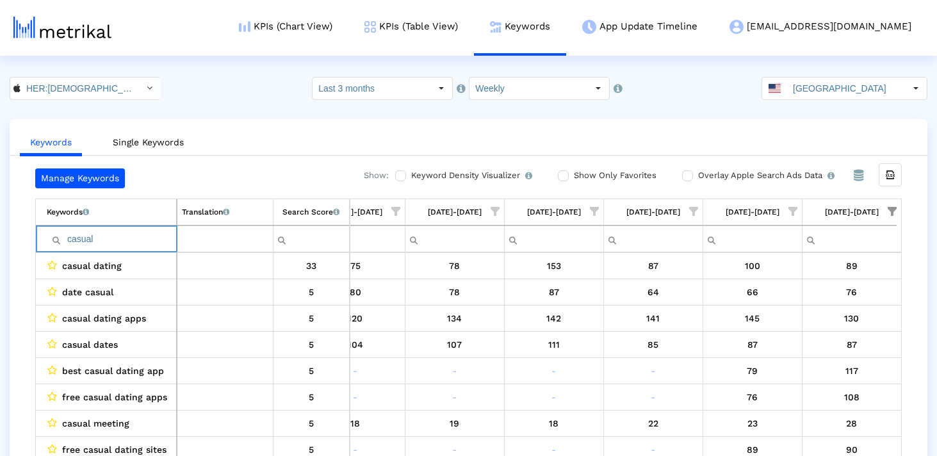
click at [88, 242] on input "casual" at bounding box center [111, 239] width 129 height 21
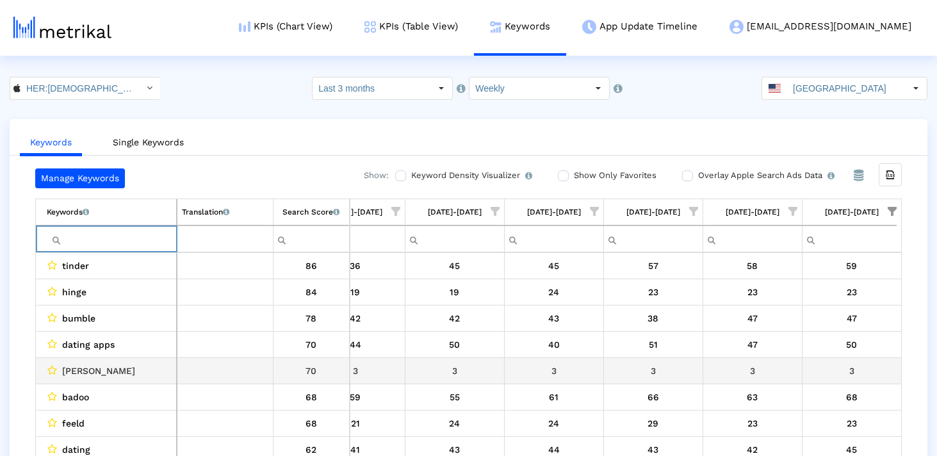
scroll to position [350, 0]
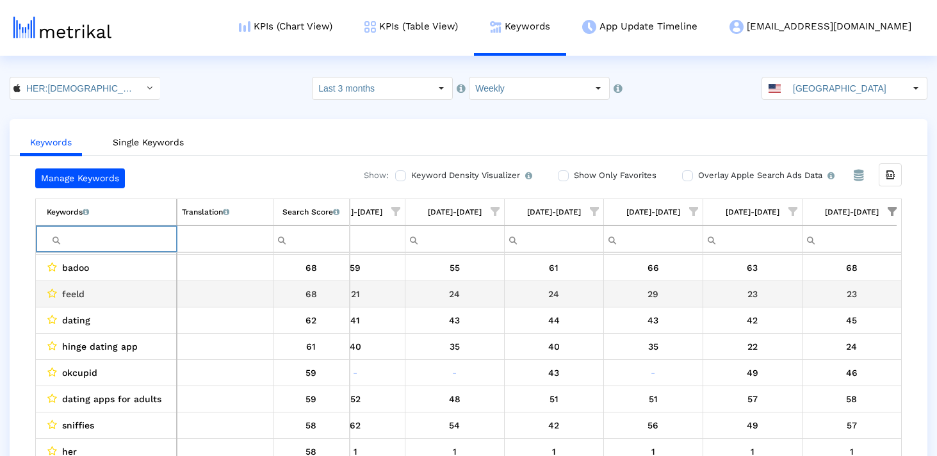
click at [77, 291] on span "feeld" at bounding box center [73, 294] width 22 height 17
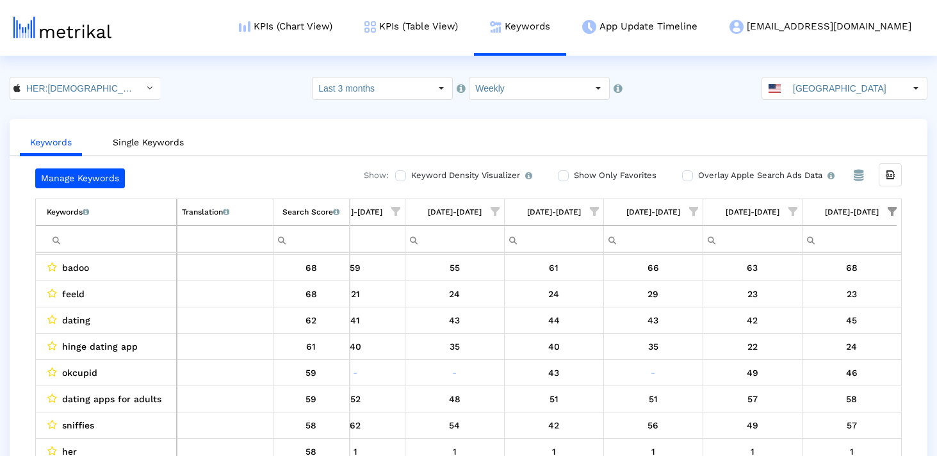
click at [106, 243] on input "Filter cell" at bounding box center [111, 239] width 129 height 21
paste input "feeld"
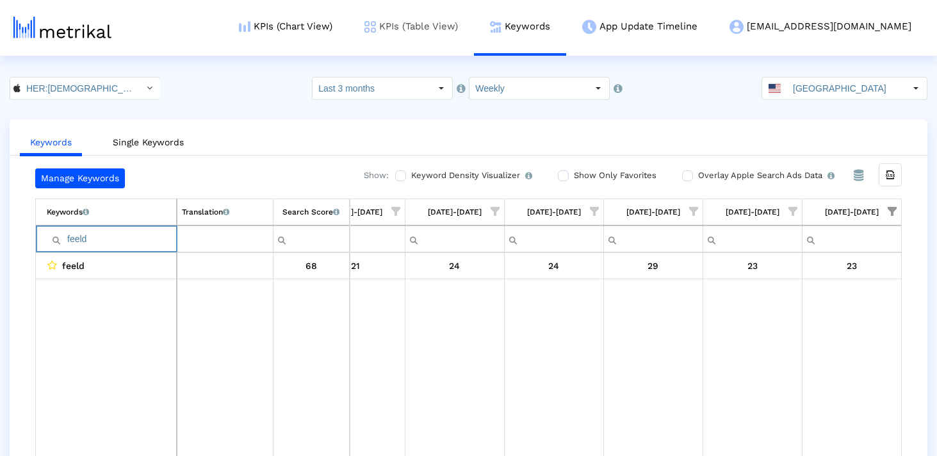
type input "feeld"
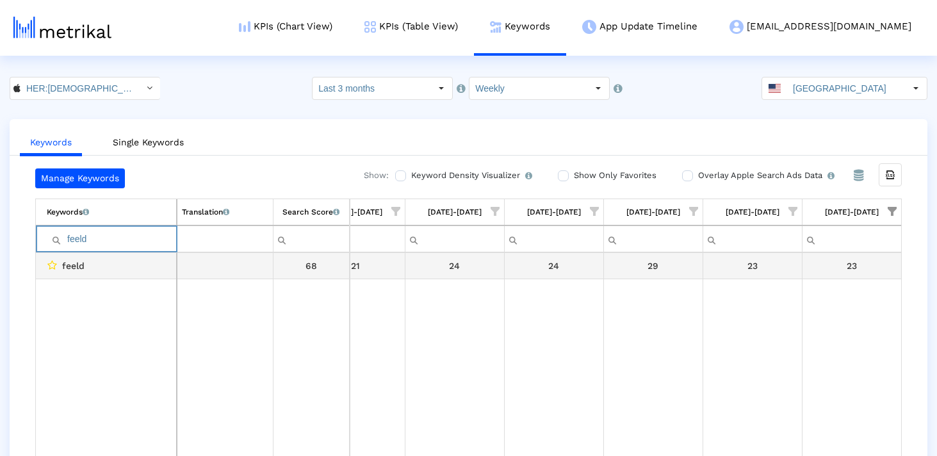
click at [117, 253] on td "feeld" at bounding box center [106, 266] width 141 height 26
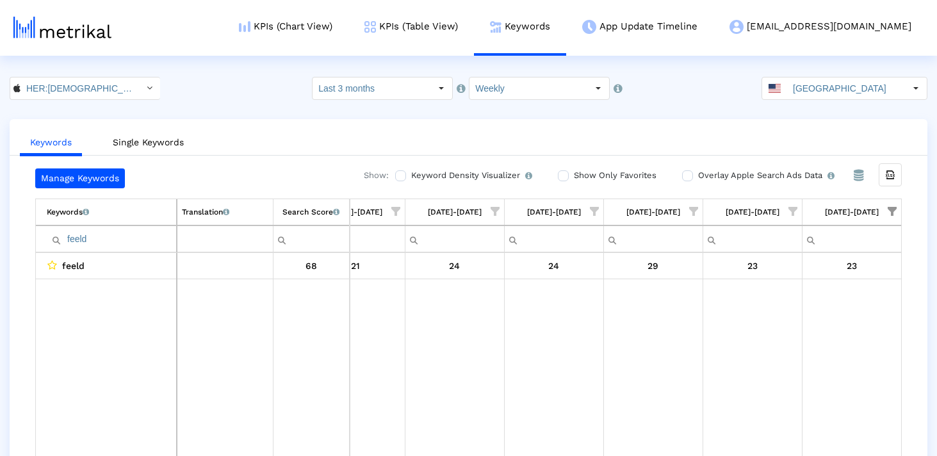
click at [107, 247] on input "feeld" at bounding box center [111, 239] width 129 height 21
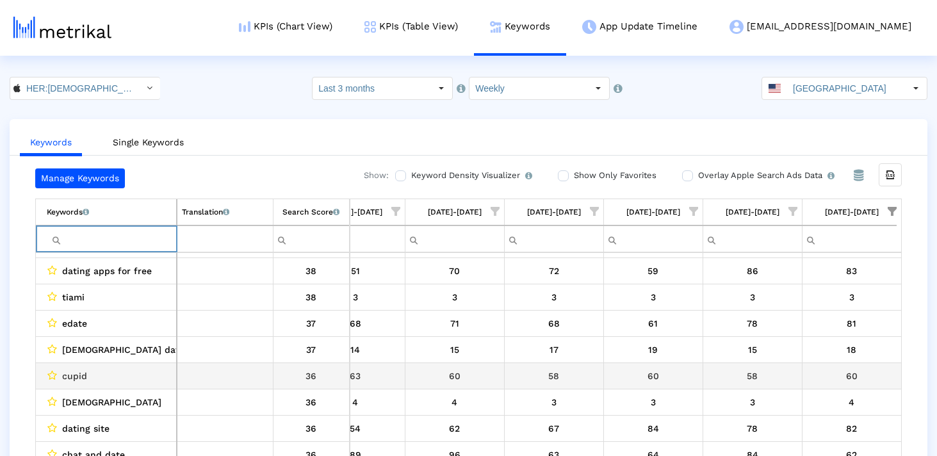
scroll to position [704, 0]
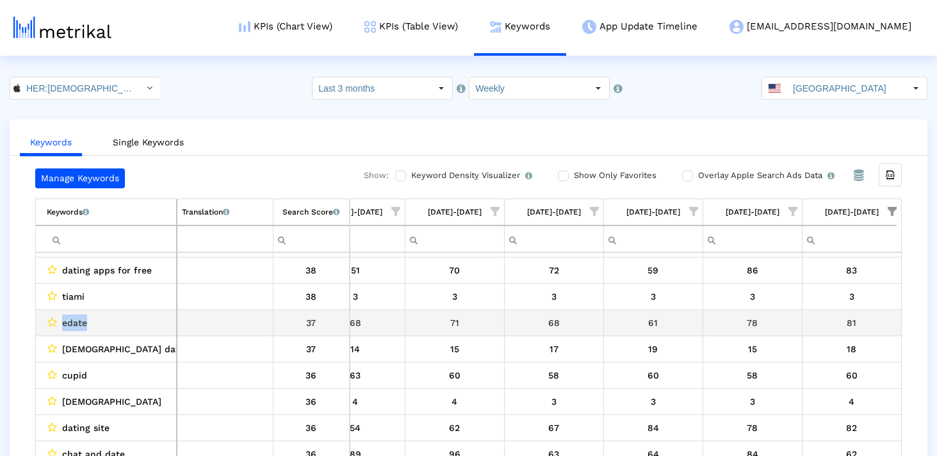
drag, startPoint x: 96, startPoint y: 320, endPoint x: 59, endPoint y: 320, distance: 37.1
click at [58, 320] on div "edate" at bounding box center [109, 322] width 125 height 17
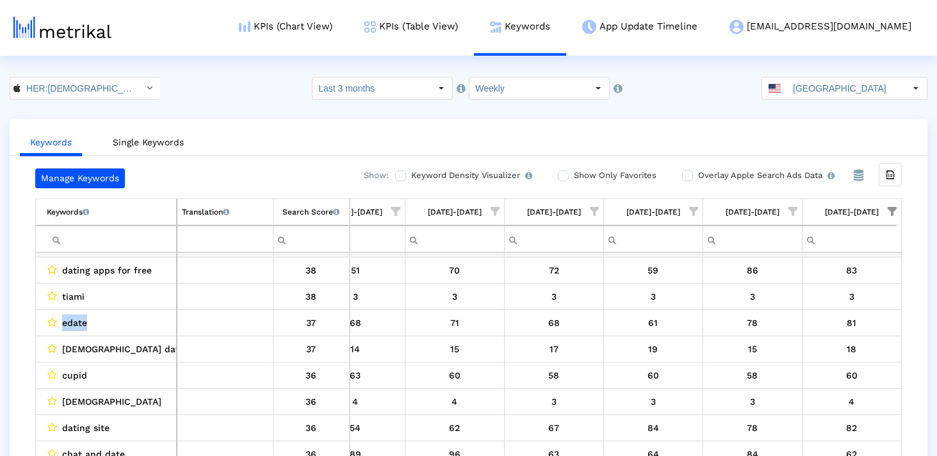
click at [95, 237] on input "Filter cell" at bounding box center [111, 239] width 129 height 21
paste input "edate"
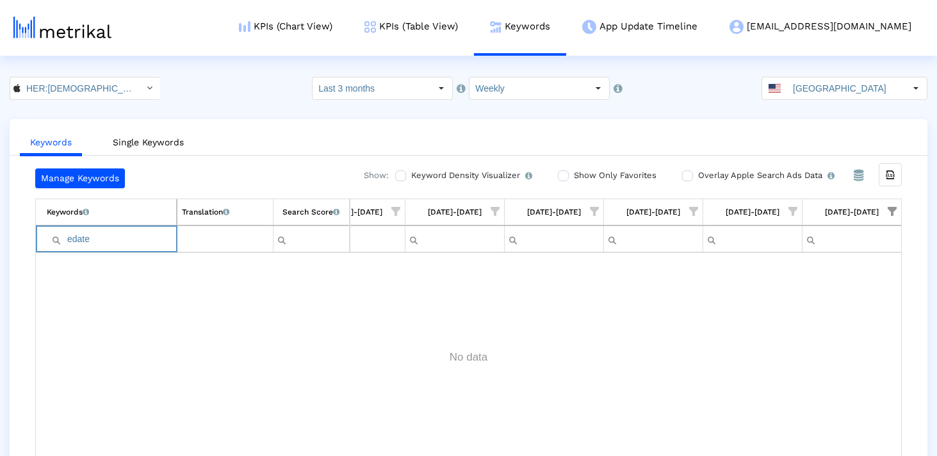
click at [71, 239] on input "edate" at bounding box center [111, 239] width 129 height 21
type input "edate"
click at [136, 239] on input "edate" at bounding box center [111, 239] width 129 height 21
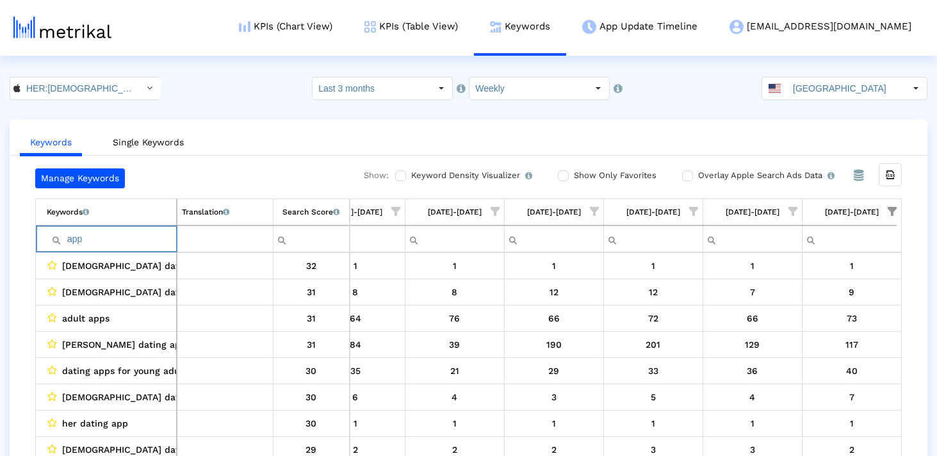
click at [99, 242] on input "app" at bounding box center [111, 239] width 129 height 21
type input "adult"
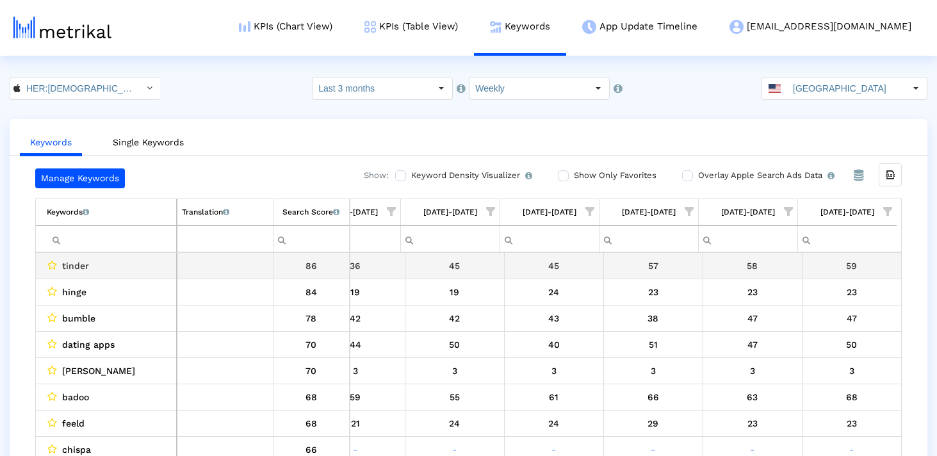
click at [110, 244] on input "Filter cell" at bounding box center [111, 239] width 129 height 21
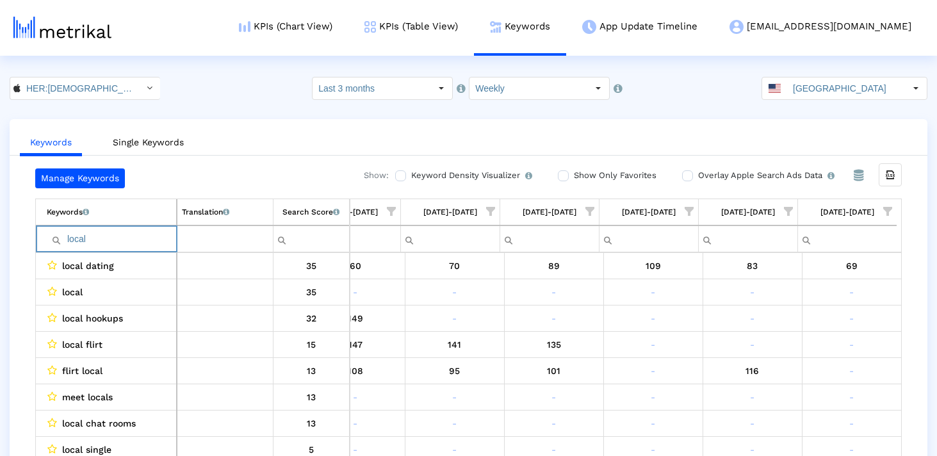
click at [109, 243] on input "local" at bounding box center [111, 239] width 129 height 21
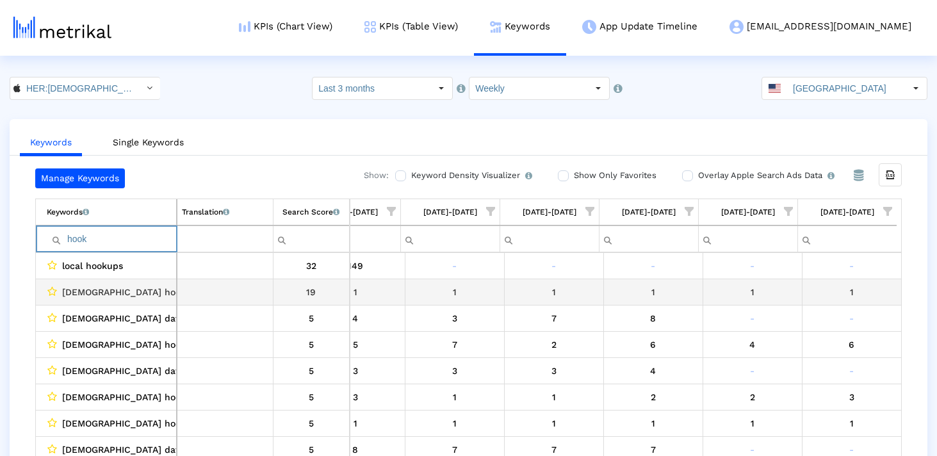
type input "hook"
drag, startPoint x: 134, startPoint y: 292, endPoint x: 95, endPoint y: 293, distance: 39.1
click at [95, 293] on div "lesbian hookup" at bounding box center [109, 292] width 125 height 17
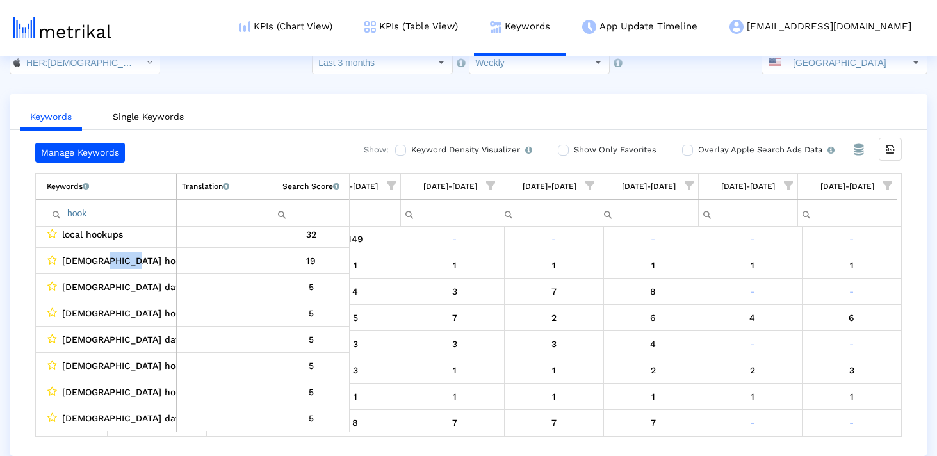
click at [124, 200] on td "hook" at bounding box center [106, 213] width 141 height 27
click at [124, 207] on input "hook" at bounding box center [111, 213] width 129 height 21
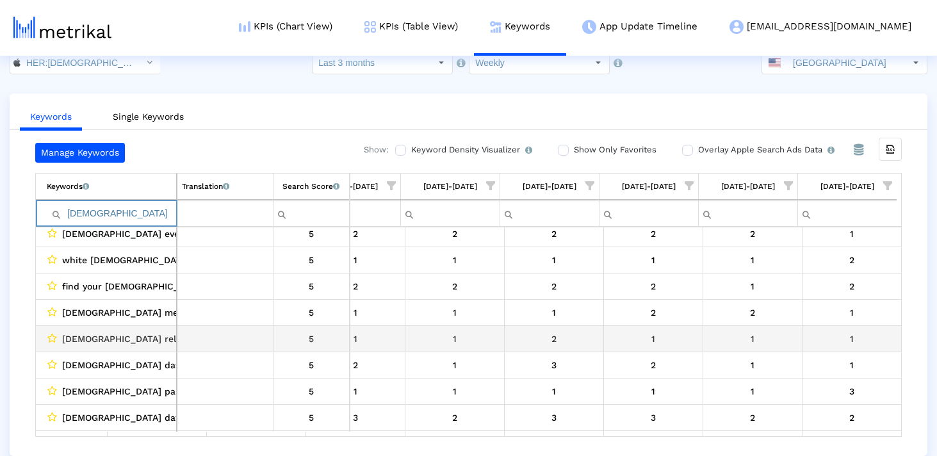
click at [126, 336] on span "lesbian relationship advice" at bounding box center [155, 338] width 186 height 17
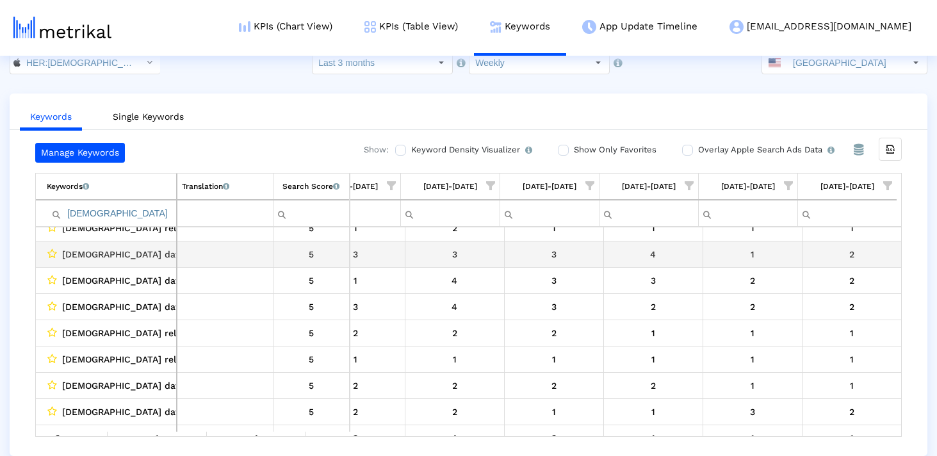
click at [152, 256] on span "lesbian dating app usa" at bounding box center [184, 254] width 245 height 17
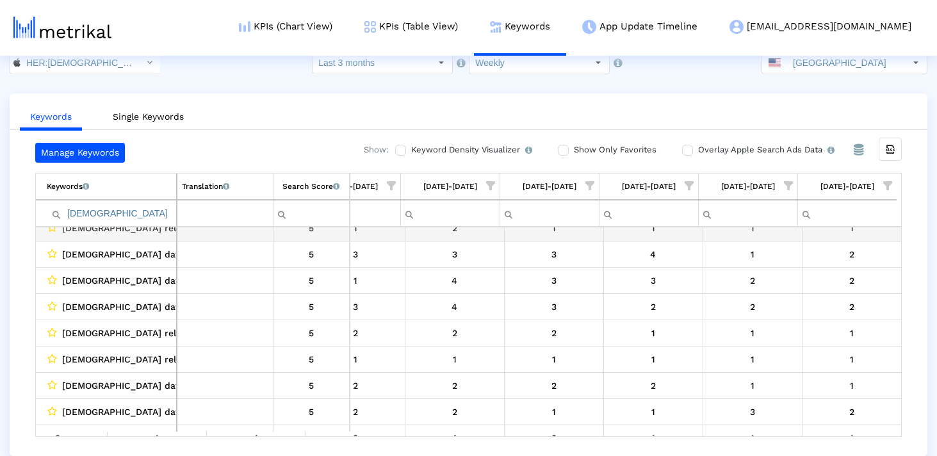
click at [102, 216] on input "lesbian" at bounding box center [111, 213] width 129 height 21
paste input "usa"
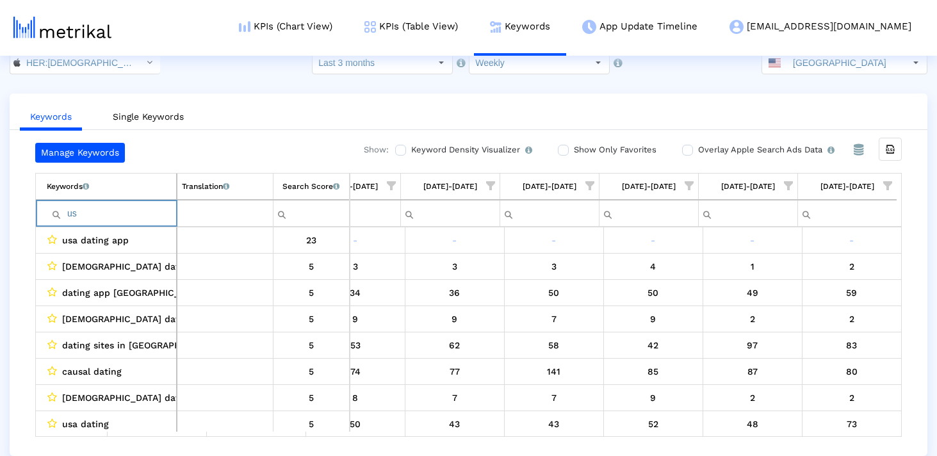
type input "u"
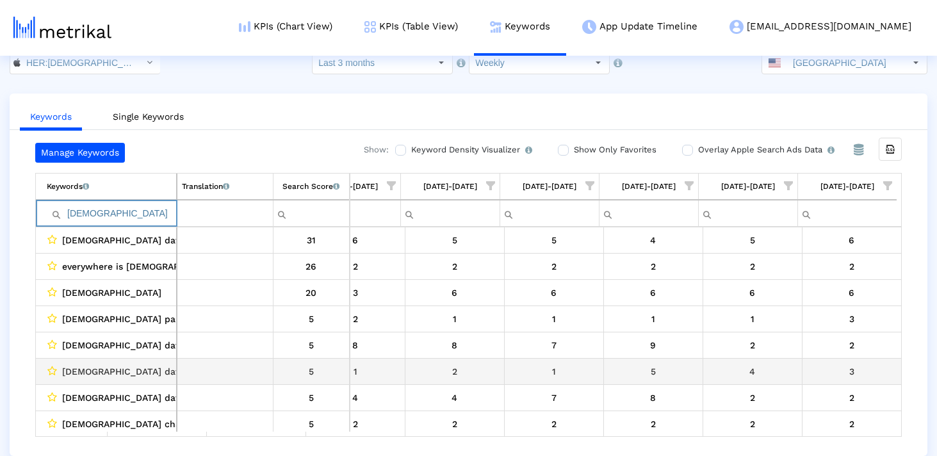
click at [134, 372] on span "queer dating network" at bounding box center [147, 371] width 170 height 17
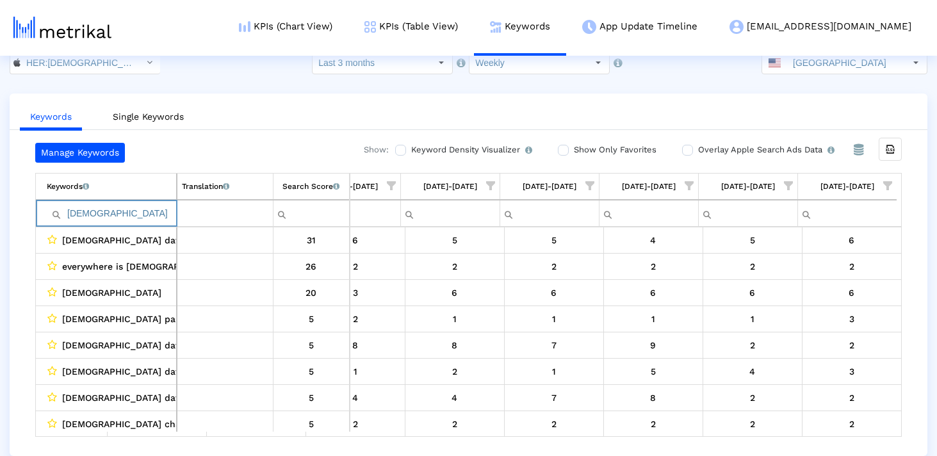
click at [109, 209] on input "queer" at bounding box center [111, 213] width 129 height 21
paste input "network"
click at [133, 214] on input "network" at bounding box center [111, 213] width 129 height 21
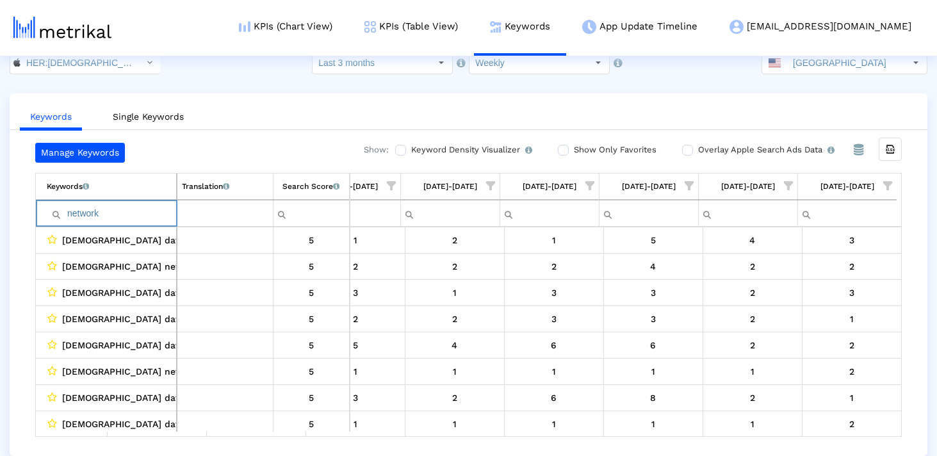
click at [133, 214] on input "network" at bounding box center [111, 213] width 129 height 21
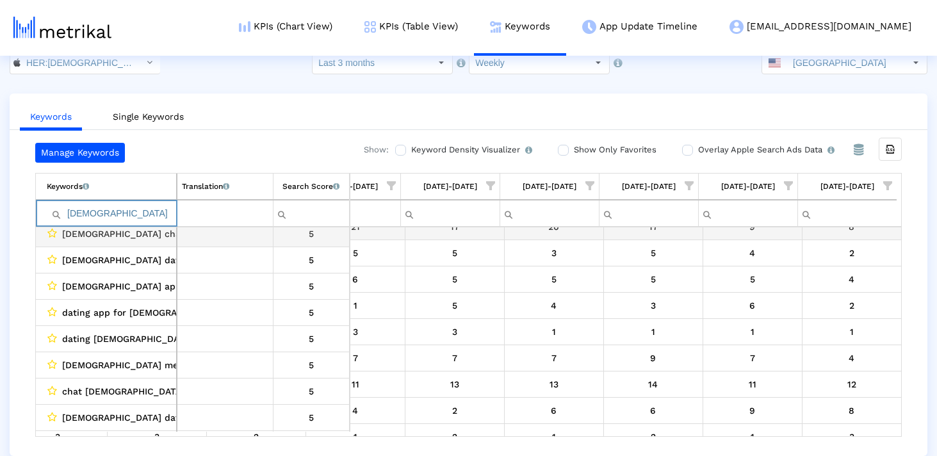
scroll to position [171, 0]
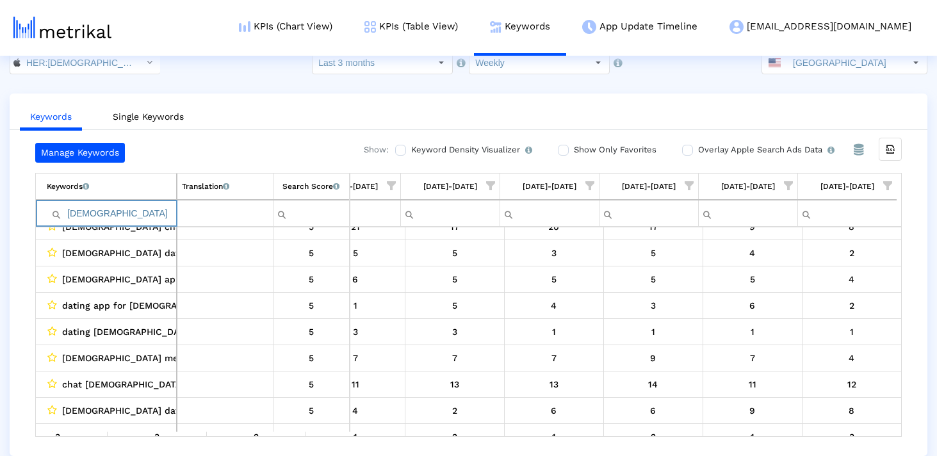
click at [134, 209] on input "bisexual" at bounding box center [111, 213] width 129 height 21
type input "a"
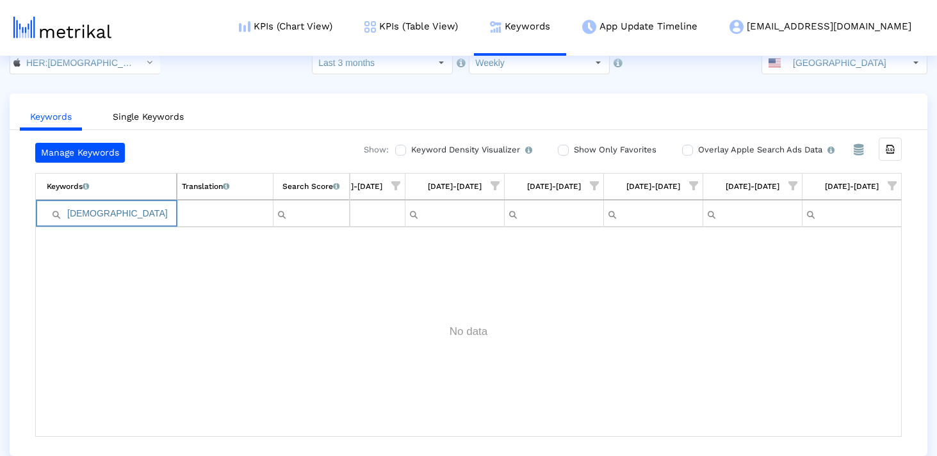
click at [145, 215] on input "gay" at bounding box center [111, 213] width 129 height 21
click at [130, 213] on input "mature" at bounding box center [111, 213] width 129 height 21
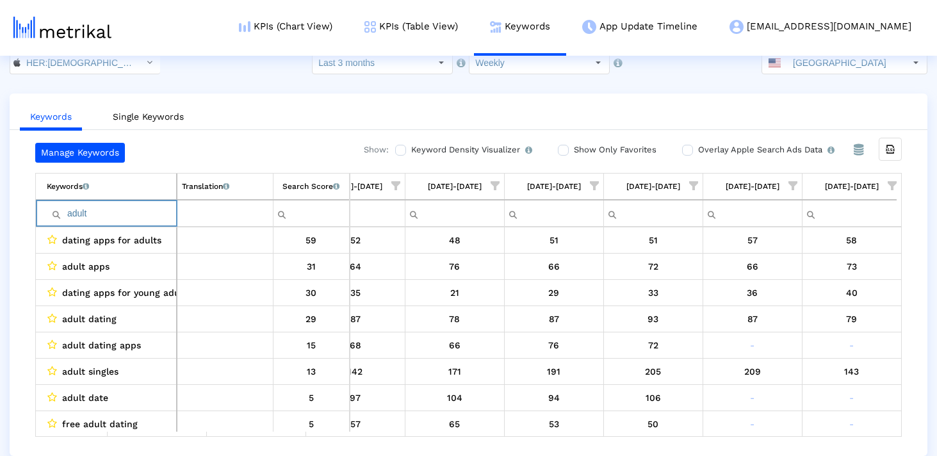
click at [103, 211] on input "adult" at bounding box center [111, 213] width 129 height 21
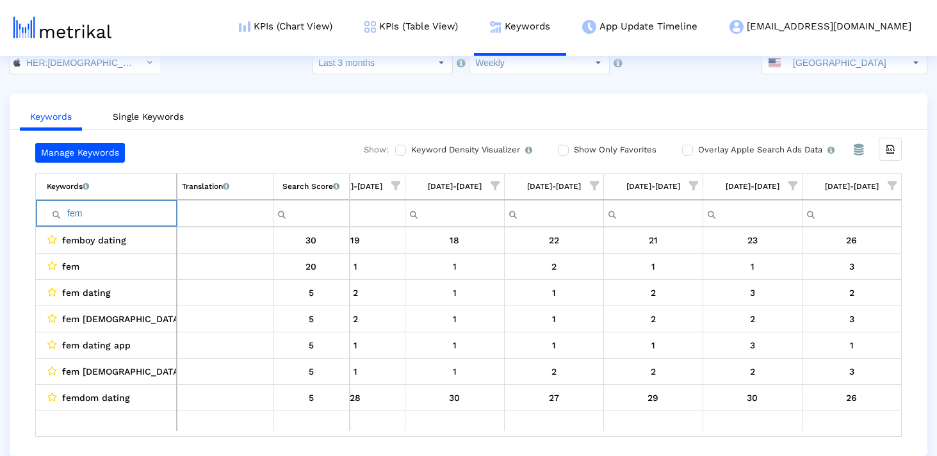
drag, startPoint x: 102, startPoint y: 211, endPoint x: 58, endPoint y: 211, distance: 44.8
click at [58, 211] on div "fem" at bounding box center [111, 213] width 129 height 21
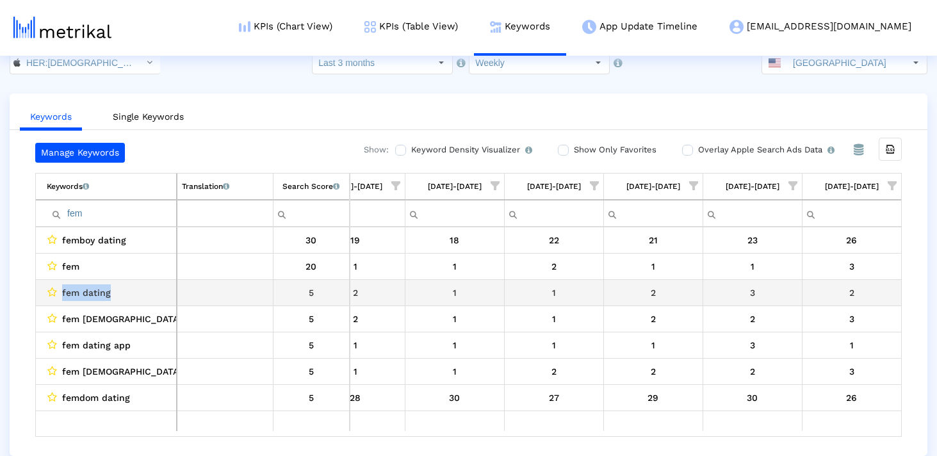
drag, startPoint x: 130, startPoint y: 287, endPoint x: 57, endPoint y: 292, distance: 73.2
click at [58, 292] on div "fem dating" at bounding box center [109, 292] width 125 height 17
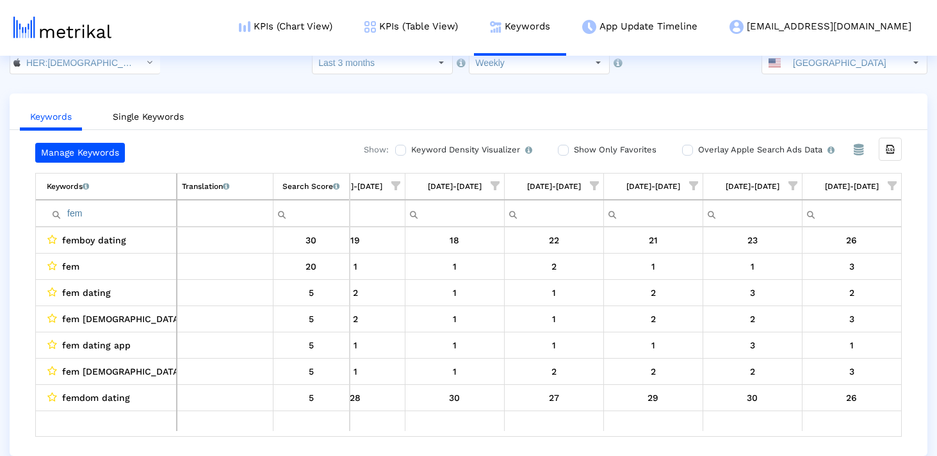
click at [122, 217] on input "fem" at bounding box center [111, 213] width 129 height 21
click at [122, 216] on input "femdom" at bounding box center [111, 213] width 129 height 21
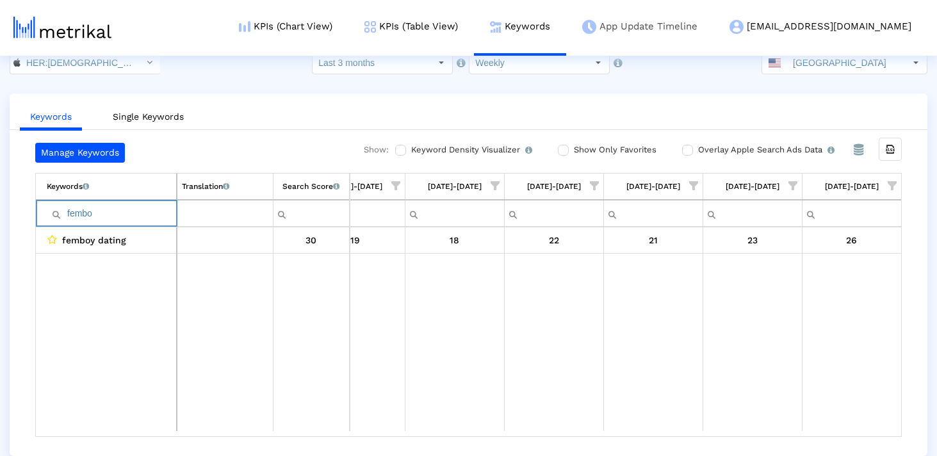
type input "fembo"
click at [138, 211] on input "fembo" at bounding box center [111, 213] width 129 height 21
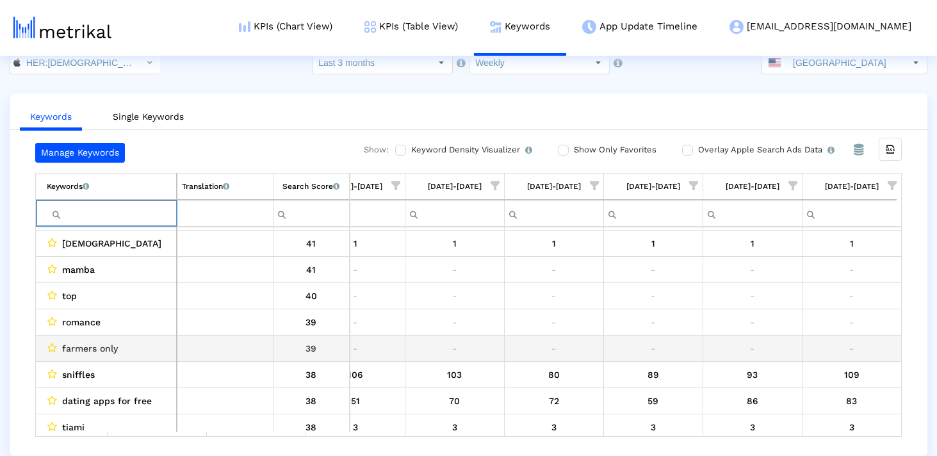
scroll to position [1116, 0]
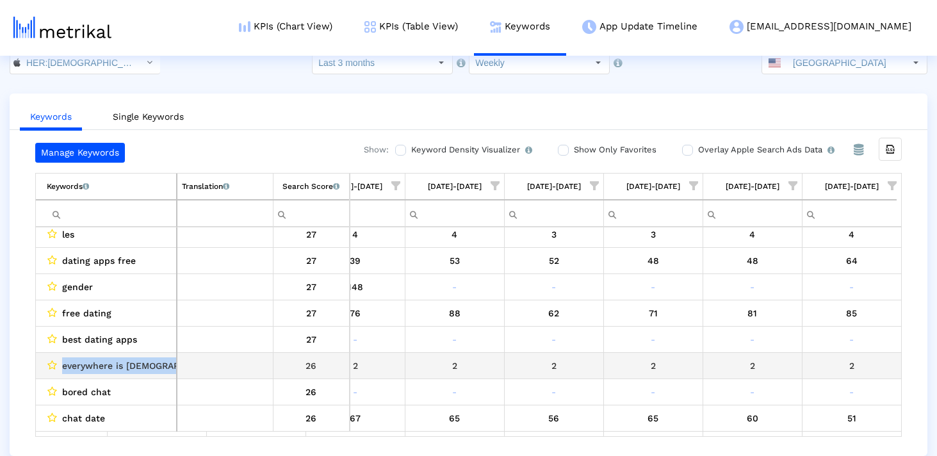
drag, startPoint x: 61, startPoint y: 363, endPoint x: 204, endPoint y: 364, distance: 142.8
click at [204, 364] on tr "everywhere is queer 26" at bounding box center [466, 365] width 861 height 26
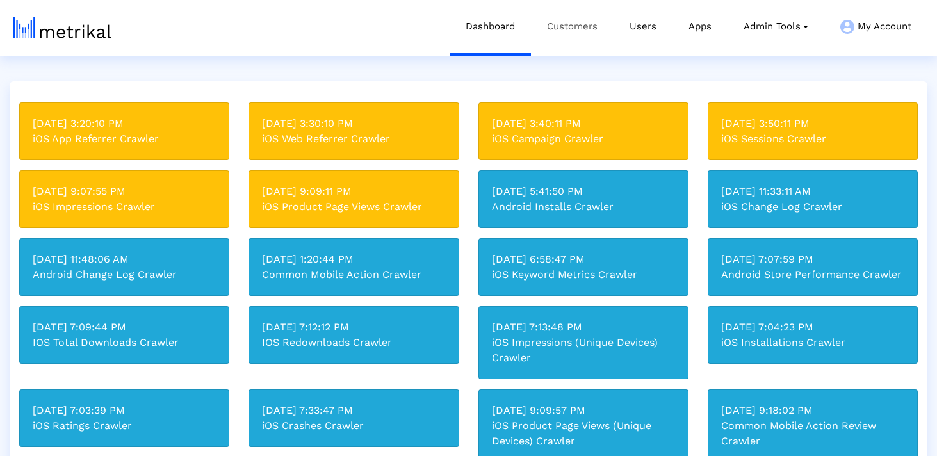
click at [563, 24] on link "Customers" at bounding box center [572, 26] width 83 height 53
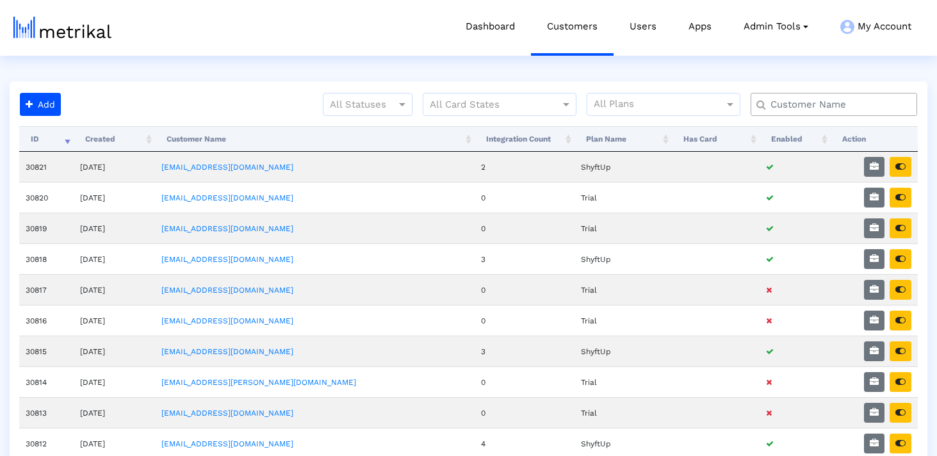
click at [799, 108] on input "text" at bounding box center [836, 104] width 151 height 13
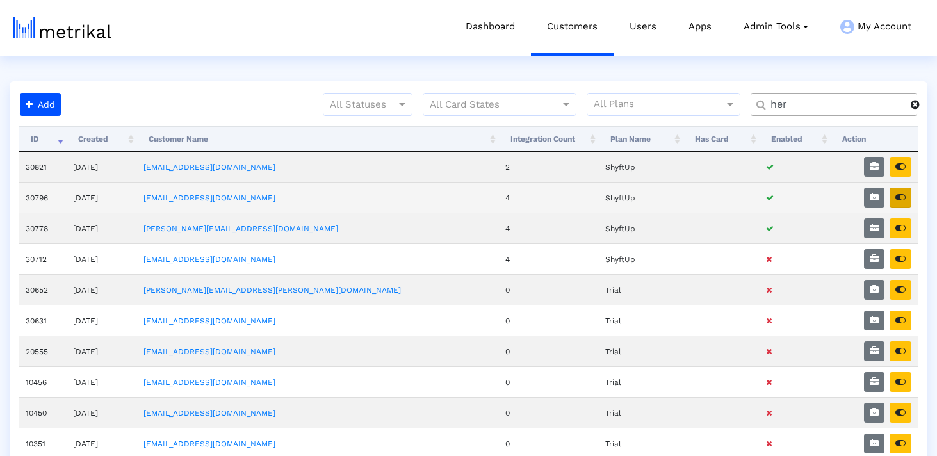
type input "her"
click at [902, 195] on icon "button" at bounding box center [900, 197] width 10 height 9
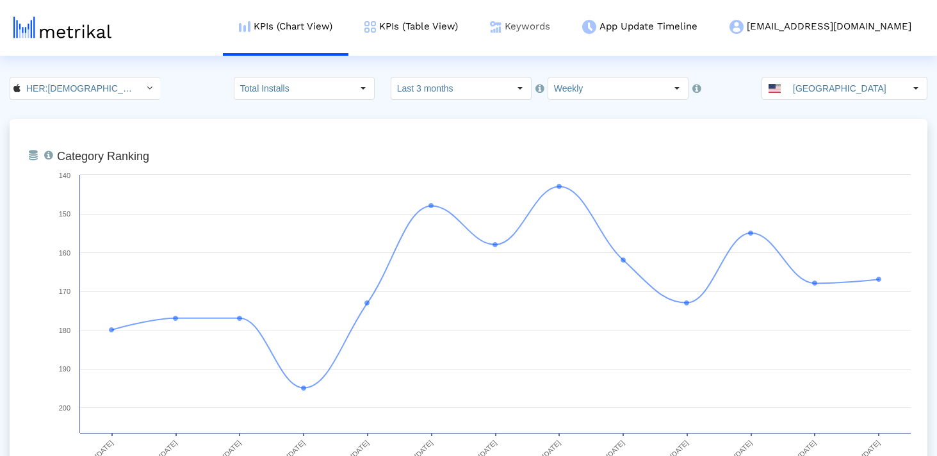
click at [566, 36] on link "Keywords" at bounding box center [520, 26] width 92 height 53
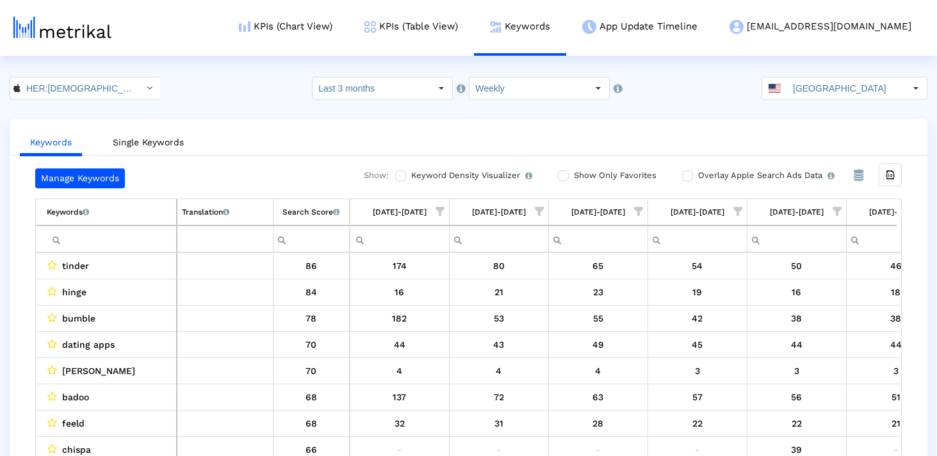
scroll to position [0, 744]
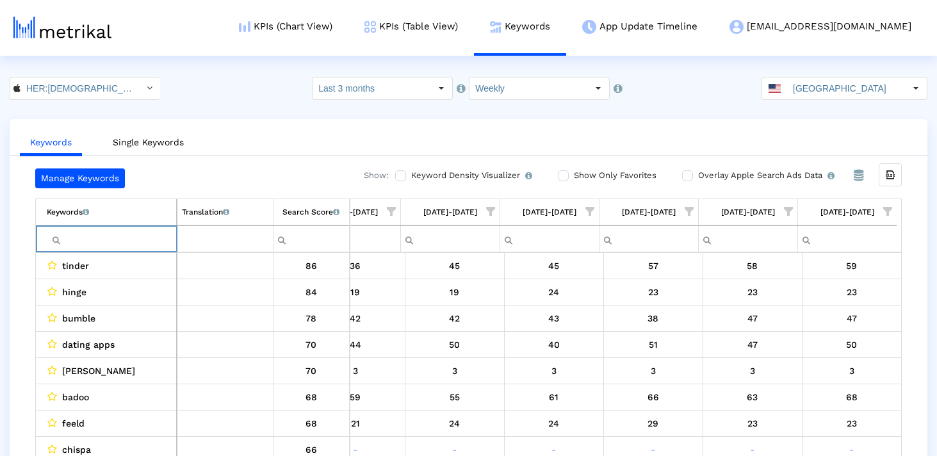
click at [90, 234] on input "Filter cell" at bounding box center [111, 239] width 129 height 21
paste input "gay"
type input "gay"
